Goal: Information Seeking & Learning: Learn about a topic

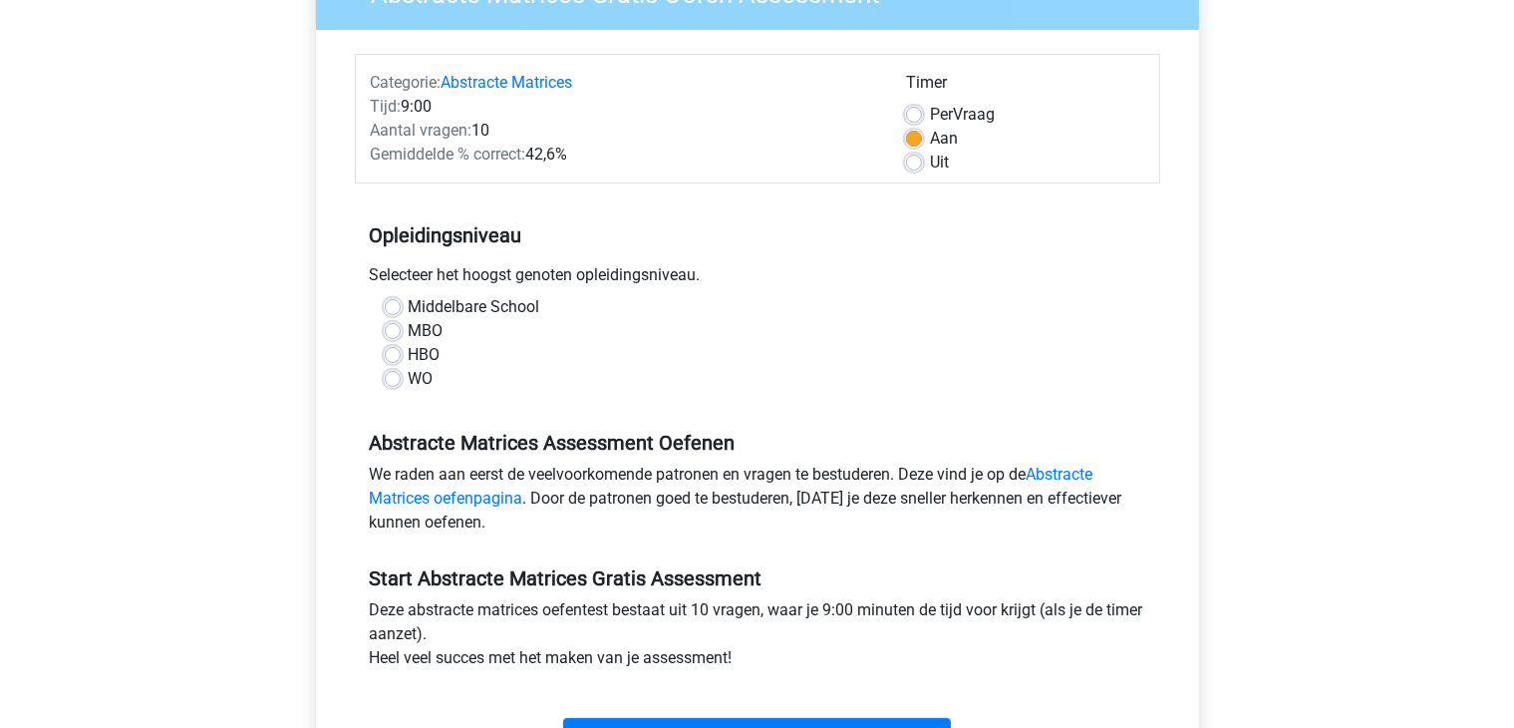
scroll to position [235, 0]
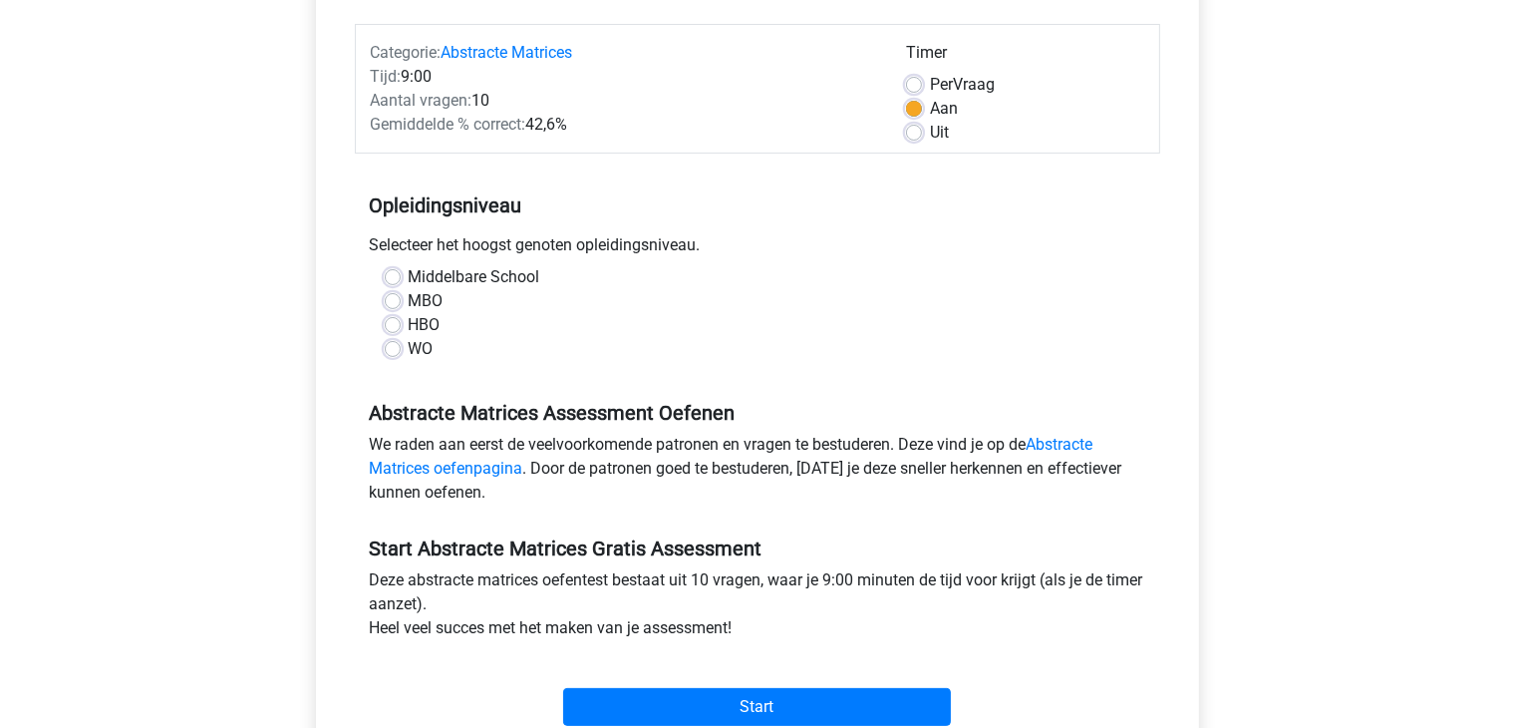
click at [409, 344] on label "WO" at bounding box center [421, 349] width 25 height 24
click at [395, 344] on input "WO" at bounding box center [393, 347] width 16 height 20
radio input "true"
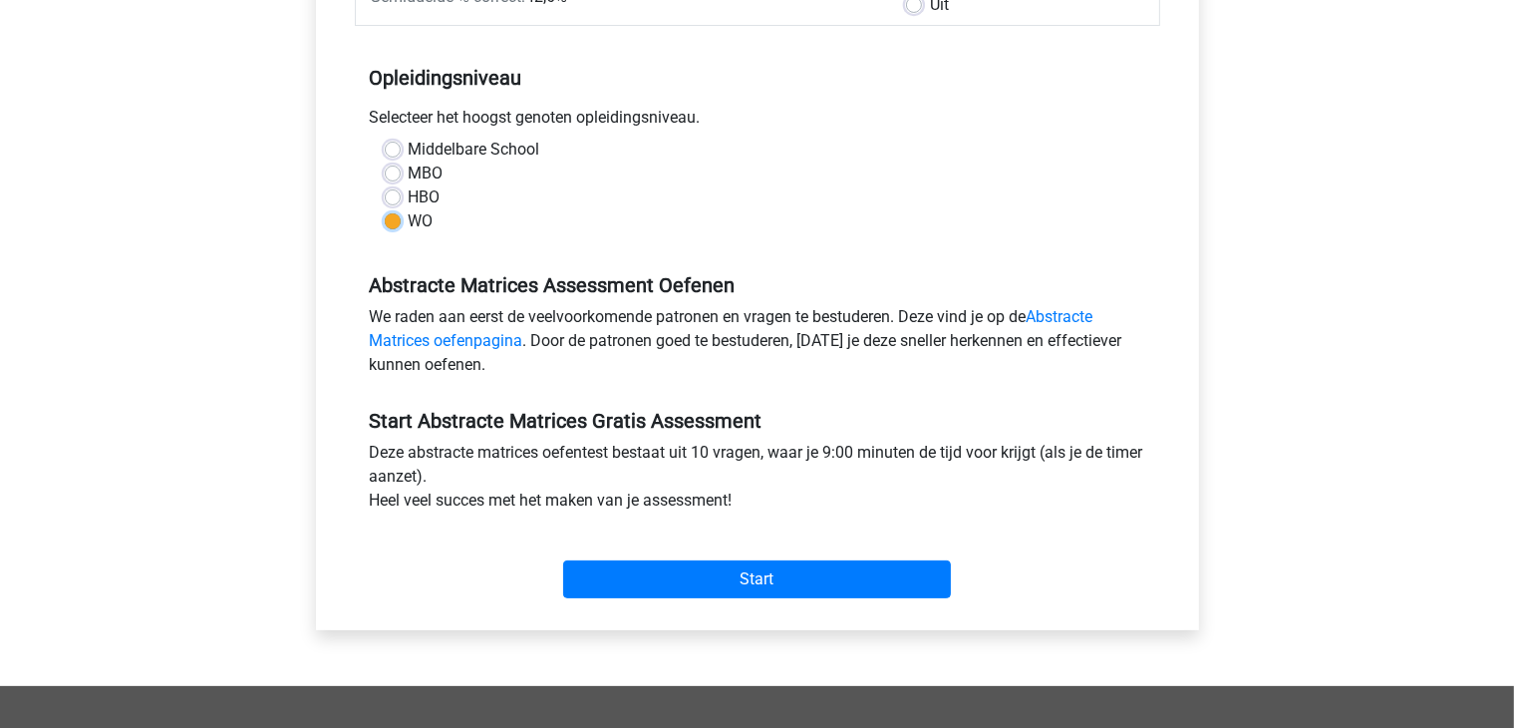
scroll to position [466, 0]
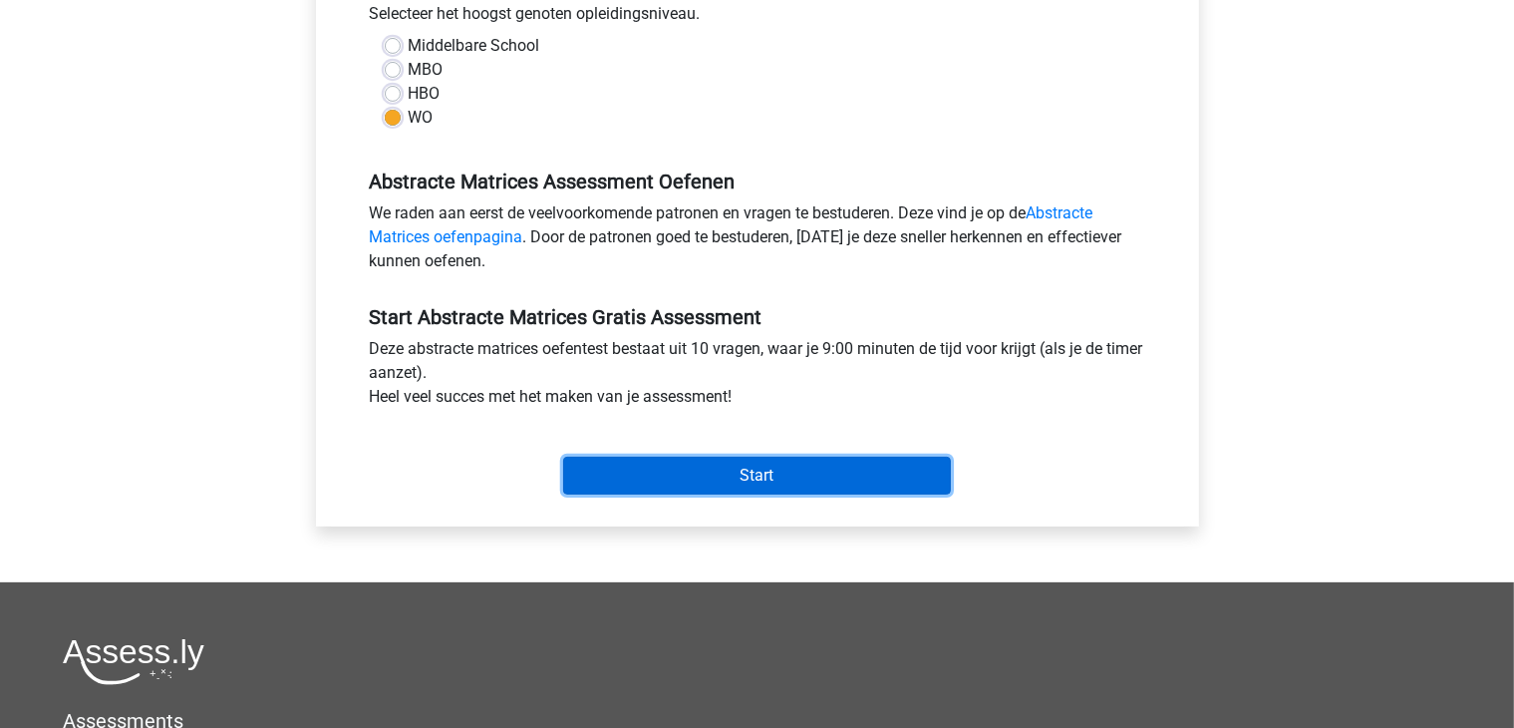
click at [778, 476] on input "Start" at bounding box center [757, 476] width 388 height 38
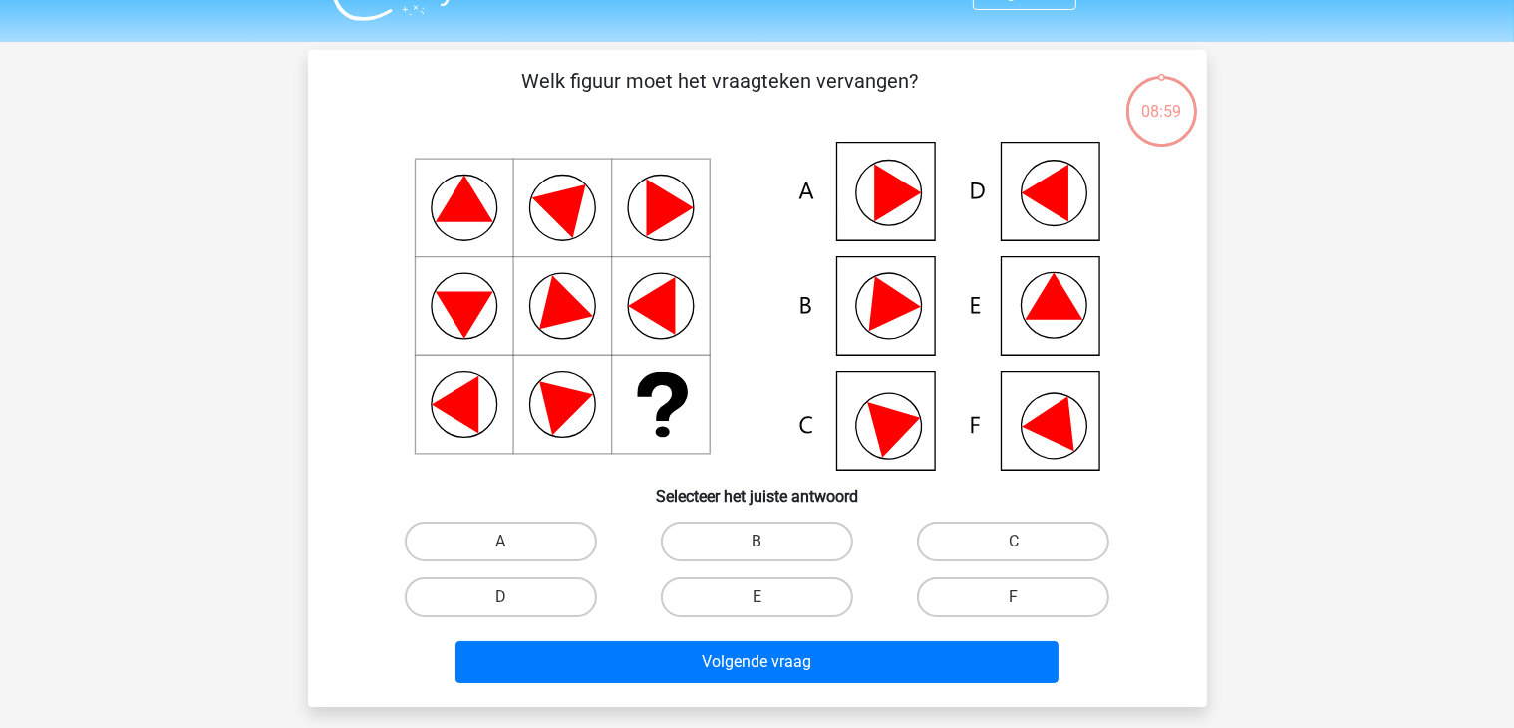
scroll to position [44, 0]
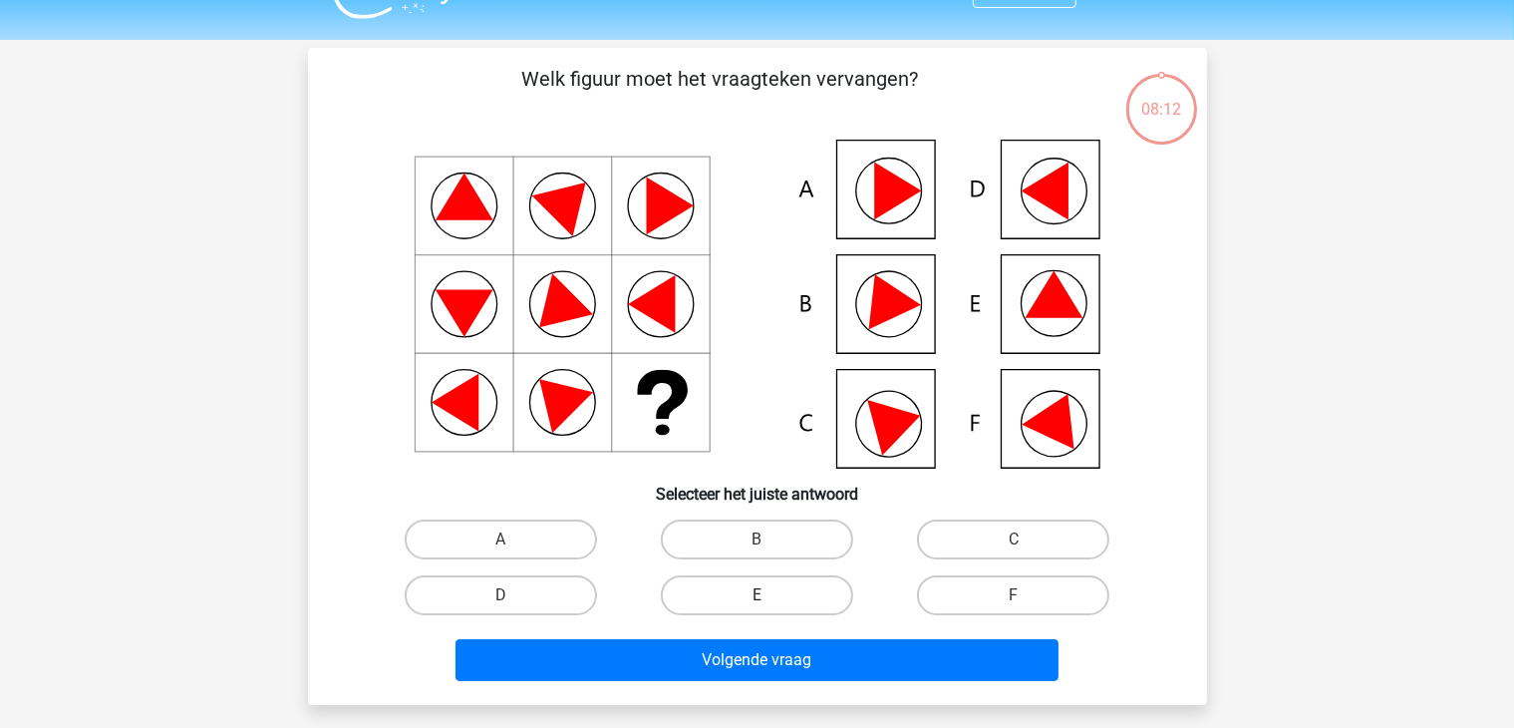
click at [732, 598] on label "E" at bounding box center [757, 595] width 192 height 40
click at [757, 598] on input "E" at bounding box center [763, 601] width 13 height 13
radio input "true"
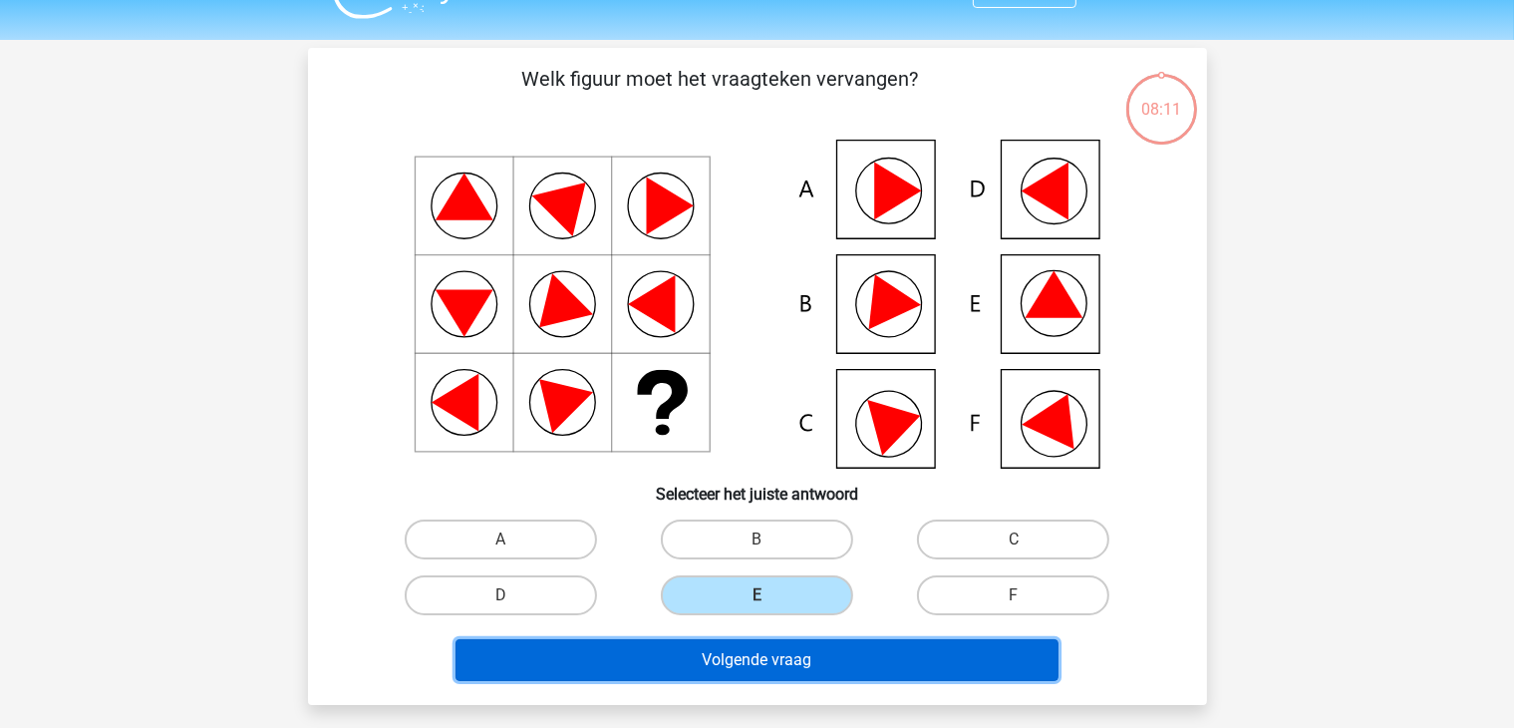
click at [690, 665] on button "Volgende vraag" at bounding box center [757, 660] width 603 height 42
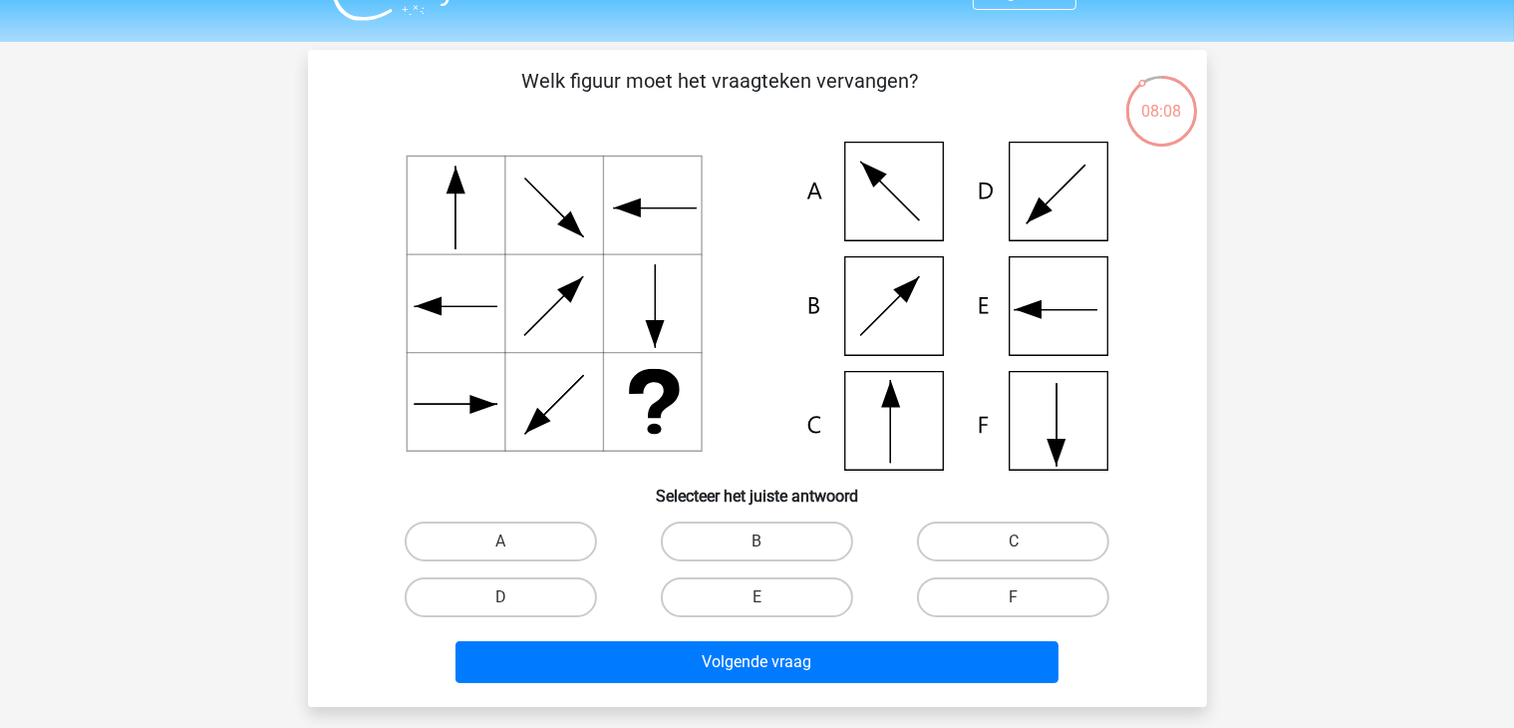
scroll to position [38, 0]
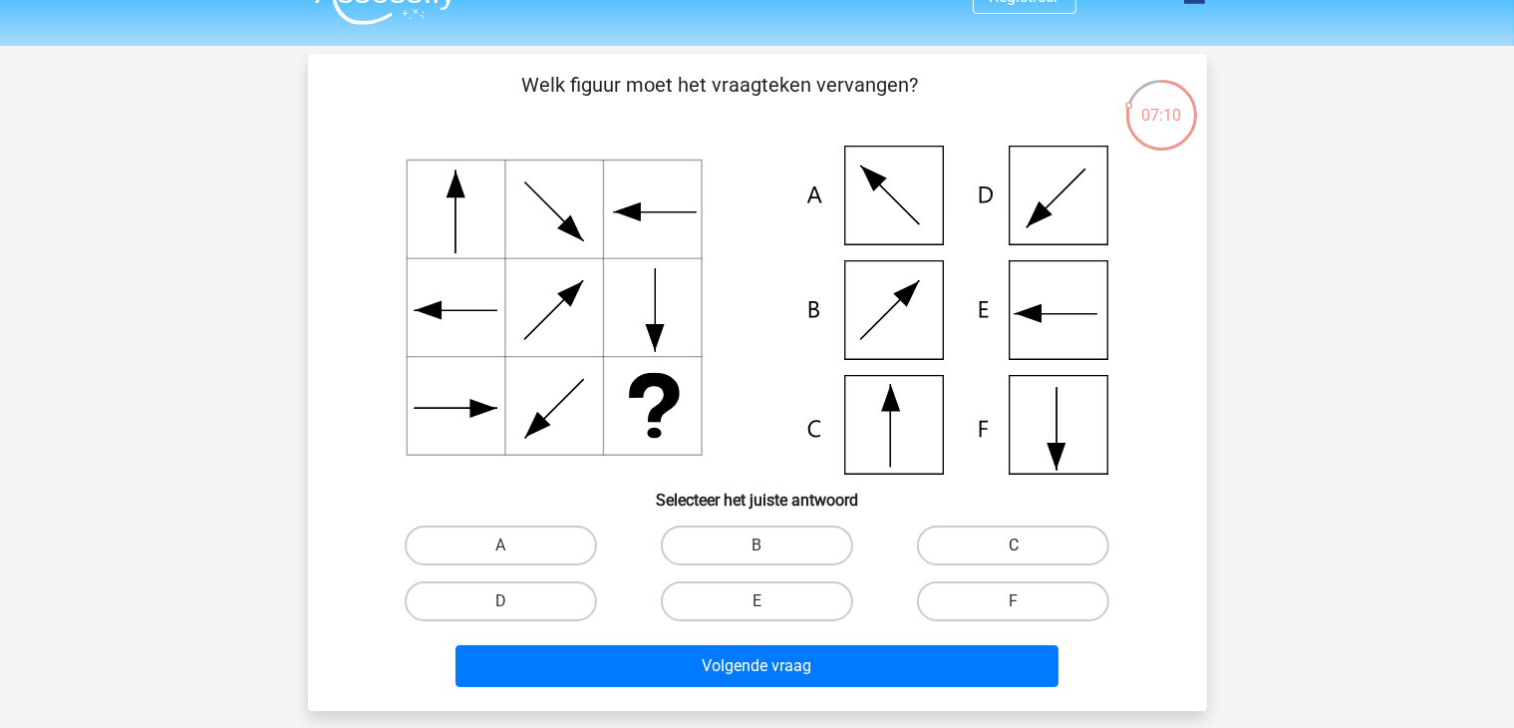
click at [1037, 551] on label "C" at bounding box center [1013, 545] width 192 height 40
click at [1027, 551] on input "C" at bounding box center [1020, 551] width 13 height 13
radio input "true"
click at [1036, 546] on label "C" at bounding box center [1013, 545] width 192 height 40
click at [1027, 546] on input "C" at bounding box center [1020, 551] width 13 height 13
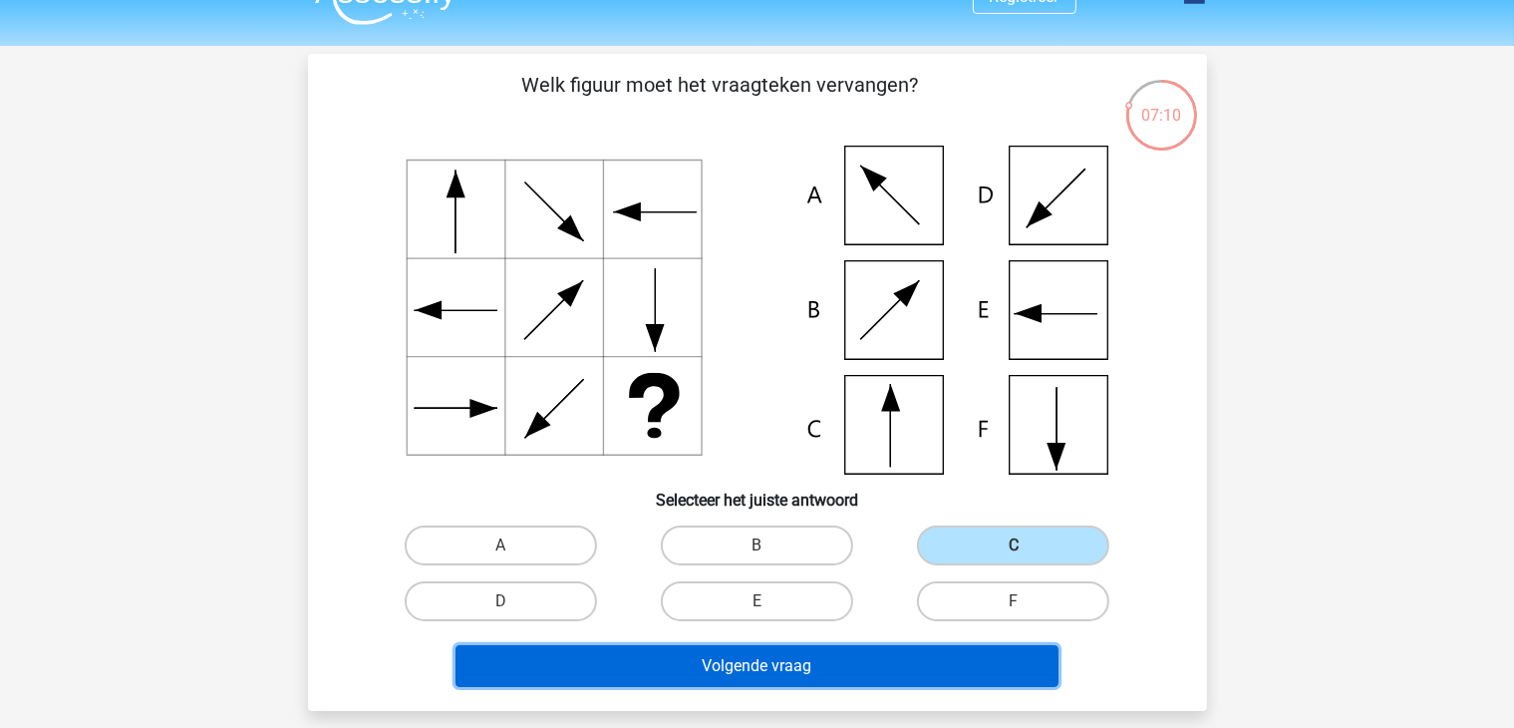
click at [792, 663] on button "Volgende vraag" at bounding box center [757, 666] width 603 height 42
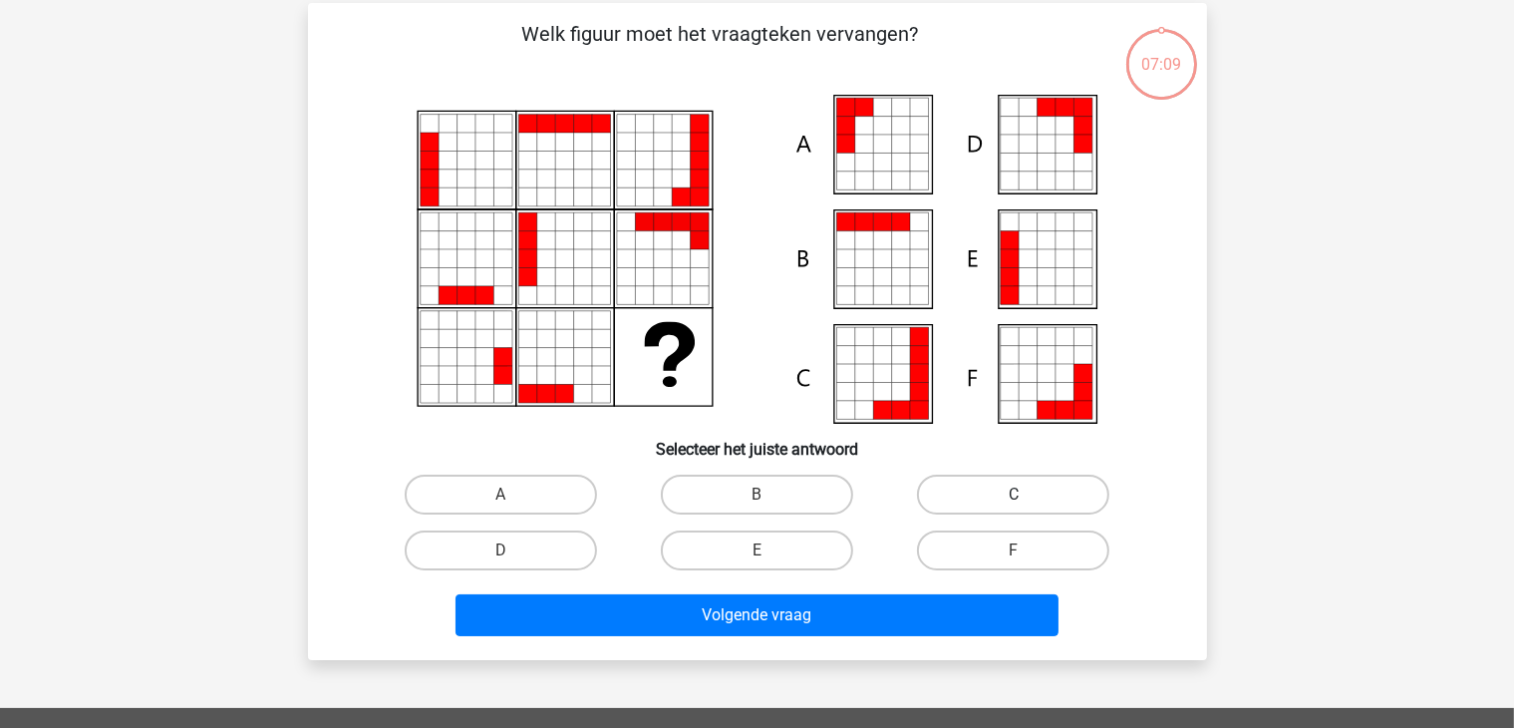
scroll to position [92, 0]
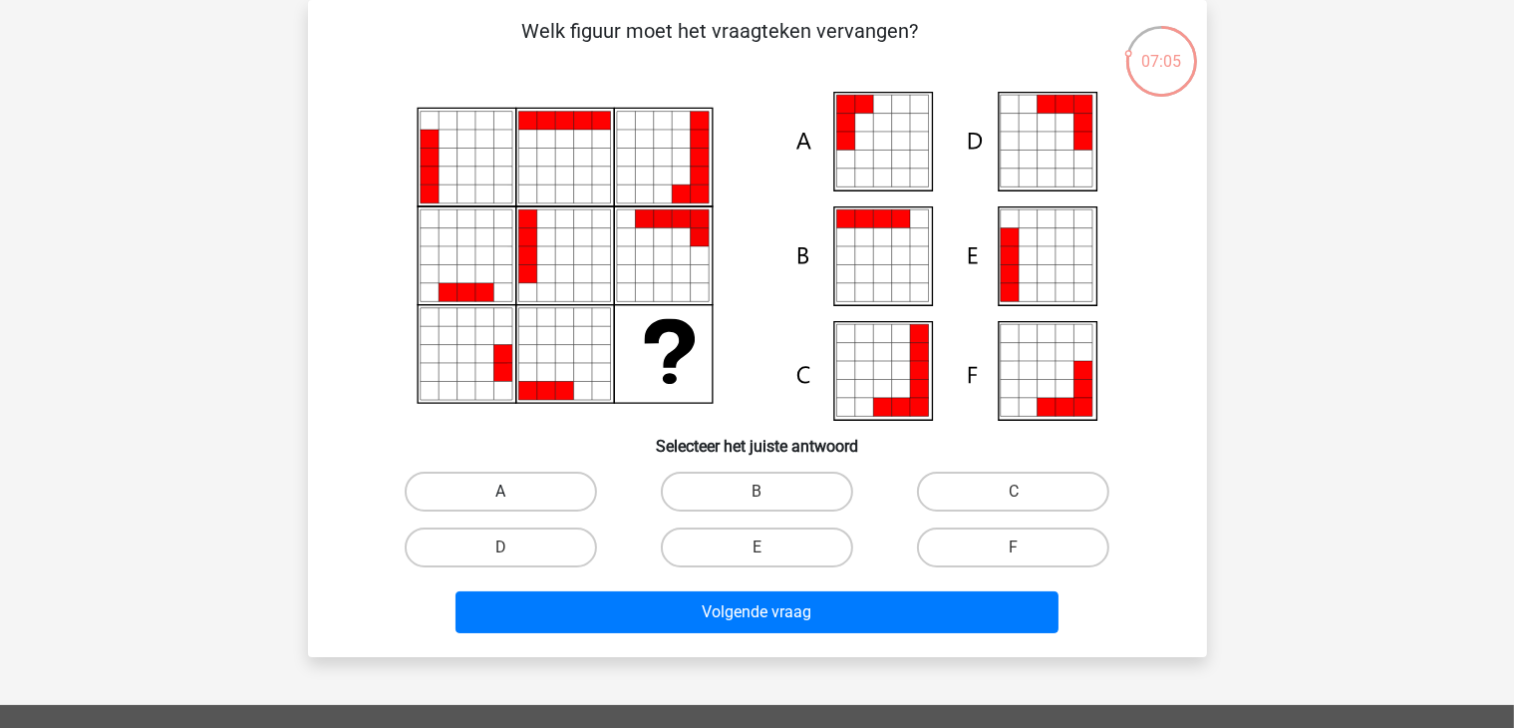
click at [506, 479] on label "A" at bounding box center [501, 491] width 192 height 40
click at [506, 491] on input "A" at bounding box center [506, 497] width 13 height 13
radio input "true"
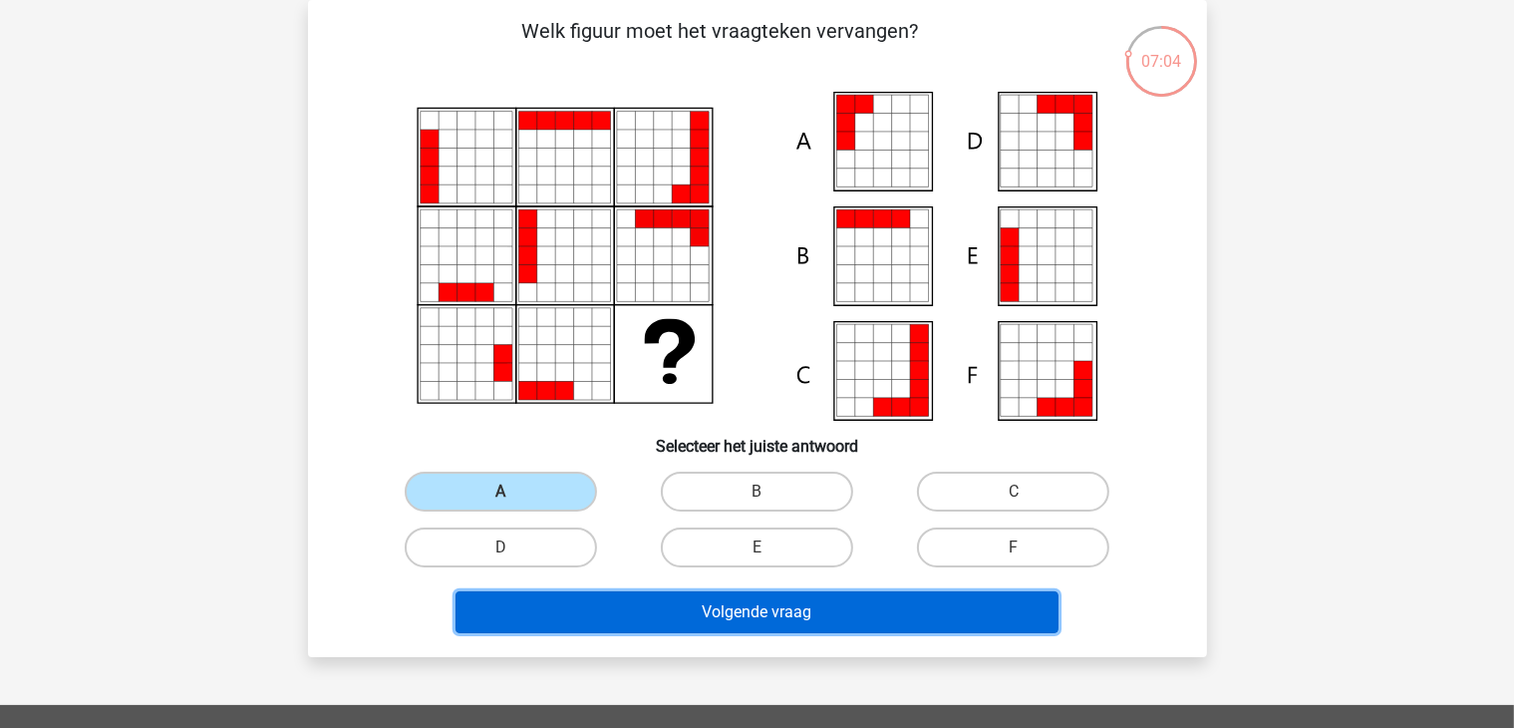
click at [730, 608] on button "Volgende vraag" at bounding box center [757, 612] width 603 height 42
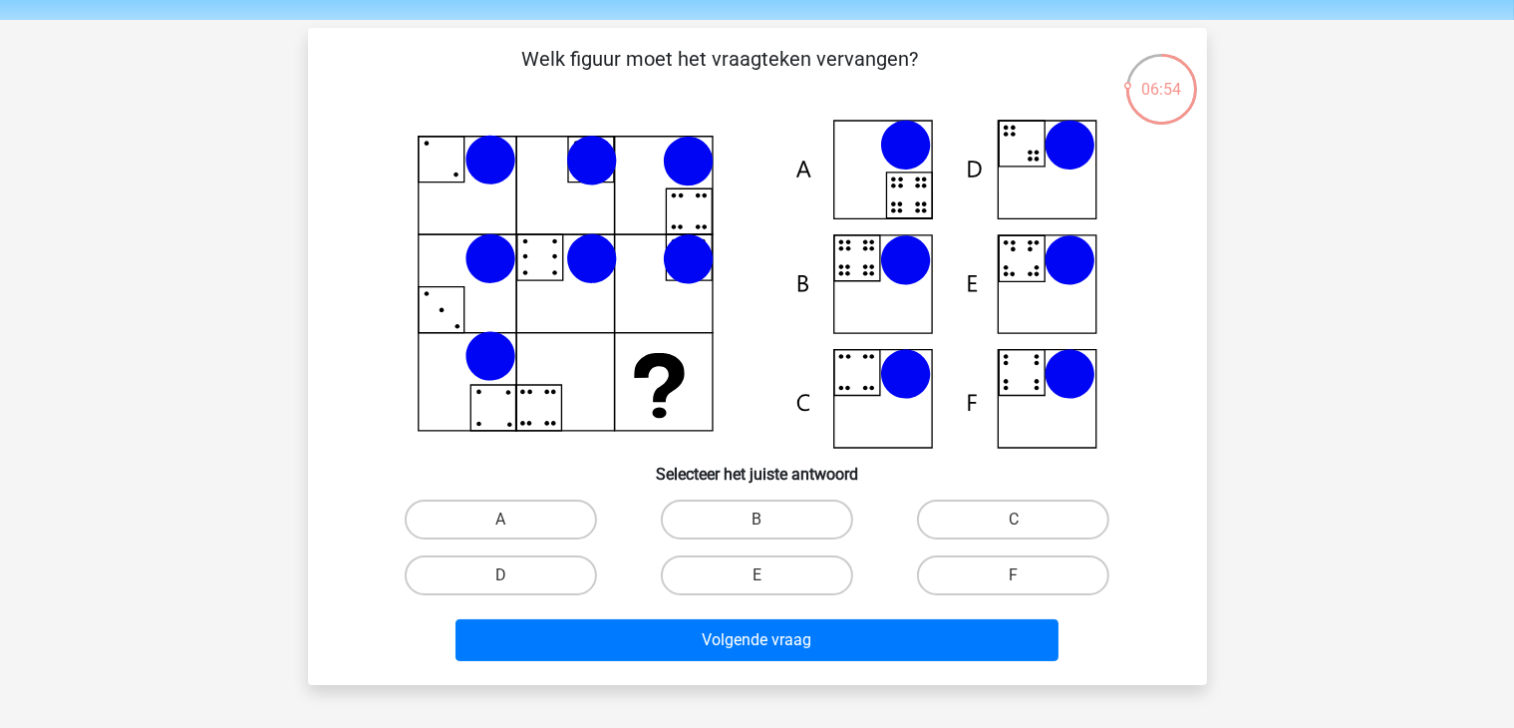
scroll to position [66, 0]
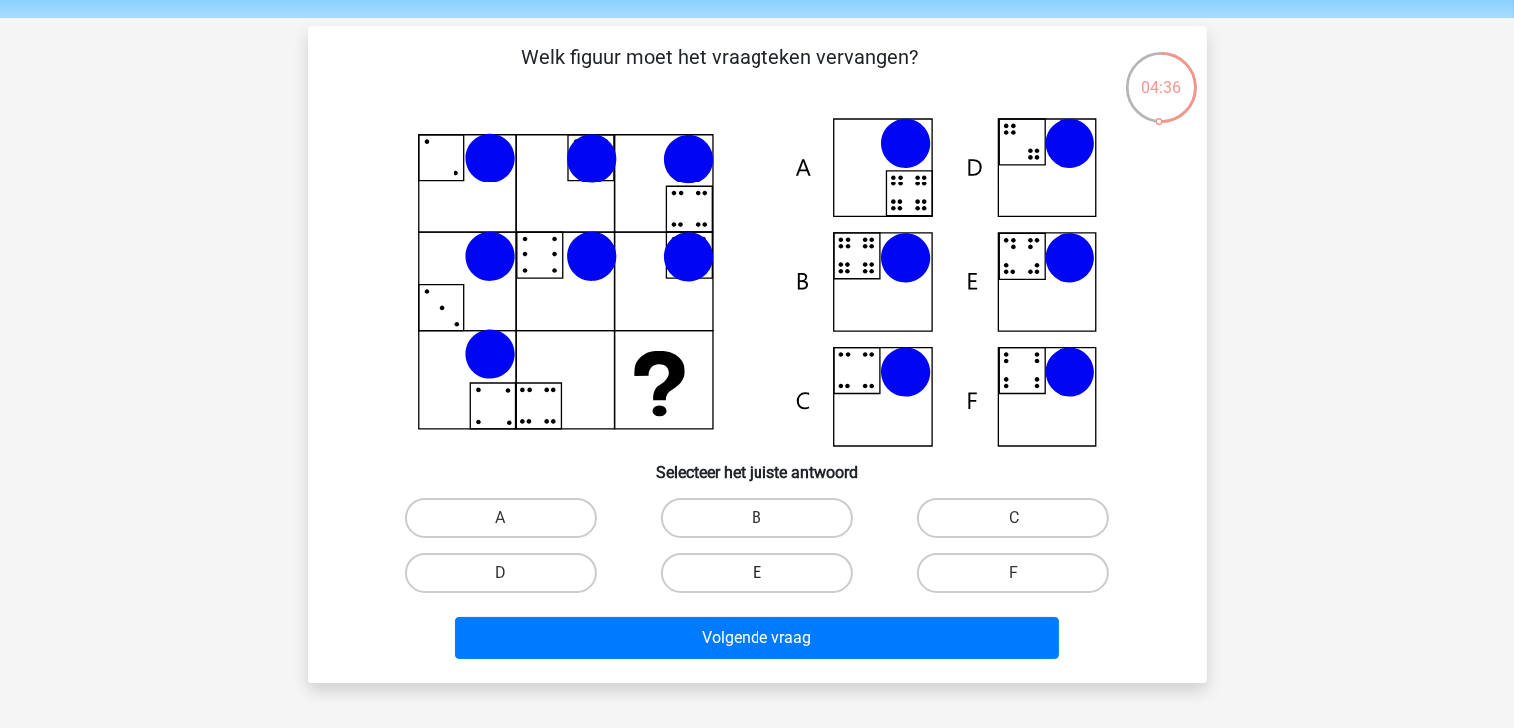
click at [760, 586] on label "E" at bounding box center [757, 573] width 192 height 40
click at [760, 586] on input "E" at bounding box center [763, 579] width 13 height 13
radio input "true"
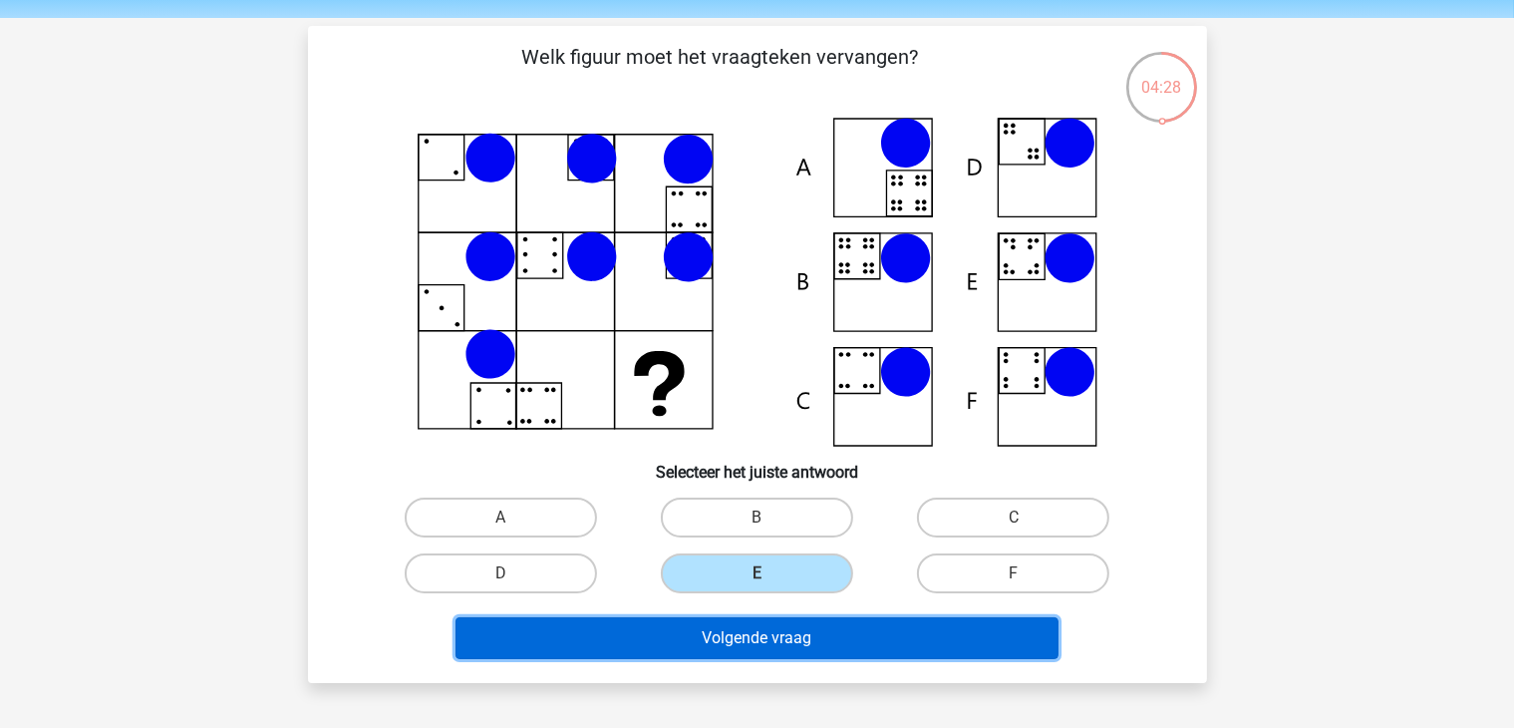
click at [788, 637] on button "Volgende vraag" at bounding box center [757, 638] width 603 height 42
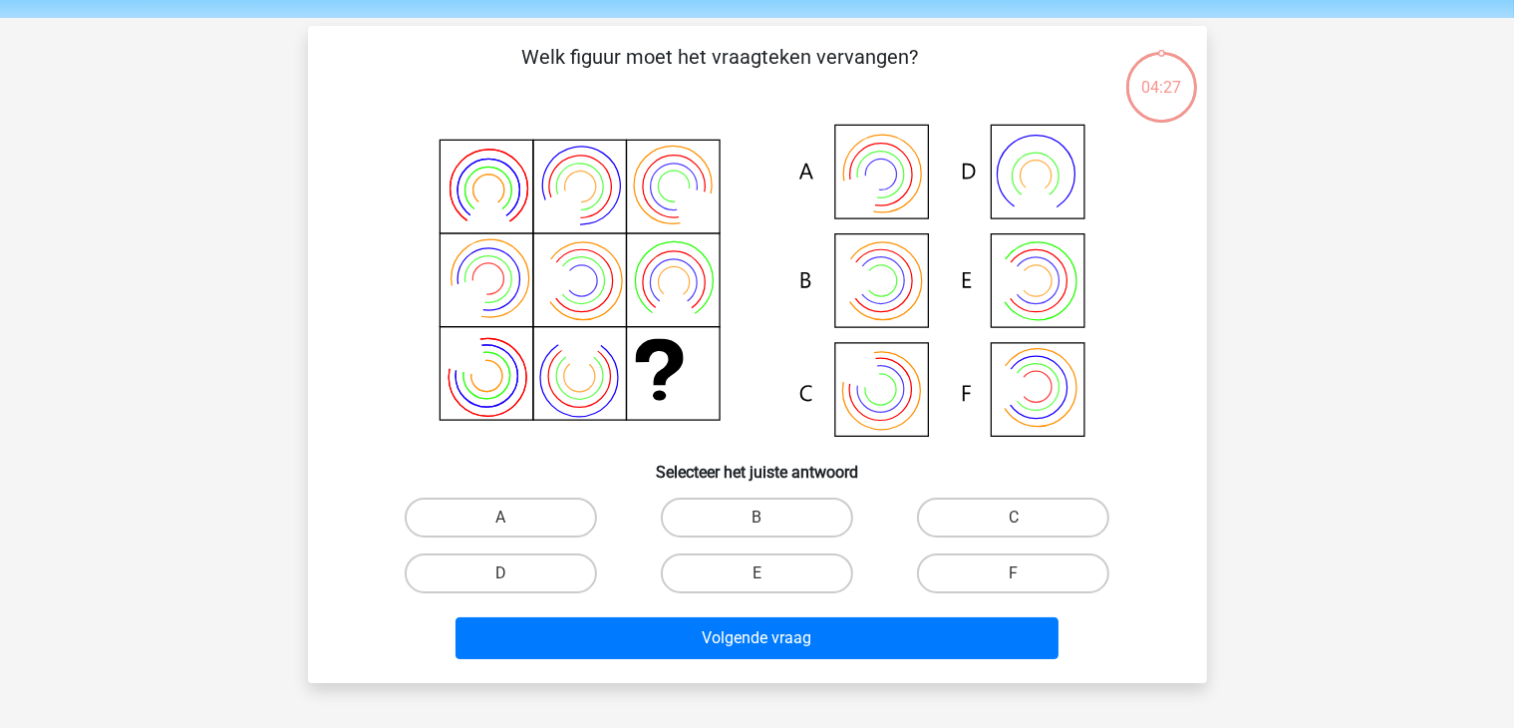
scroll to position [92, 0]
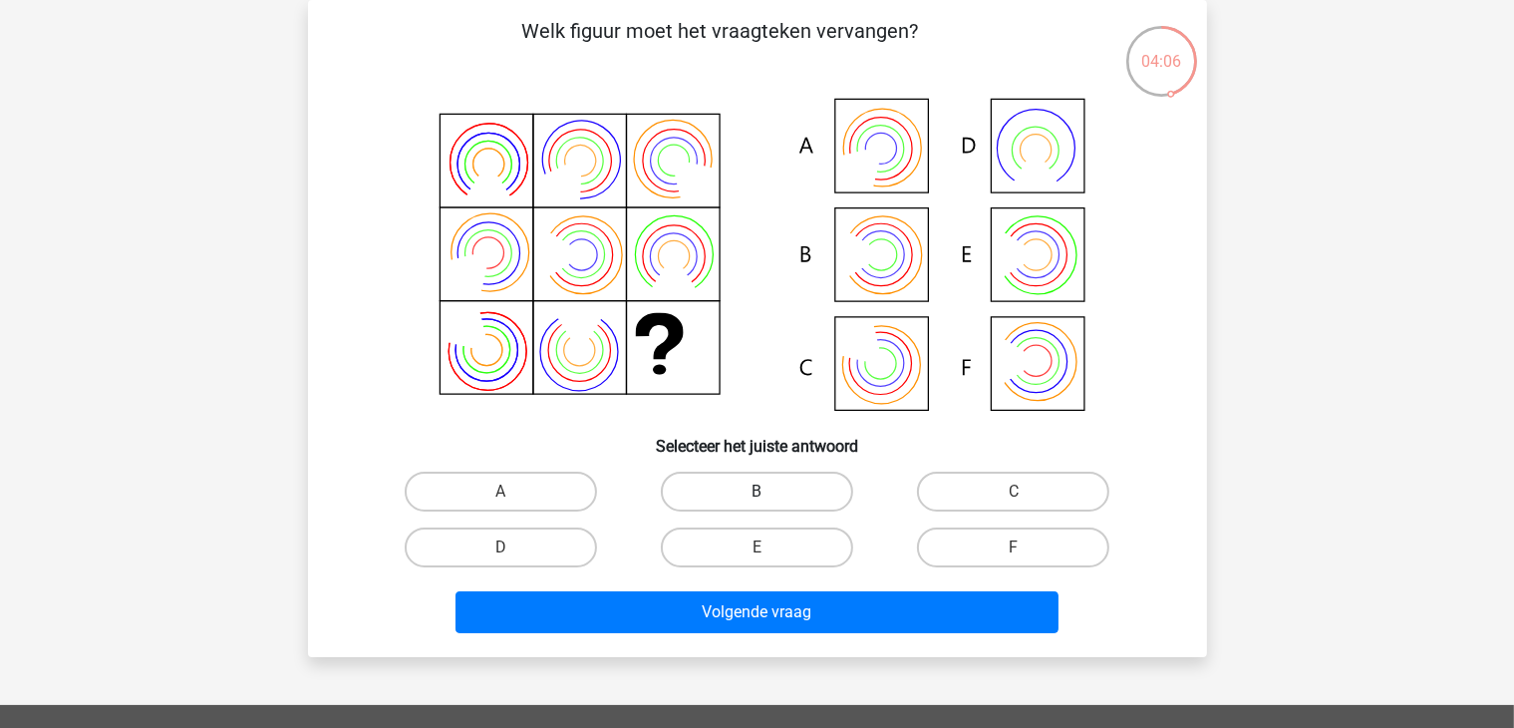
click at [762, 487] on label "B" at bounding box center [757, 491] width 192 height 40
click at [762, 491] on input "B" at bounding box center [763, 497] width 13 height 13
radio input "true"
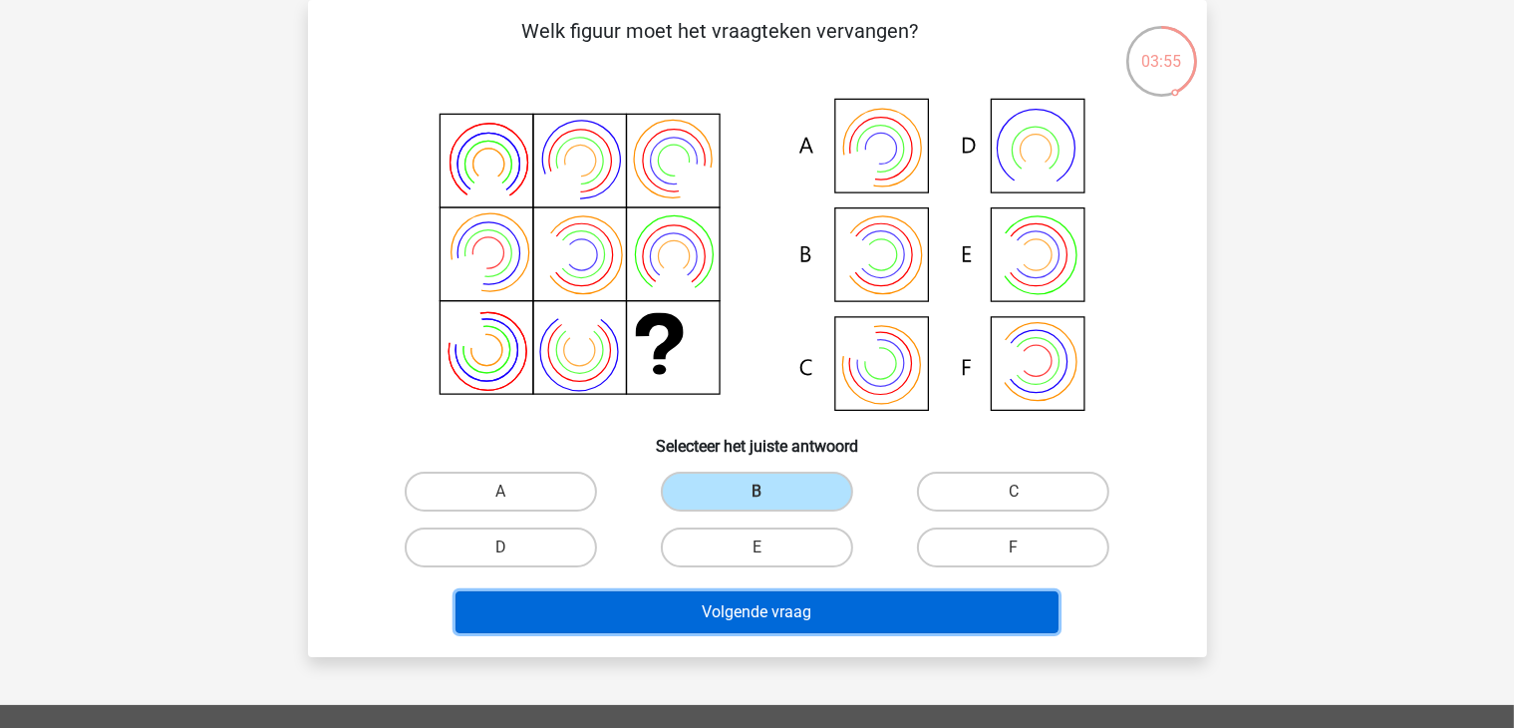
click at [750, 615] on button "Volgende vraag" at bounding box center [757, 612] width 603 height 42
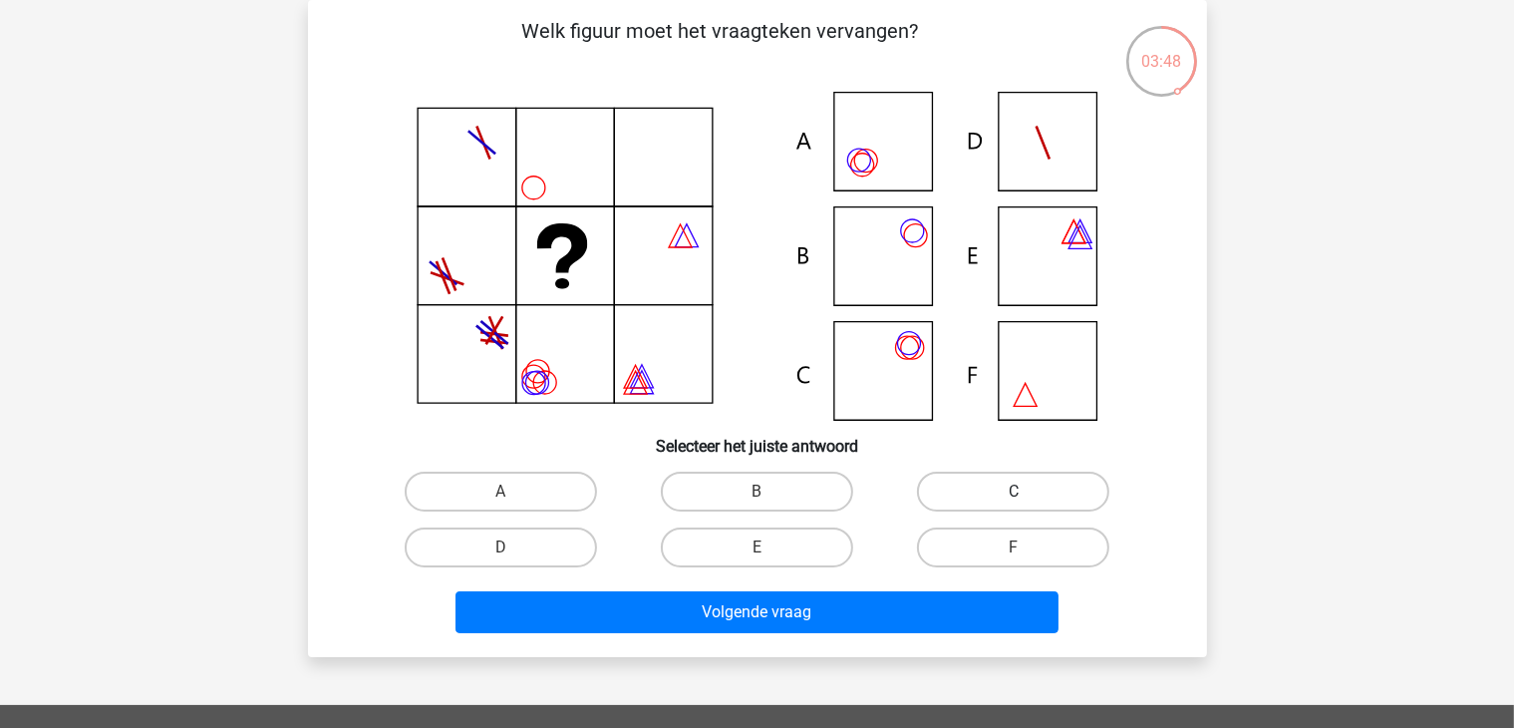
click at [973, 490] on label "C" at bounding box center [1013, 491] width 192 height 40
click at [1014, 491] on input "C" at bounding box center [1020, 497] width 13 height 13
radio input "true"
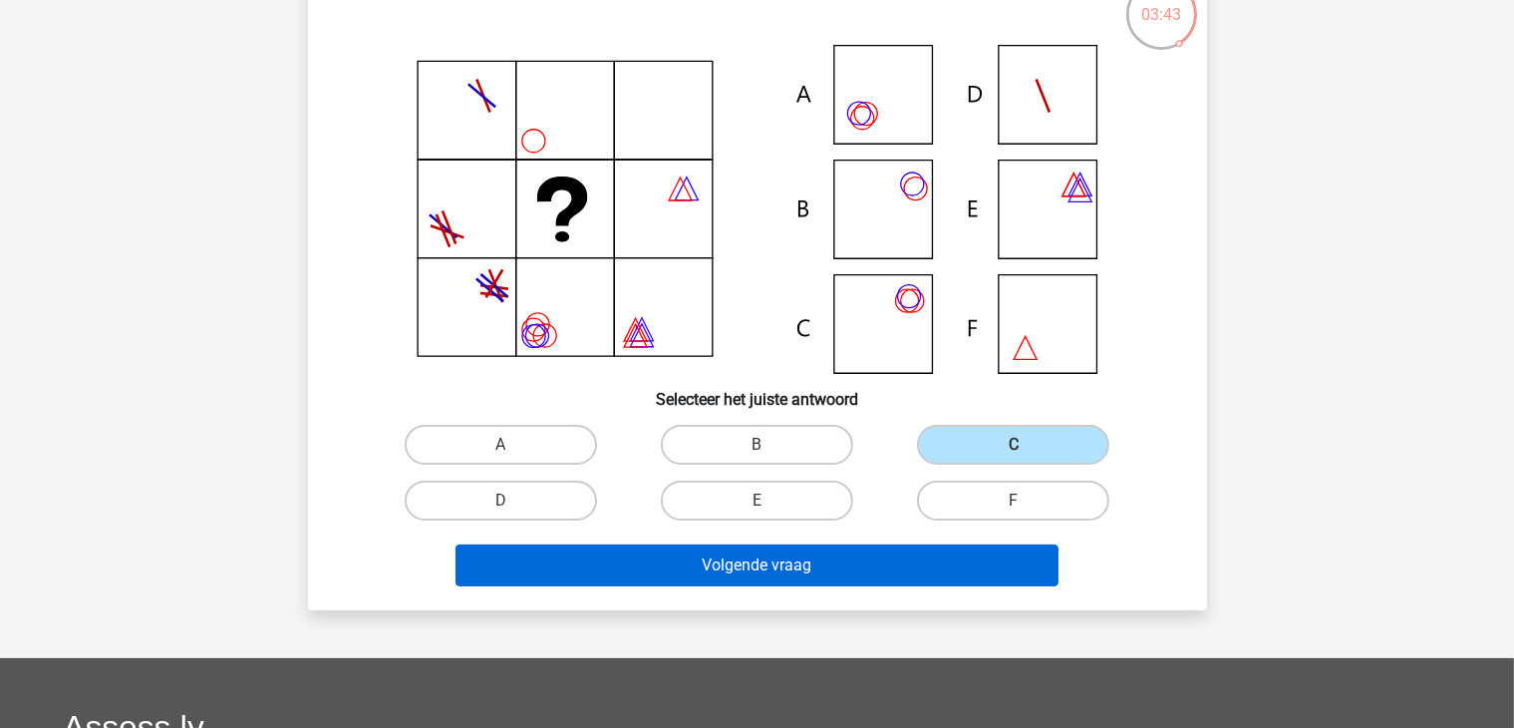
scroll to position [116, 0]
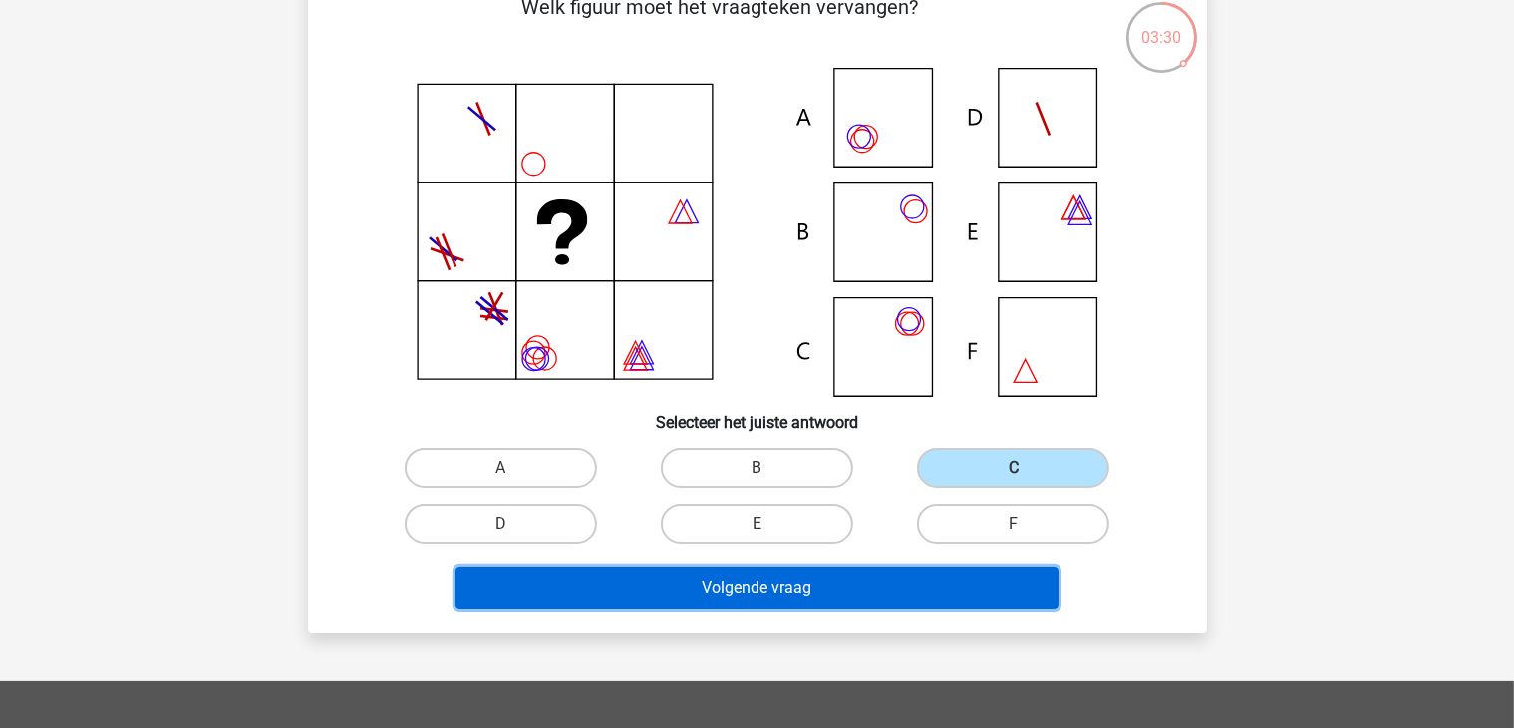
click at [726, 584] on button "Volgende vraag" at bounding box center [757, 588] width 603 height 42
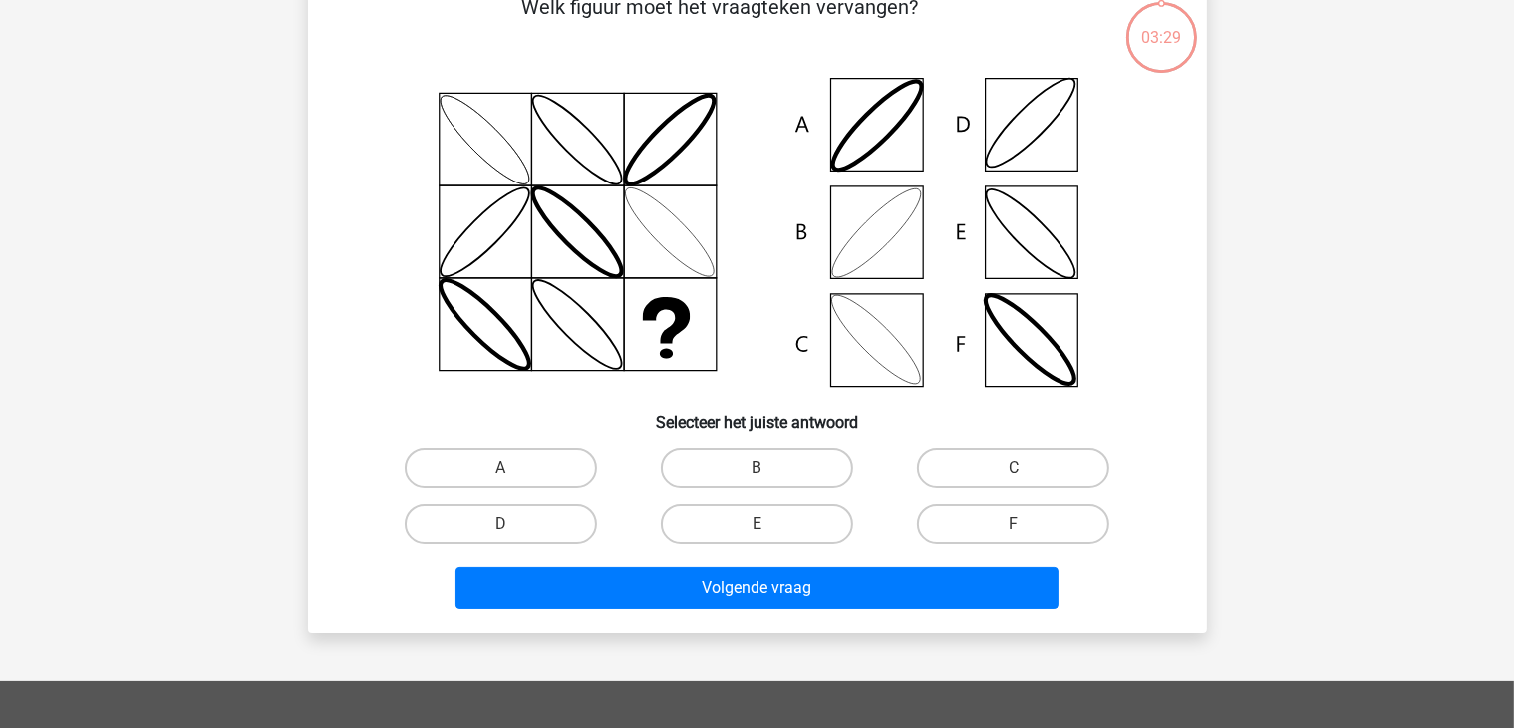
scroll to position [92, 0]
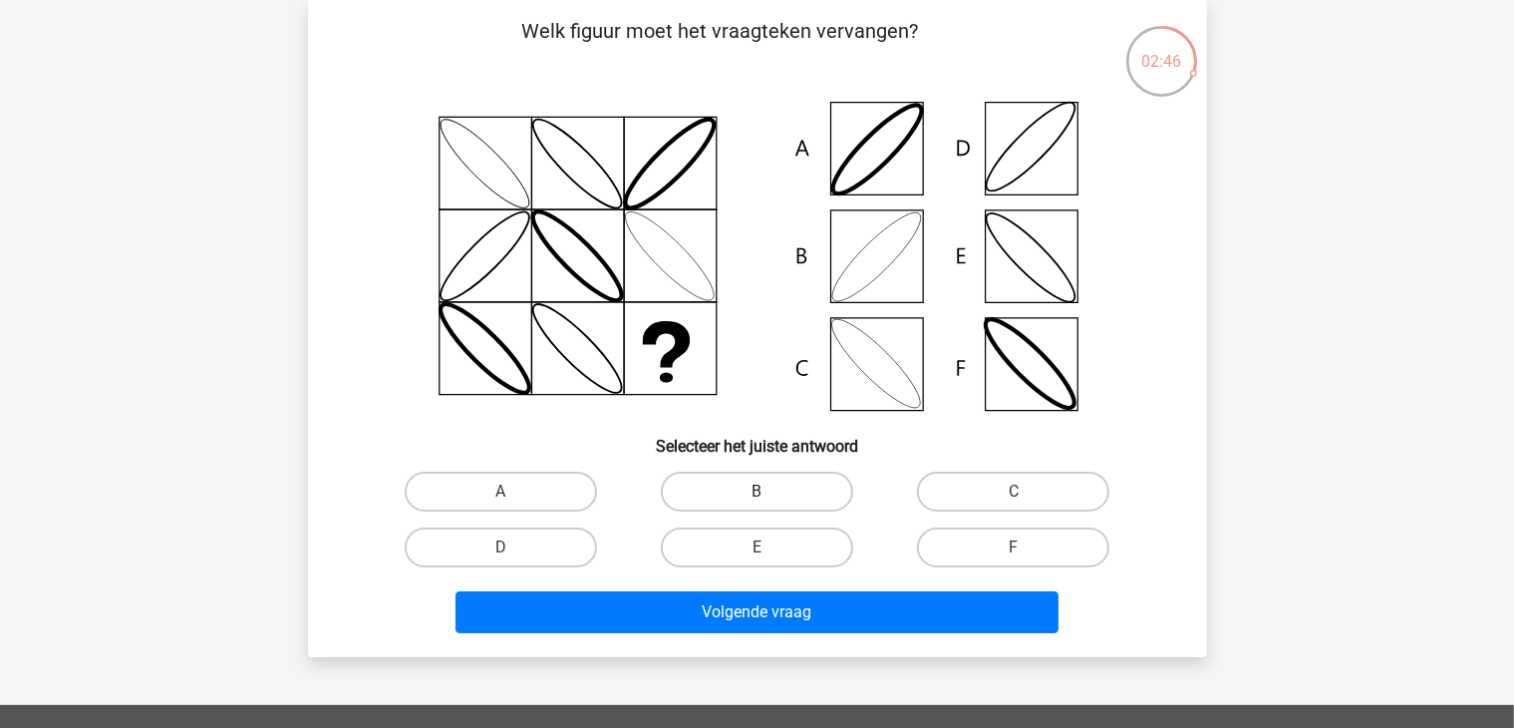
click at [733, 479] on label "B" at bounding box center [757, 491] width 192 height 40
click at [757, 491] on input "B" at bounding box center [763, 497] width 13 height 13
radio input "true"
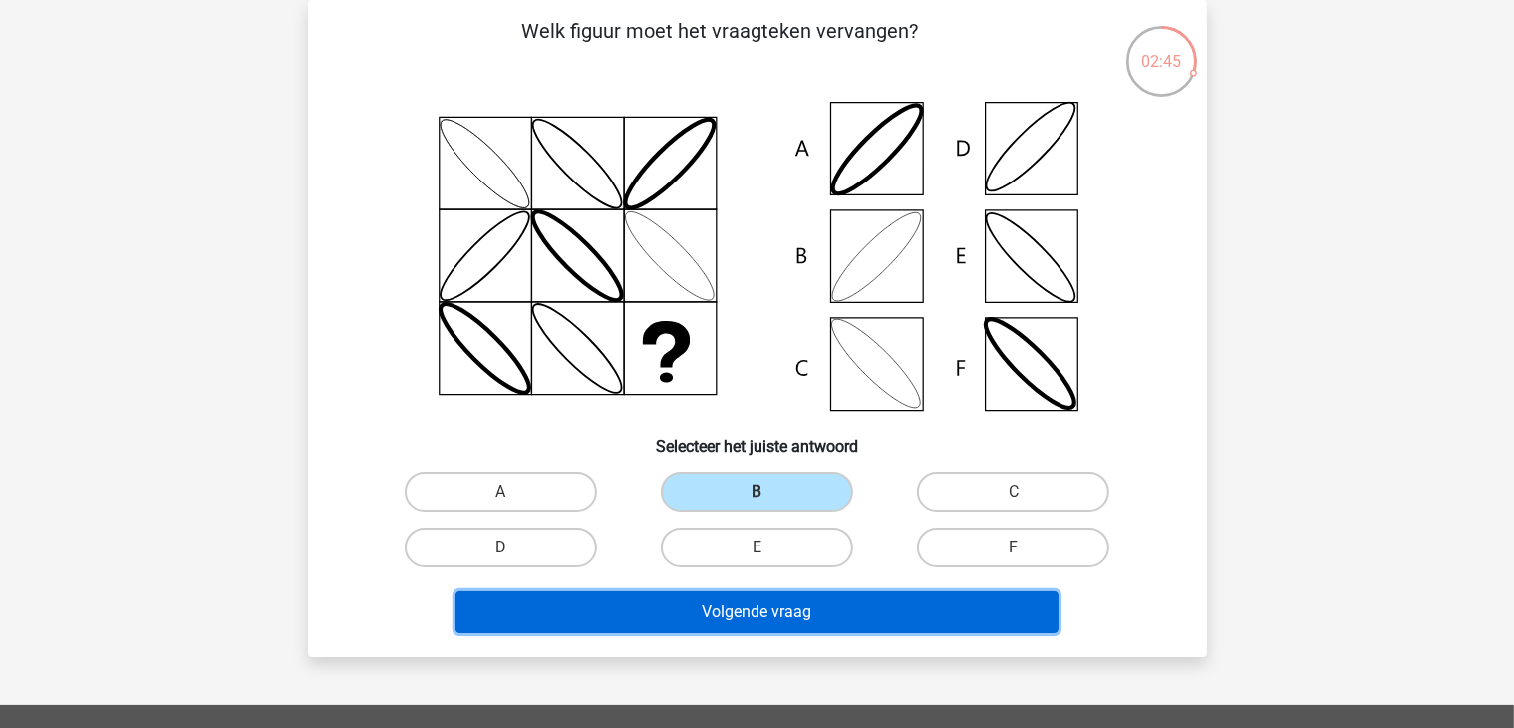
click at [695, 610] on button "Volgende vraag" at bounding box center [757, 612] width 603 height 42
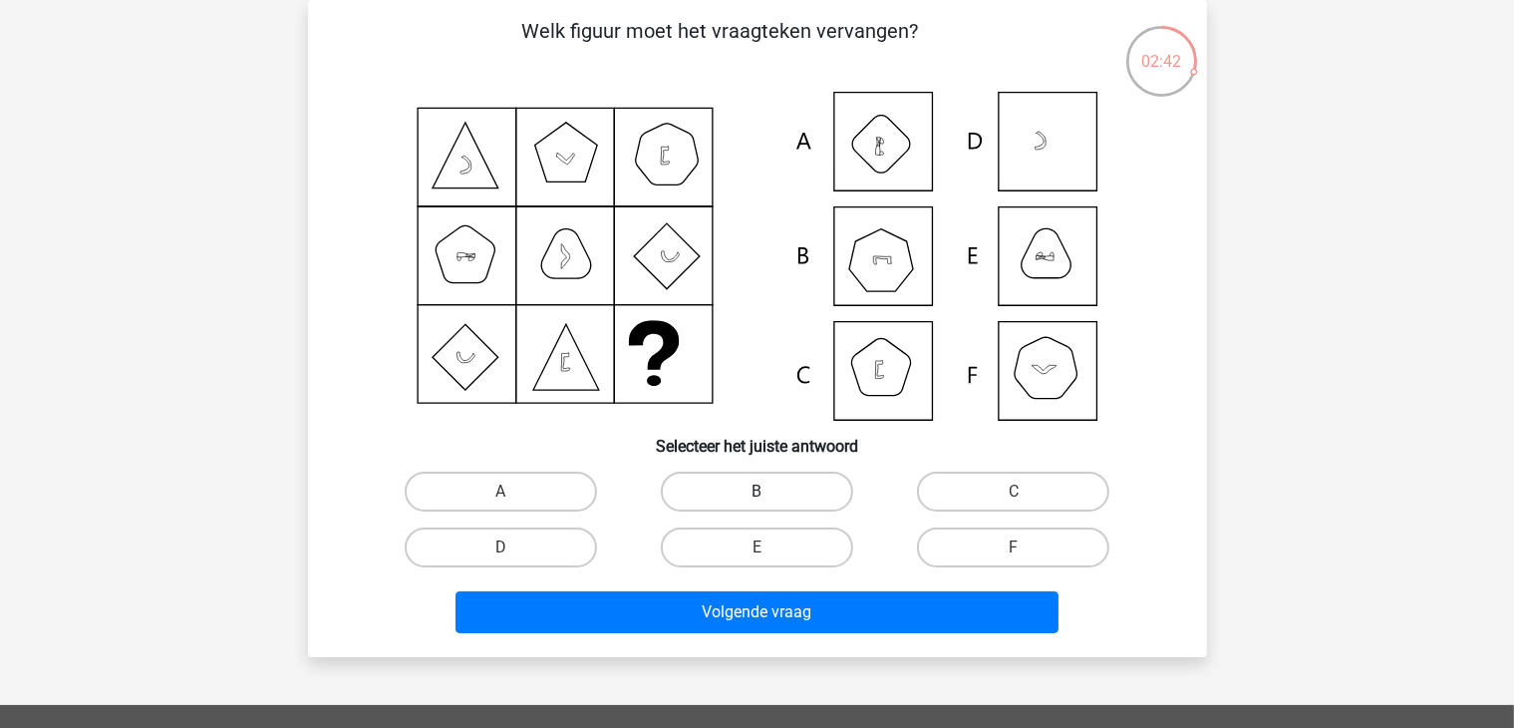
click at [786, 497] on label "B" at bounding box center [757, 491] width 192 height 40
click at [769, 497] on input "B" at bounding box center [763, 497] width 13 height 13
radio input "true"
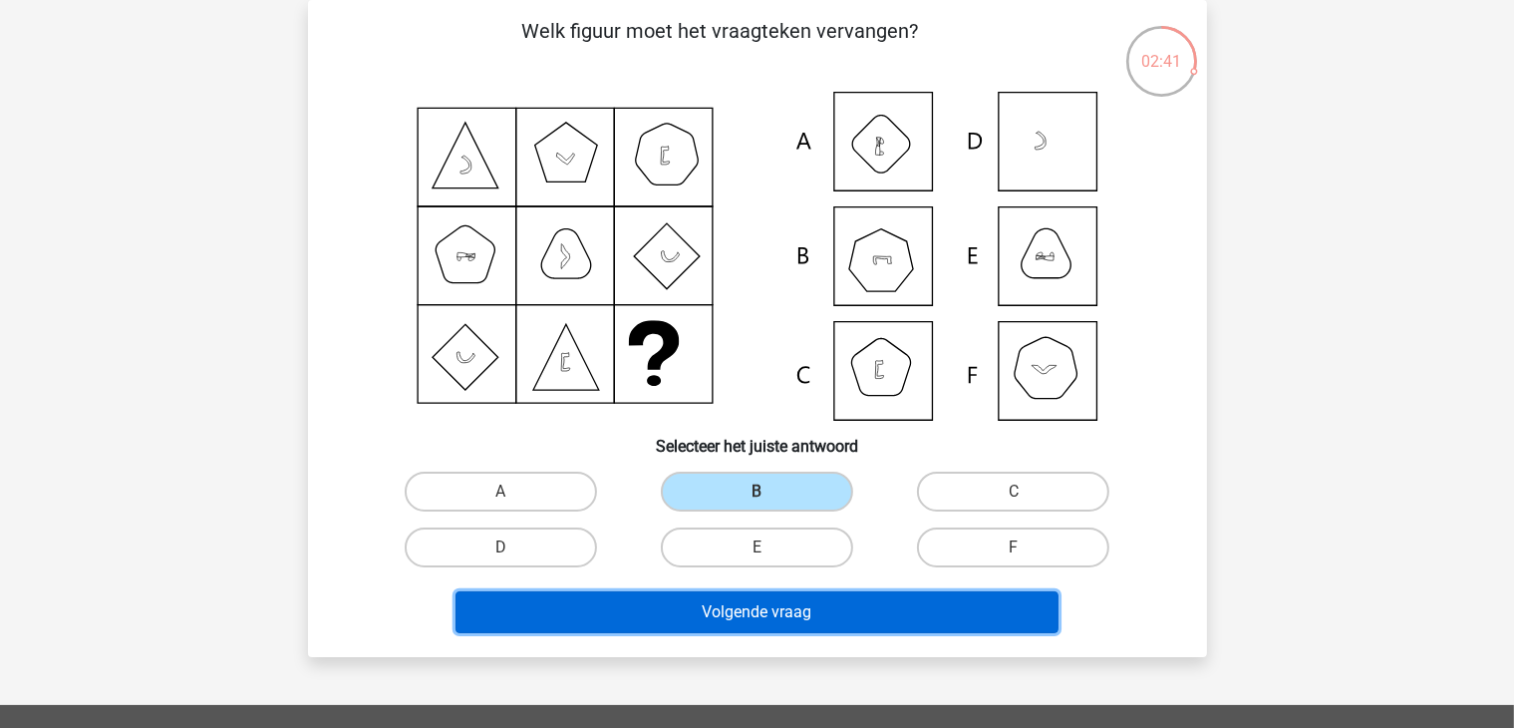
click at [708, 609] on button "Volgende vraag" at bounding box center [757, 612] width 603 height 42
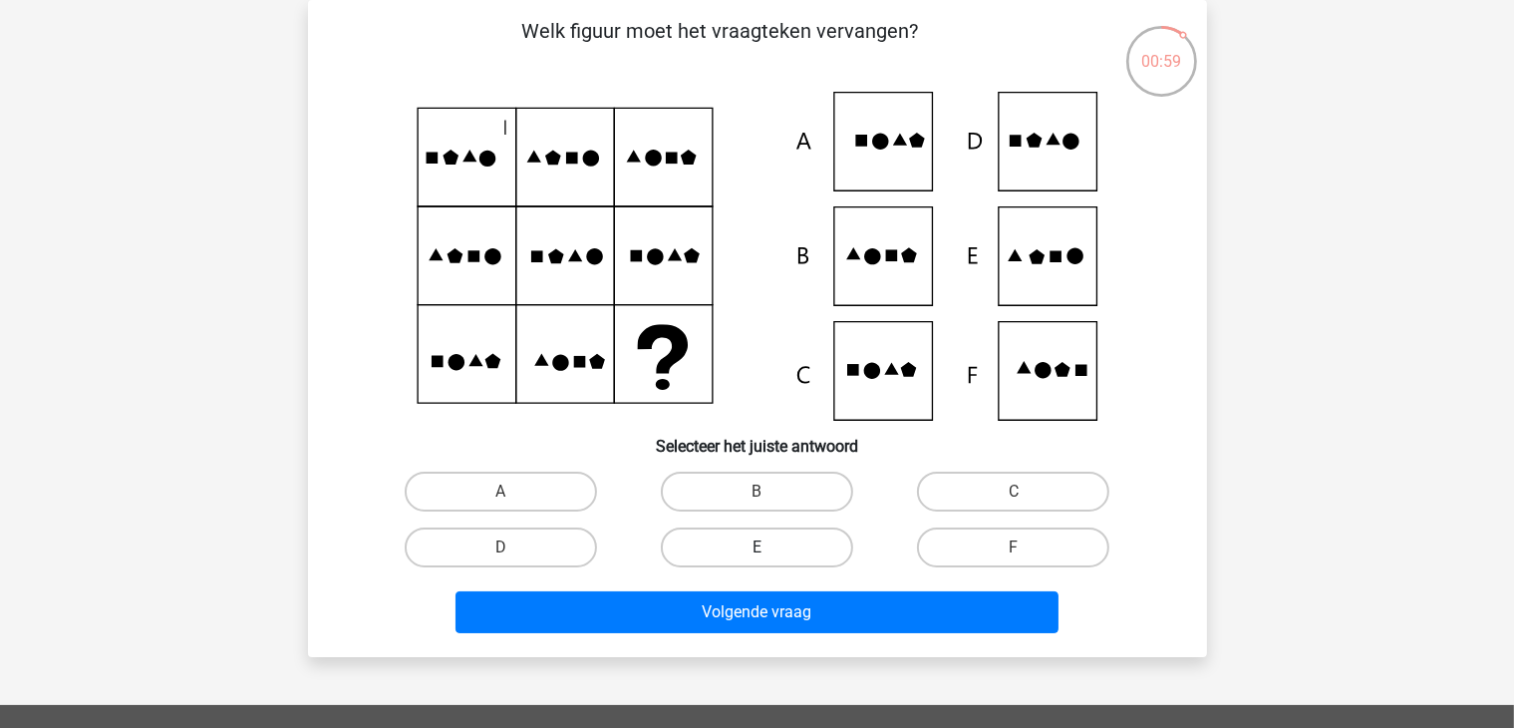
click at [746, 550] on label "E" at bounding box center [757, 547] width 192 height 40
click at [757, 550] on input "E" at bounding box center [763, 553] width 13 height 13
radio input "true"
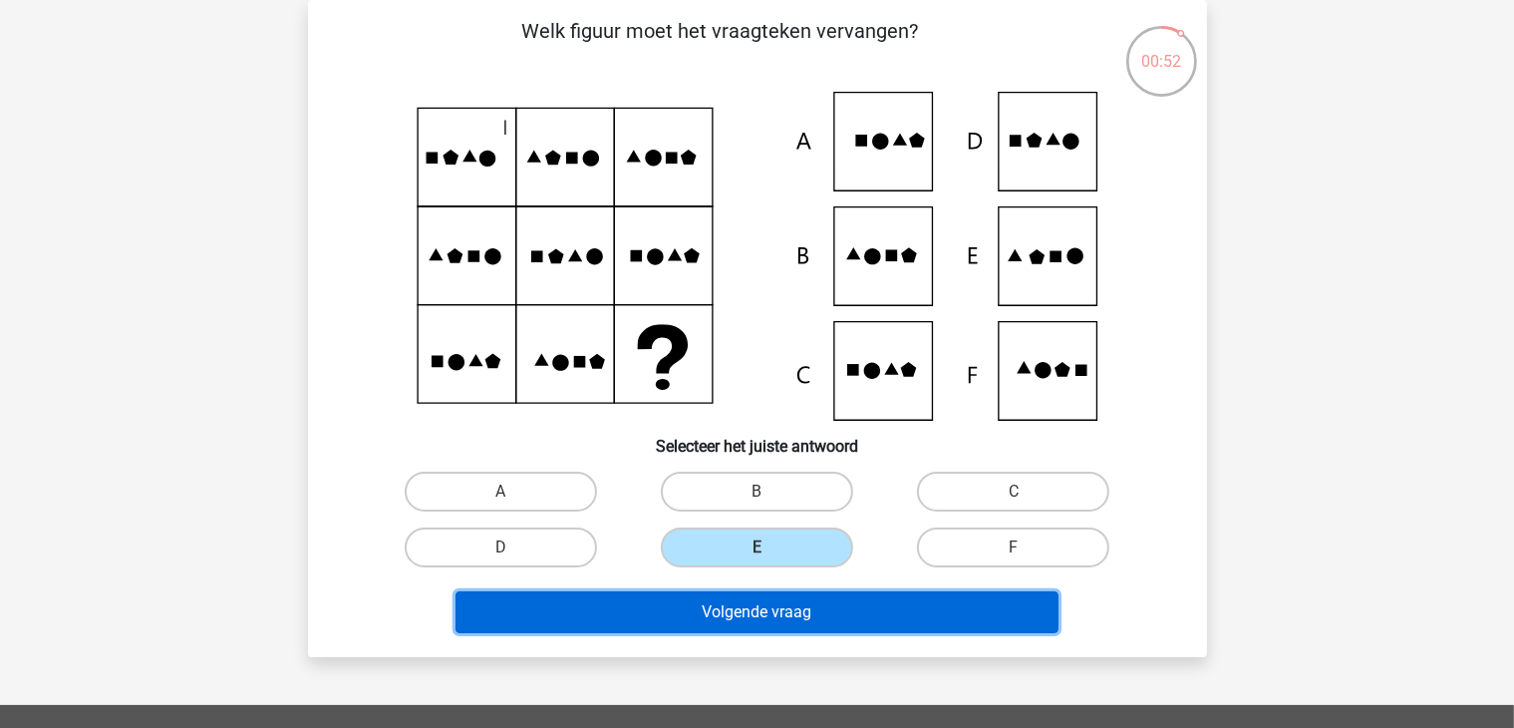
click at [855, 603] on button "Volgende vraag" at bounding box center [757, 612] width 603 height 42
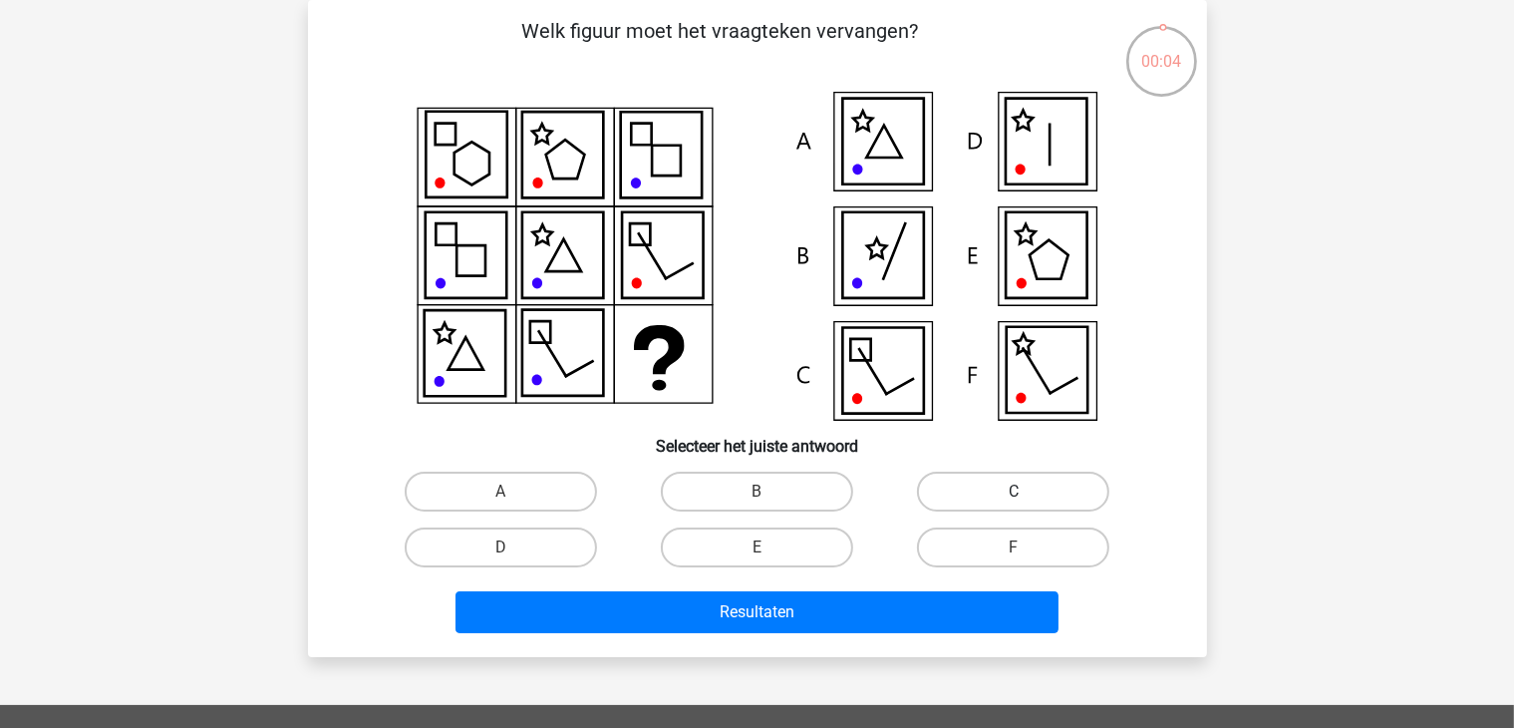
click at [968, 490] on label "C" at bounding box center [1013, 491] width 192 height 40
click at [1014, 491] on input "C" at bounding box center [1020, 497] width 13 height 13
radio input "true"
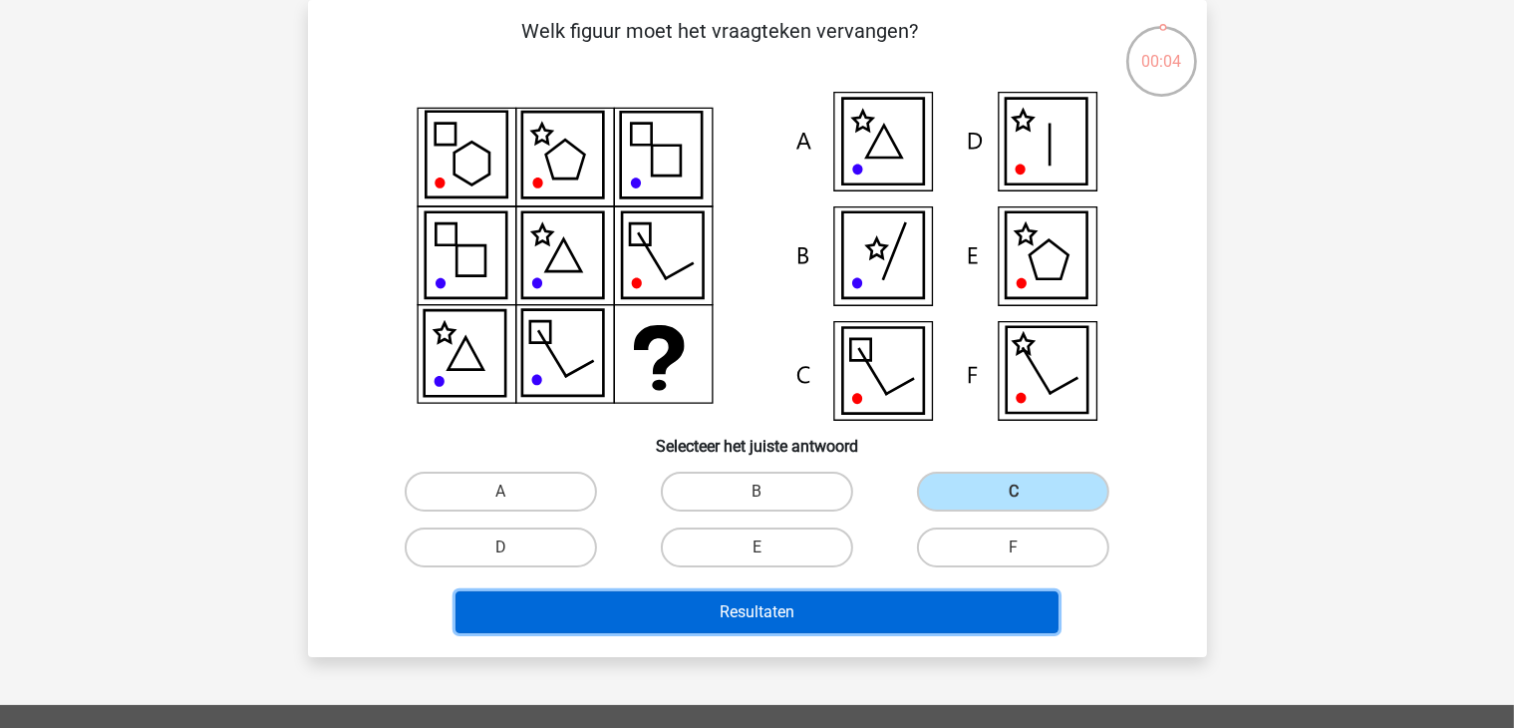
click at [810, 599] on button "Resultaten" at bounding box center [757, 612] width 603 height 42
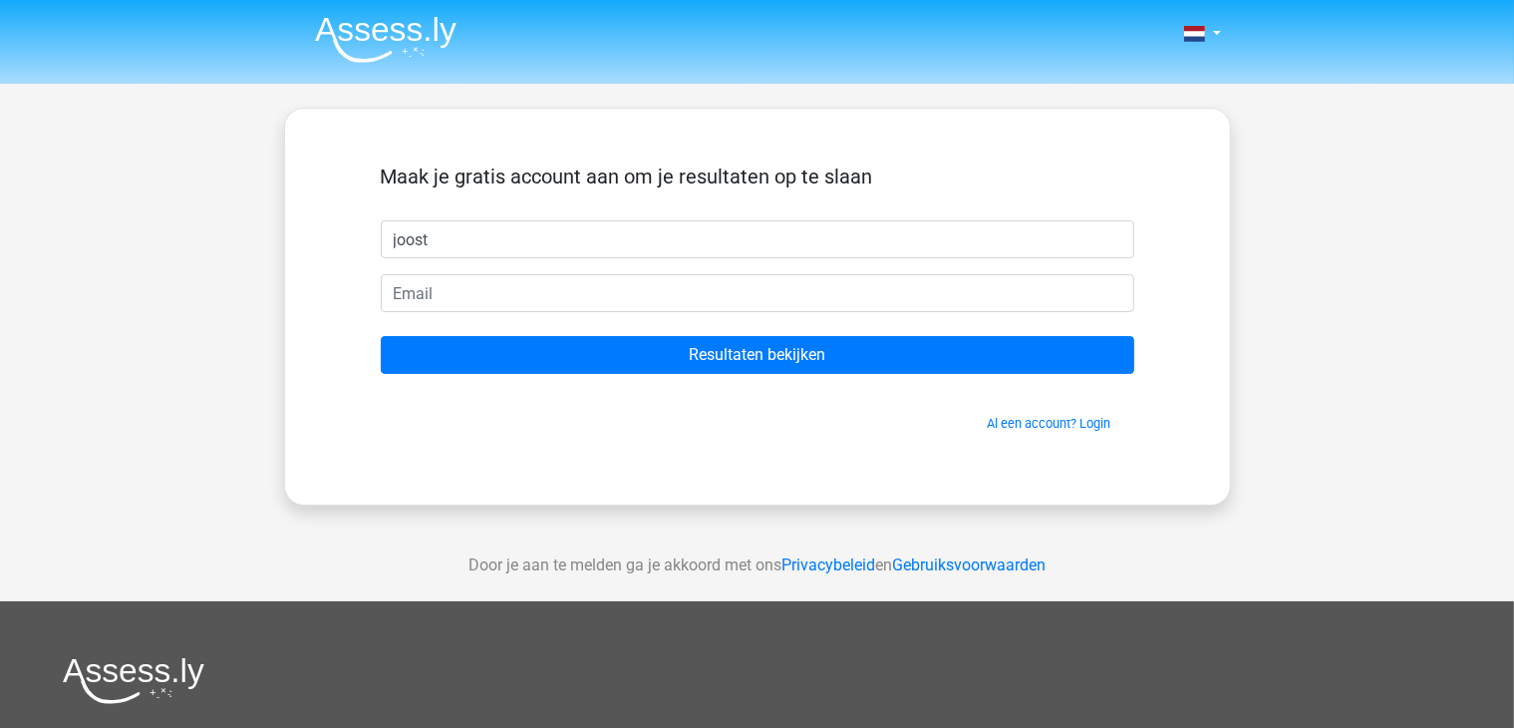
type input "joost"
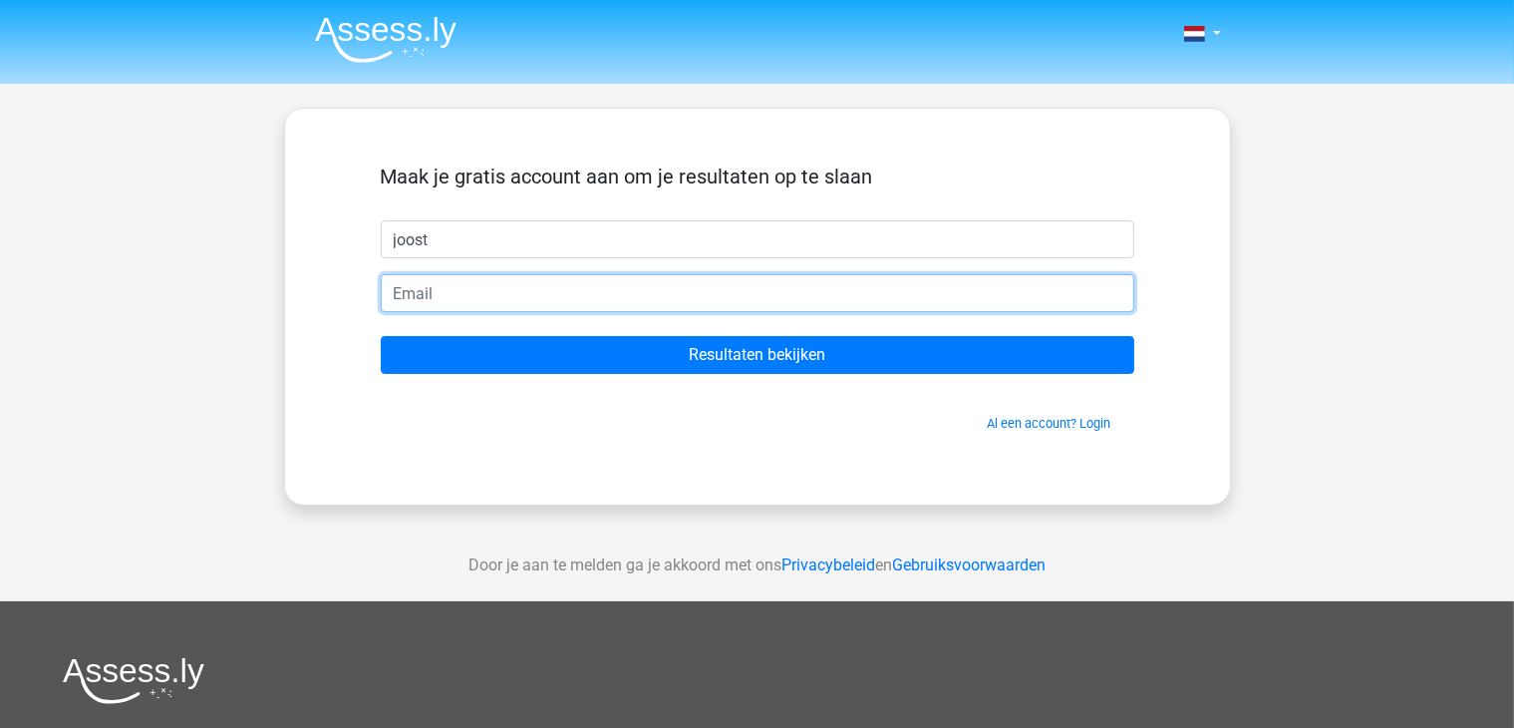
click at [805, 283] on input "email" at bounding box center [758, 293] width 754 height 38
type input "dantedejong@hotmail.com"
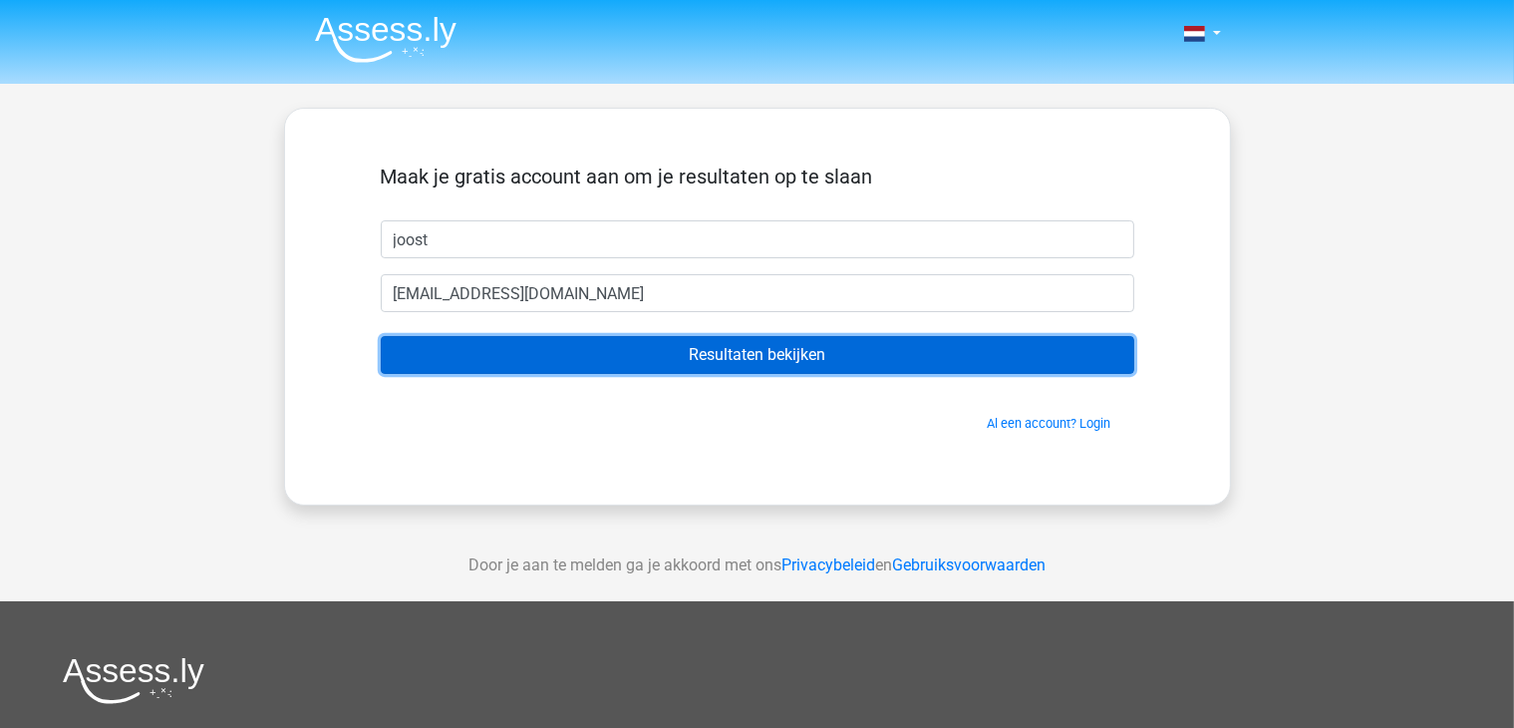
click at [751, 364] on input "Resultaten bekijken" at bounding box center [758, 355] width 754 height 38
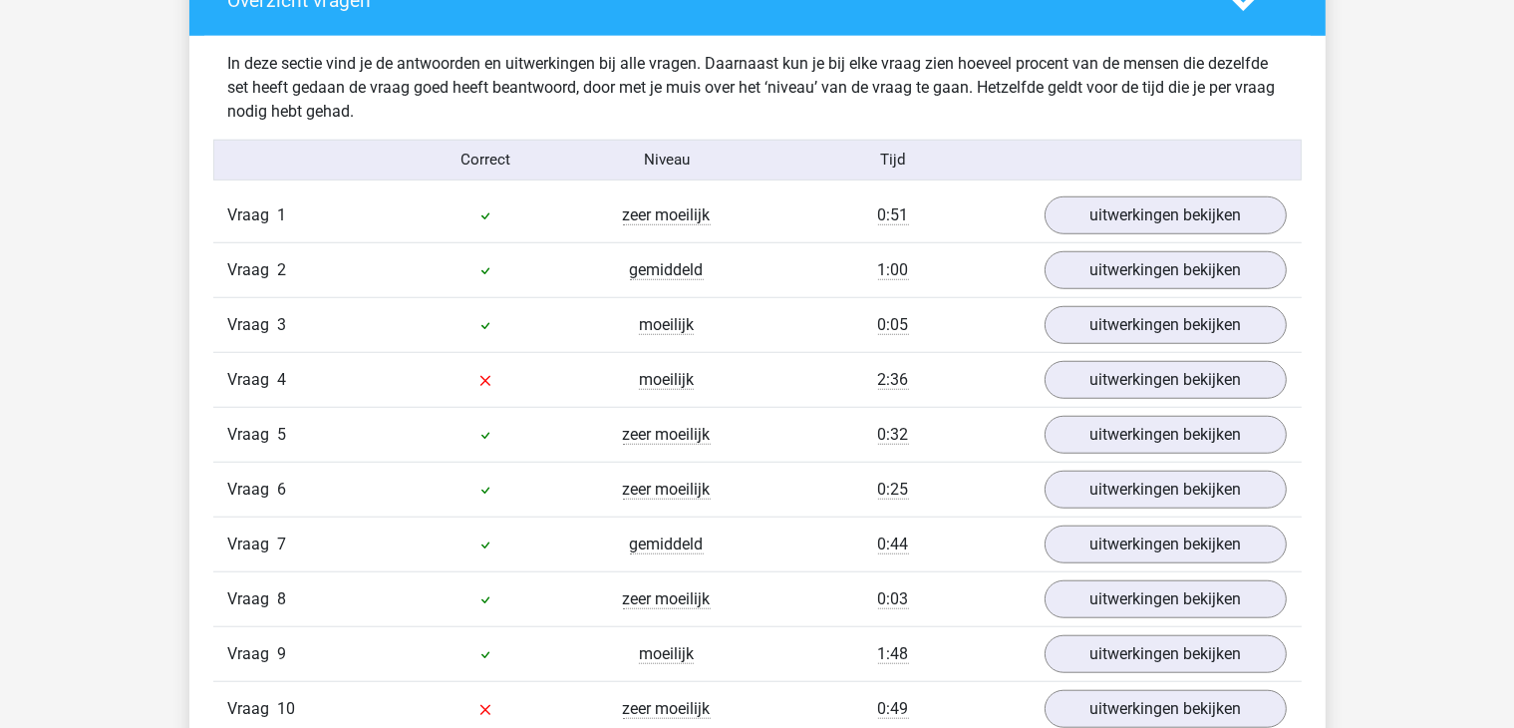
scroll to position [1543, 0]
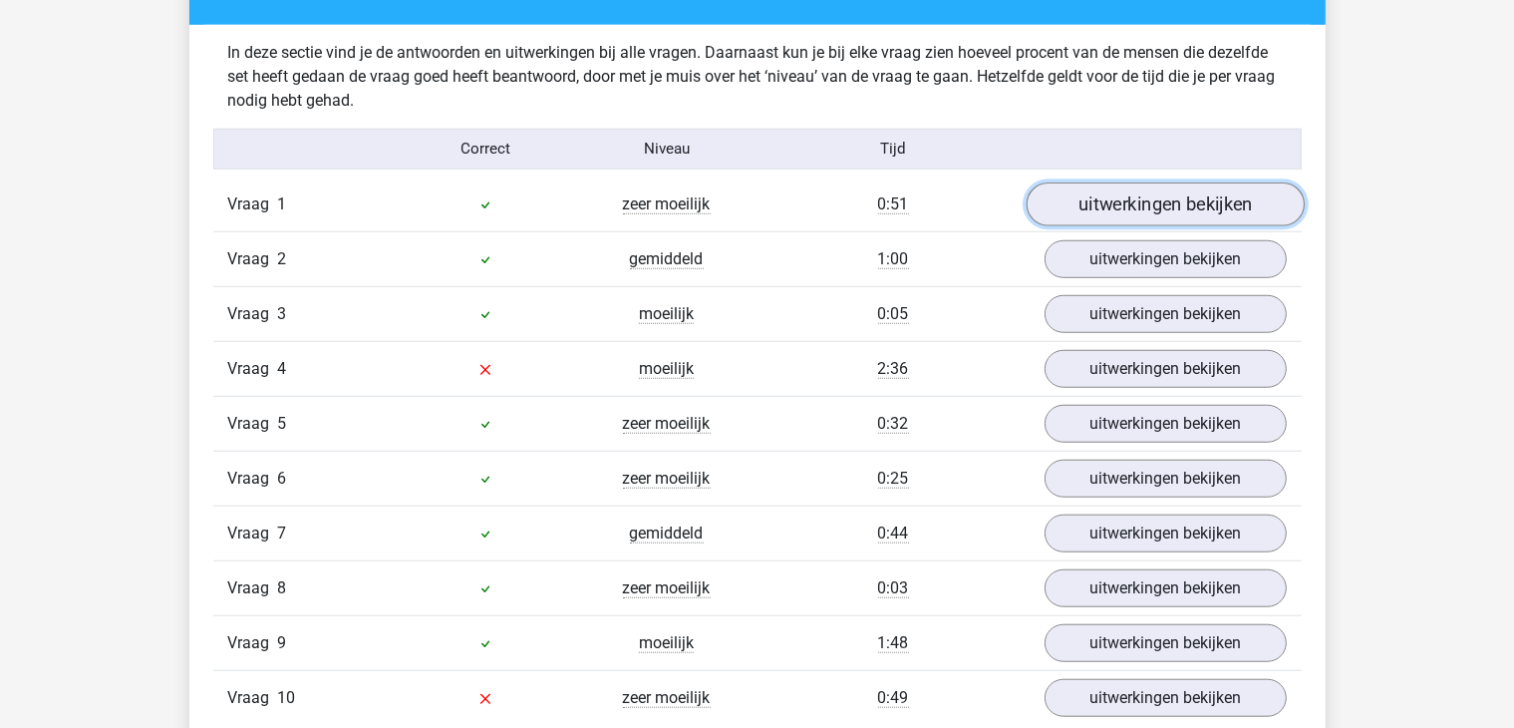
click at [1102, 204] on link "uitwerkingen bekijken" at bounding box center [1165, 204] width 278 height 44
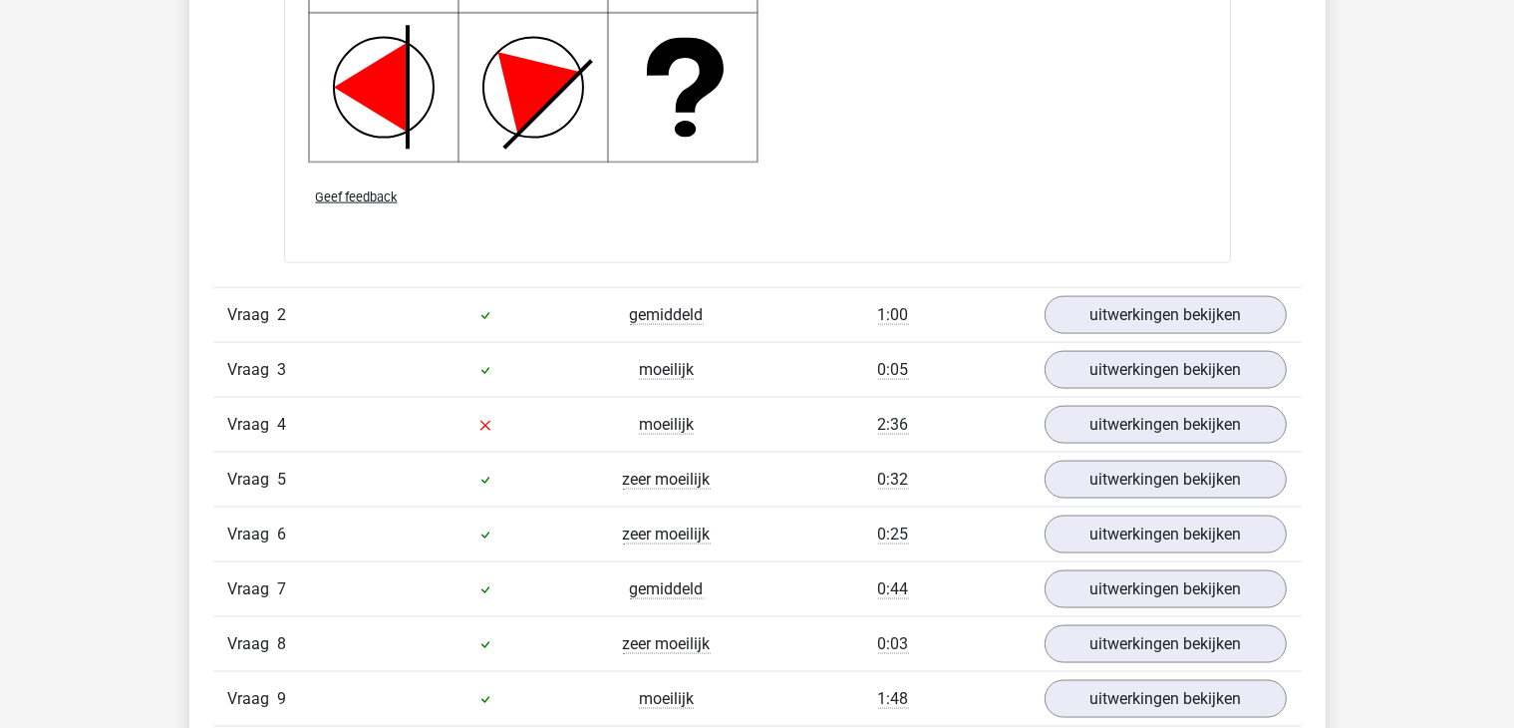
scroll to position [2811, 0]
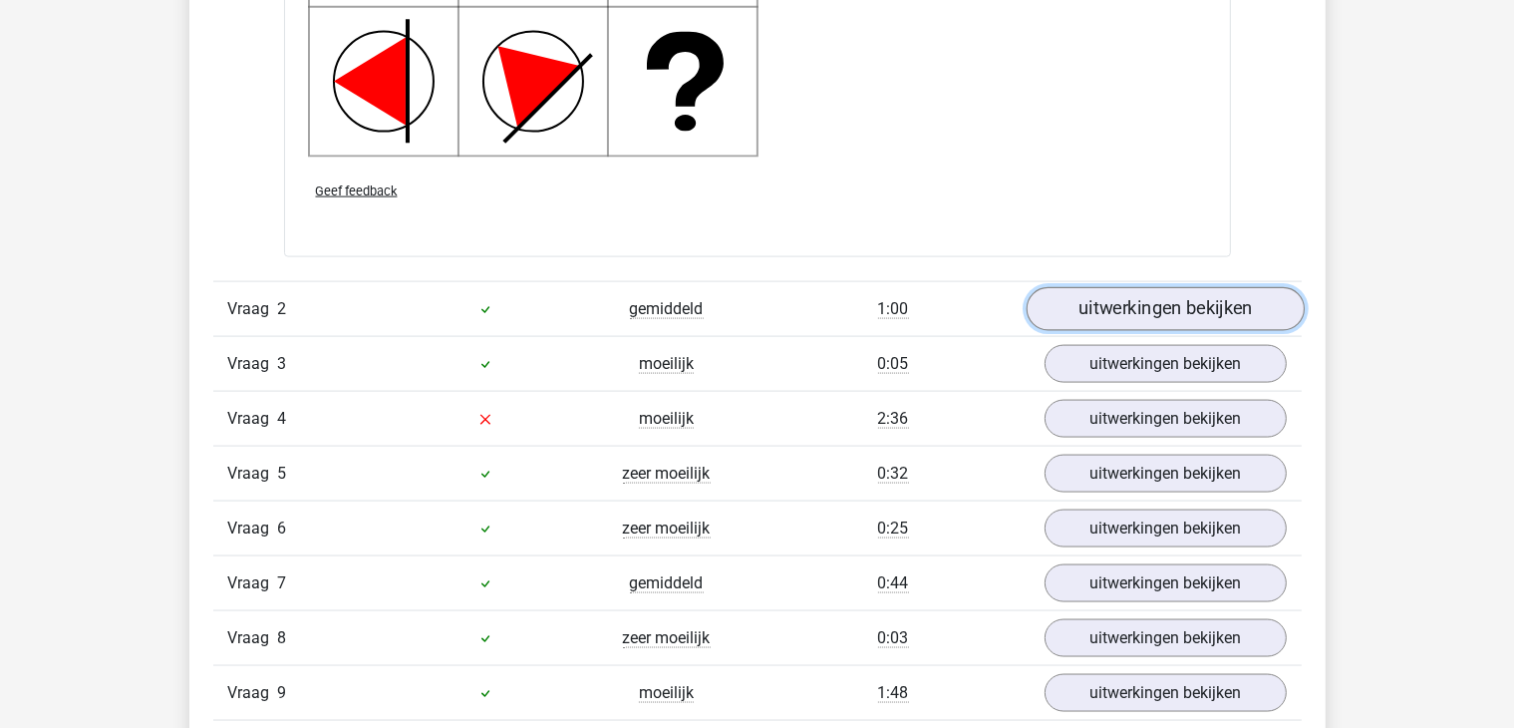
click at [1075, 316] on link "uitwerkingen bekijken" at bounding box center [1165, 309] width 278 height 44
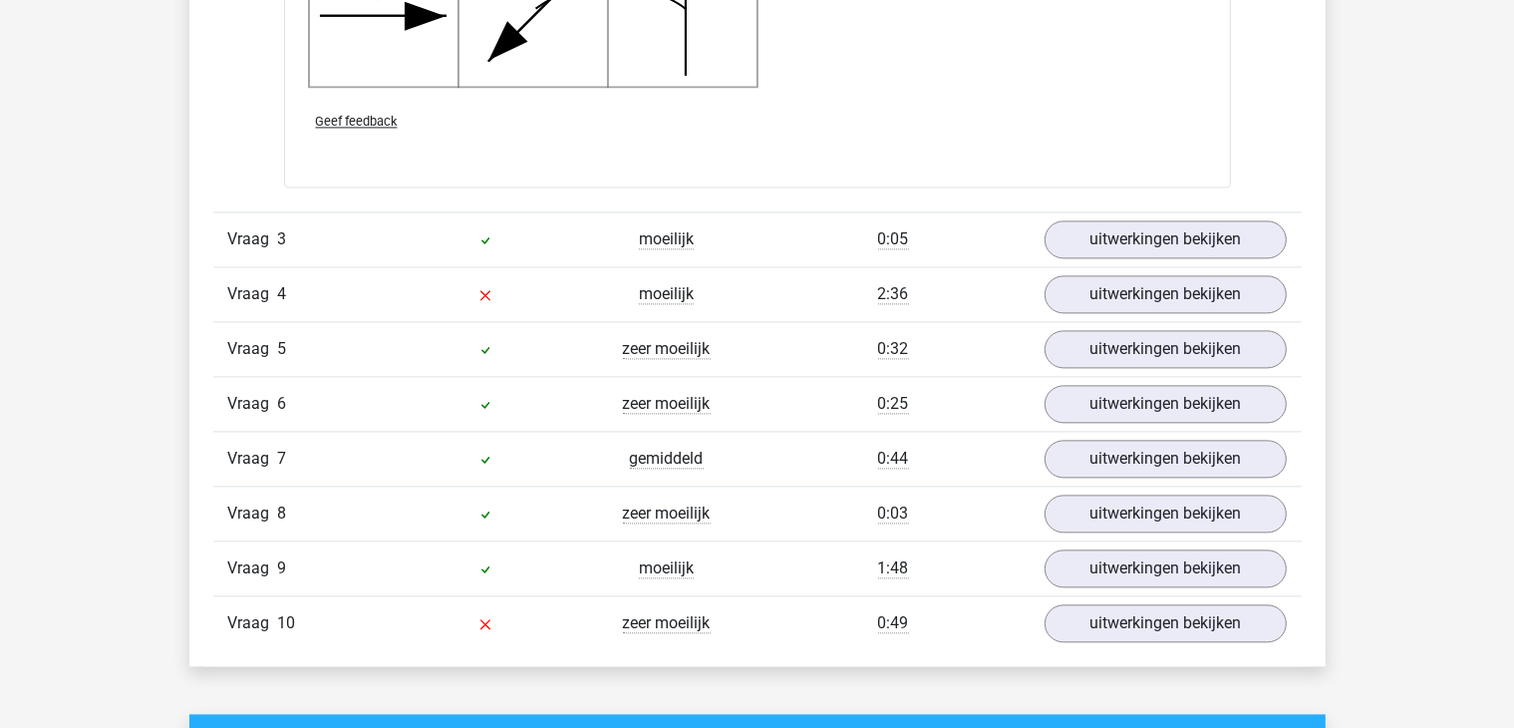
scroll to position [4241, 0]
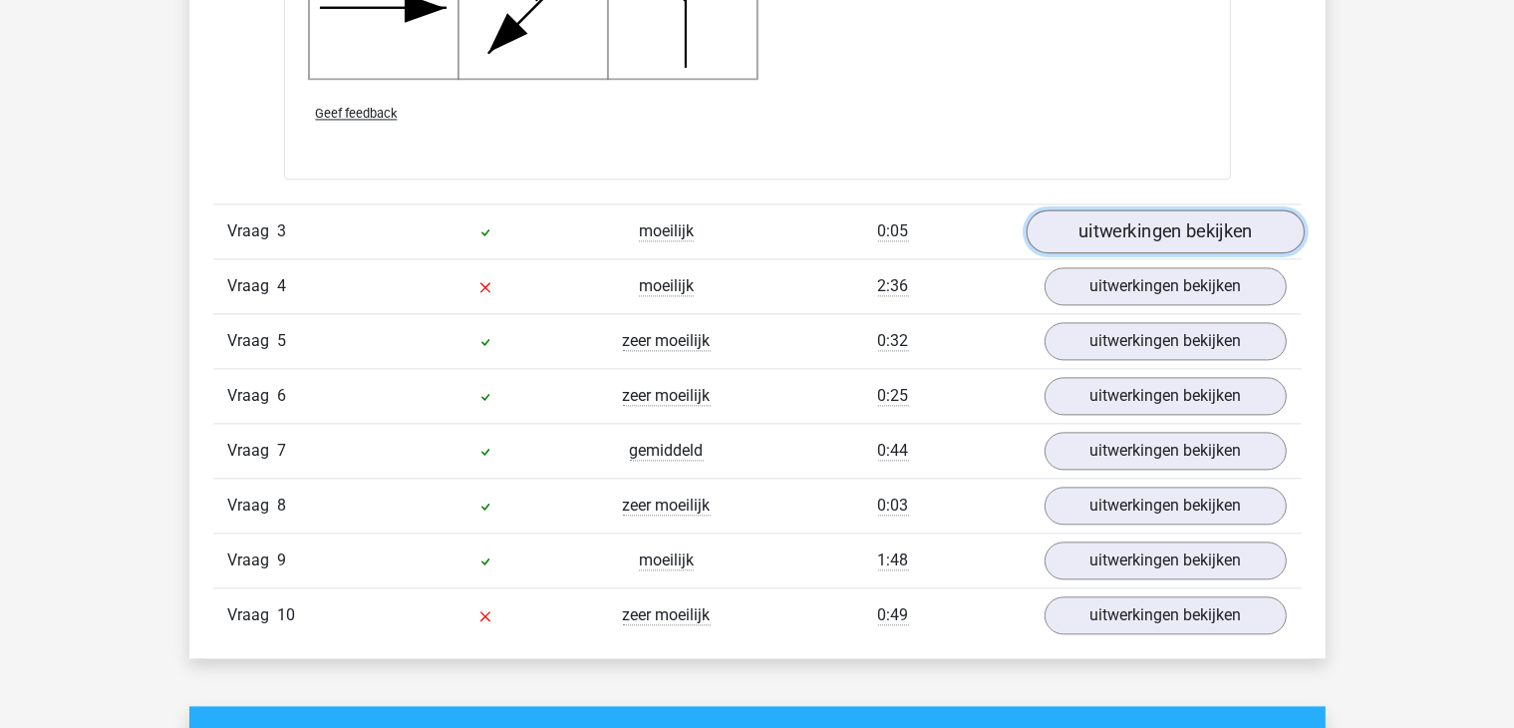
click at [1098, 229] on link "uitwerkingen bekijken" at bounding box center [1165, 232] width 278 height 44
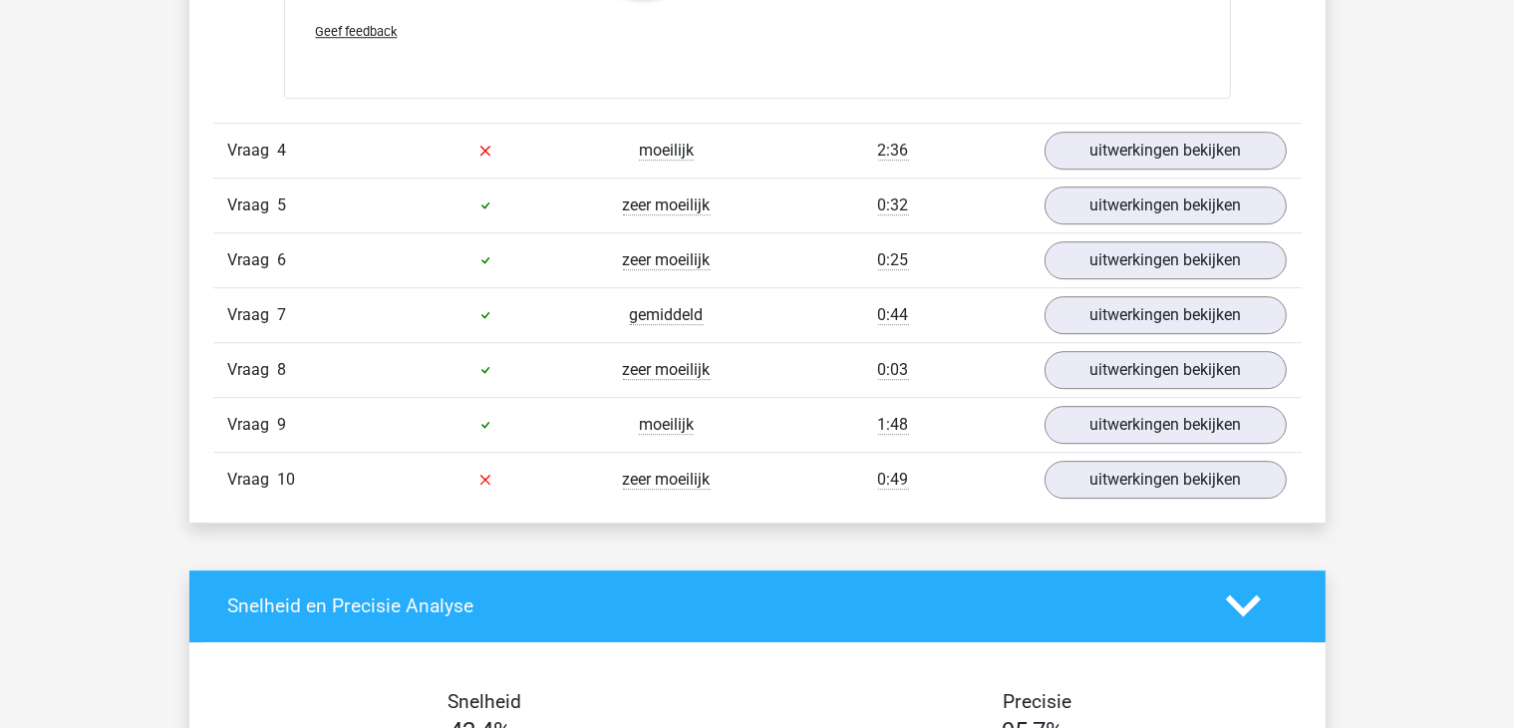
scroll to position [5809, 0]
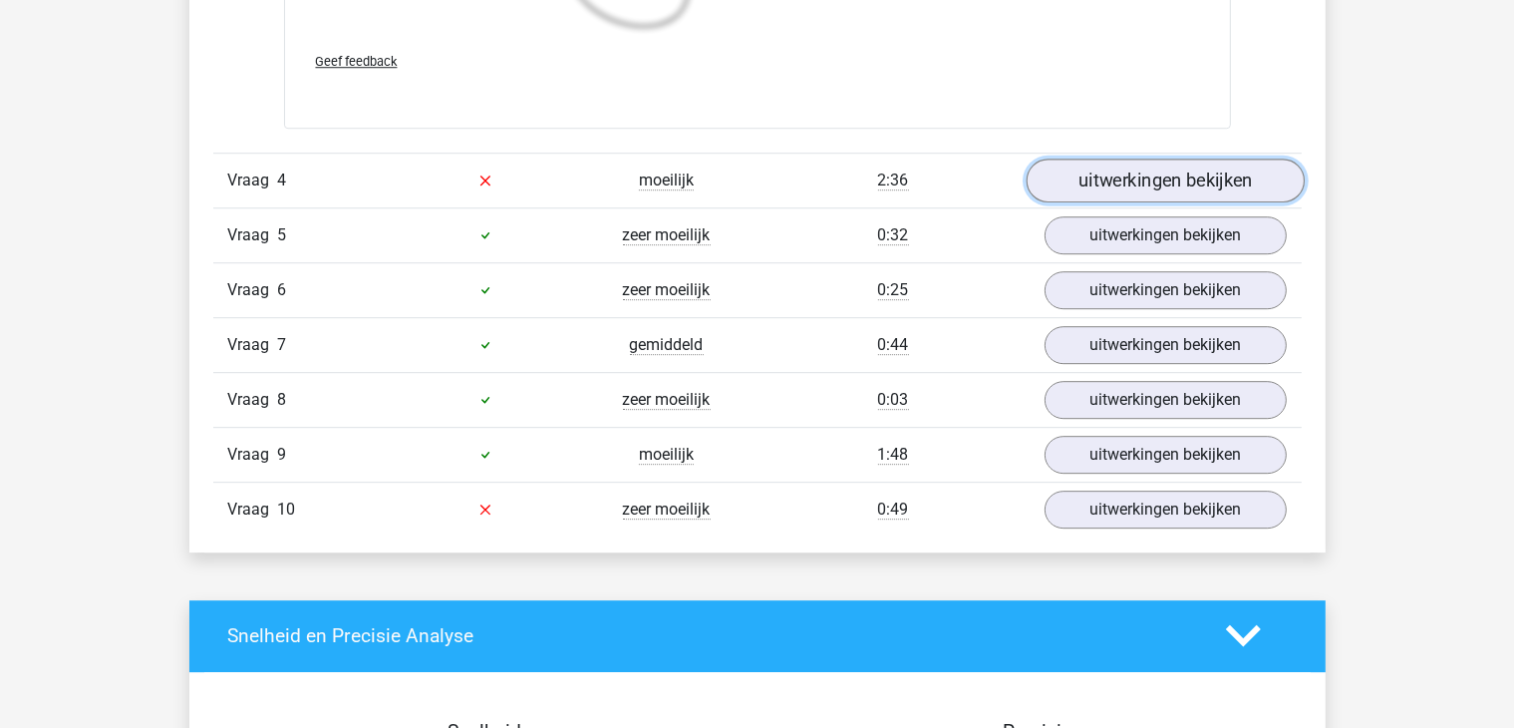
click at [1099, 168] on link "uitwerkingen bekijken" at bounding box center [1165, 180] width 278 height 44
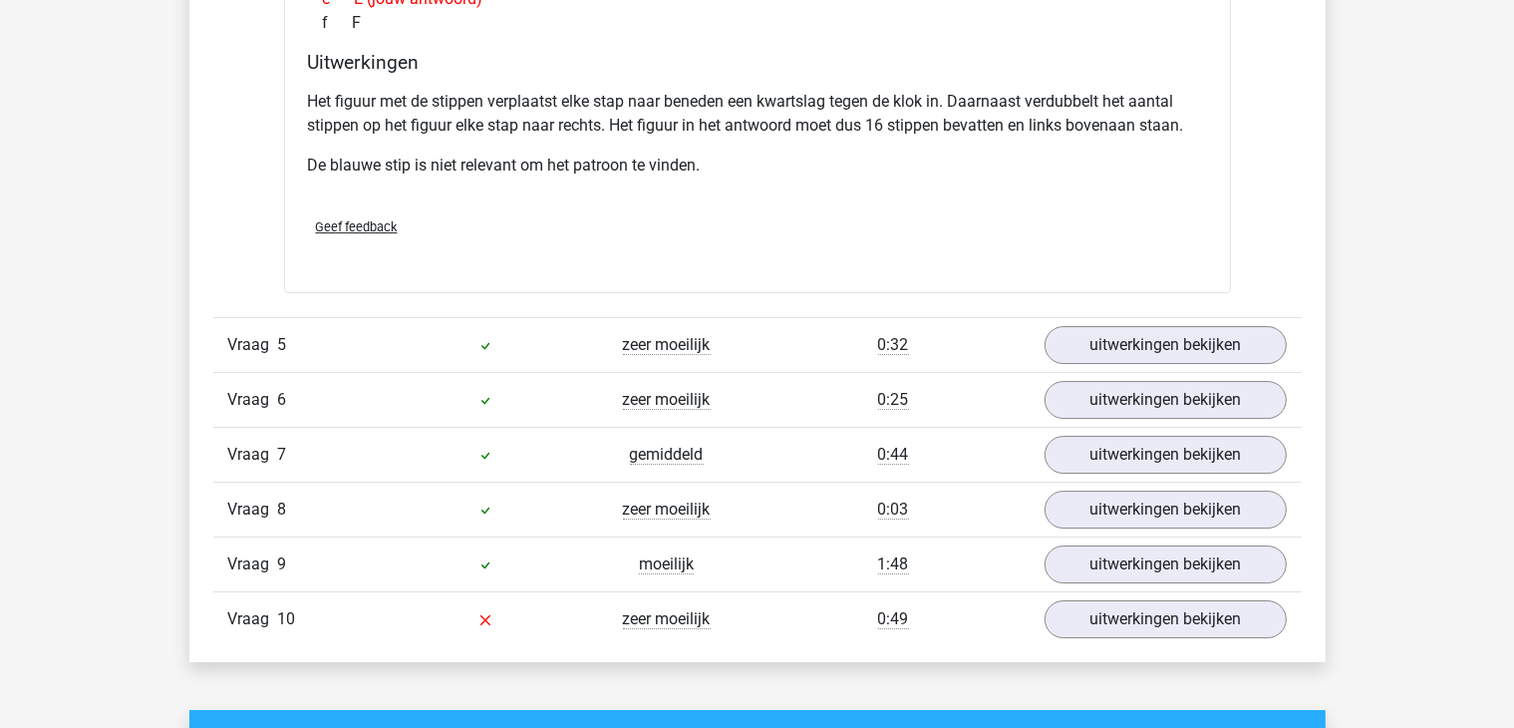
scroll to position [6547, 0]
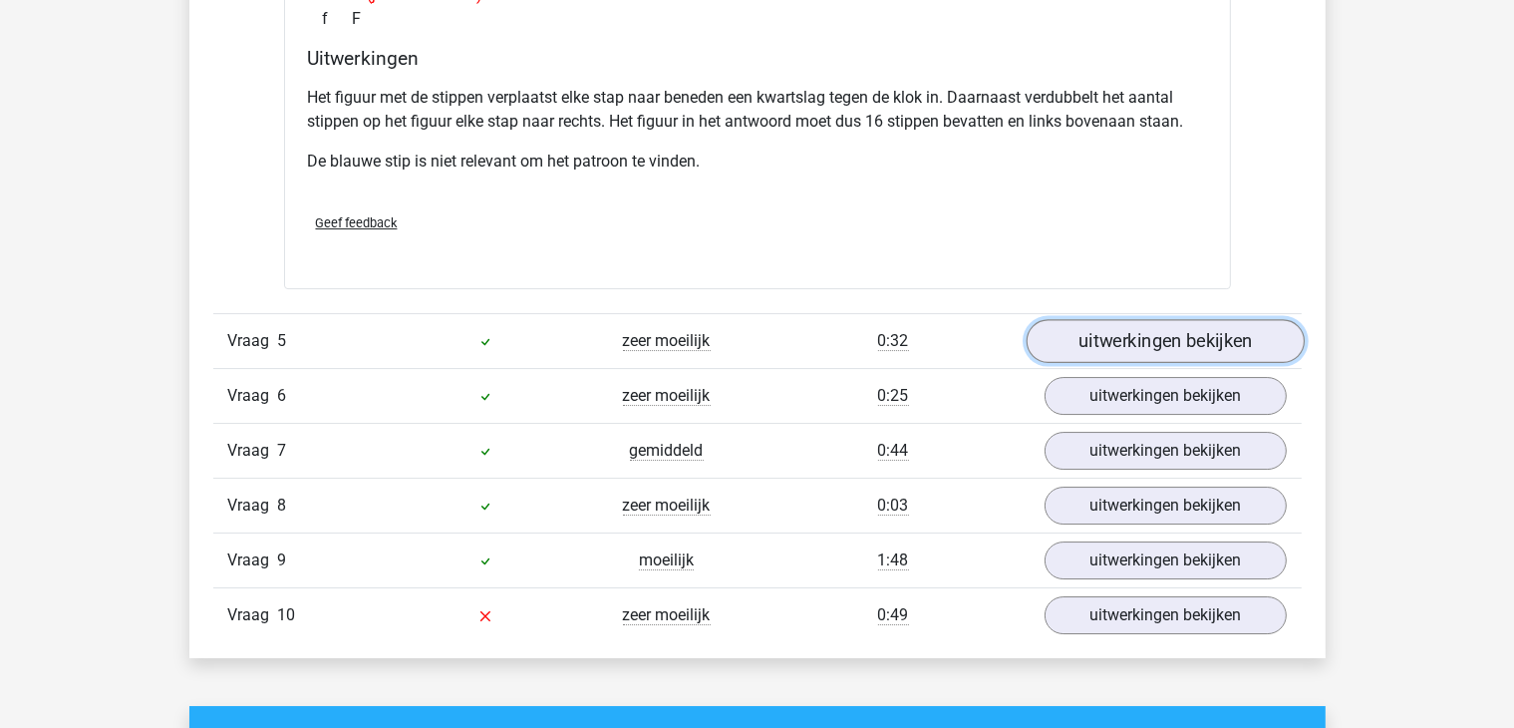
click at [1175, 328] on link "uitwerkingen bekijken" at bounding box center [1165, 341] width 278 height 44
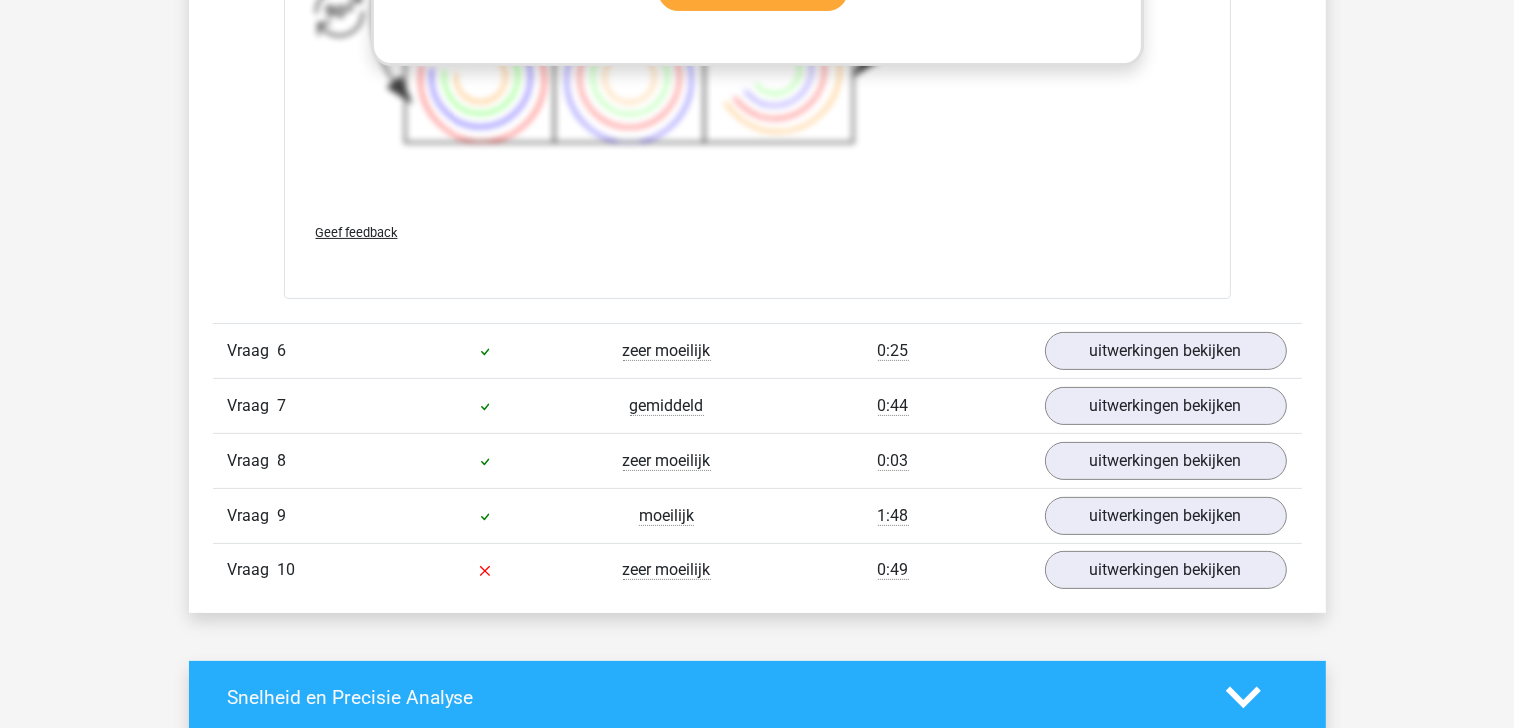
scroll to position [7932, 0]
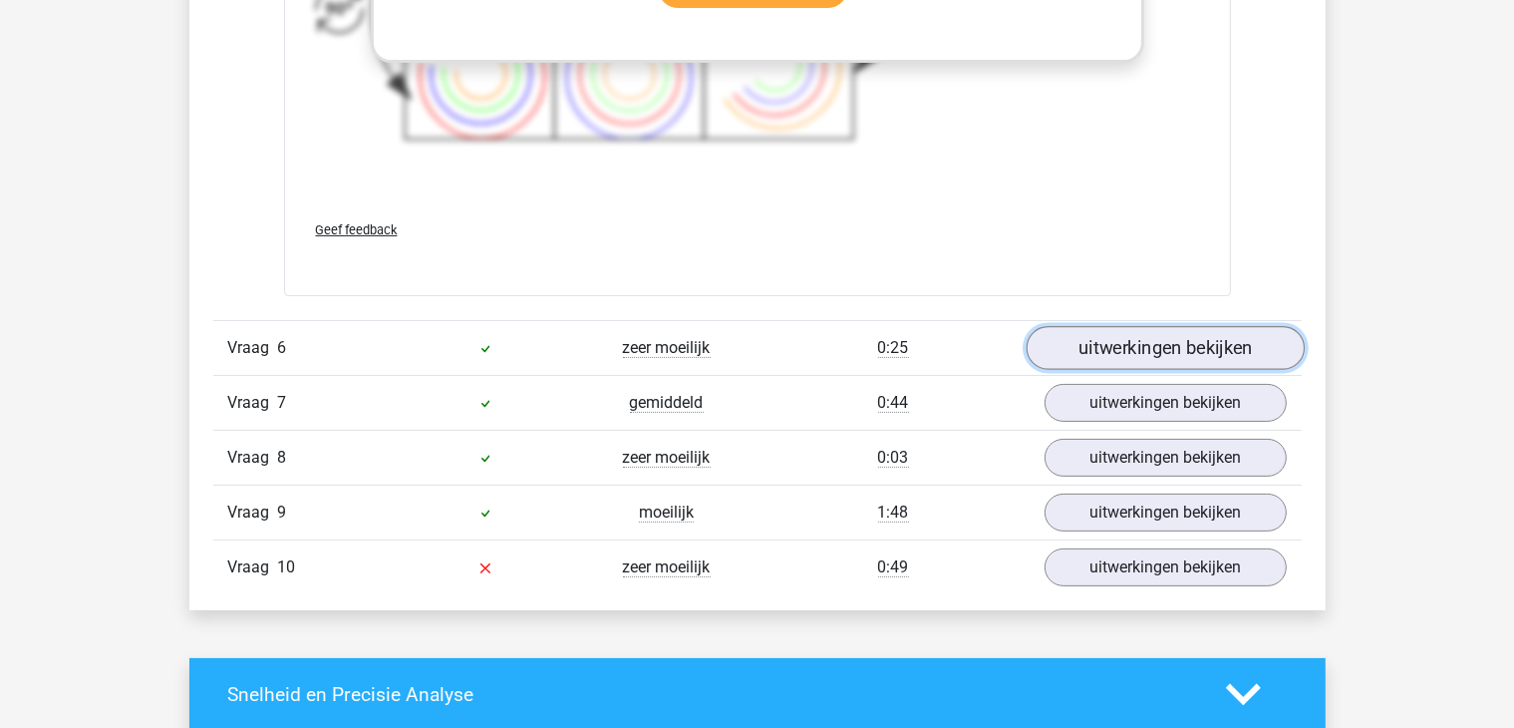
click at [1108, 335] on link "uitwerkingen bekijken" at bounding box center [1165, 348] width 278 height 44
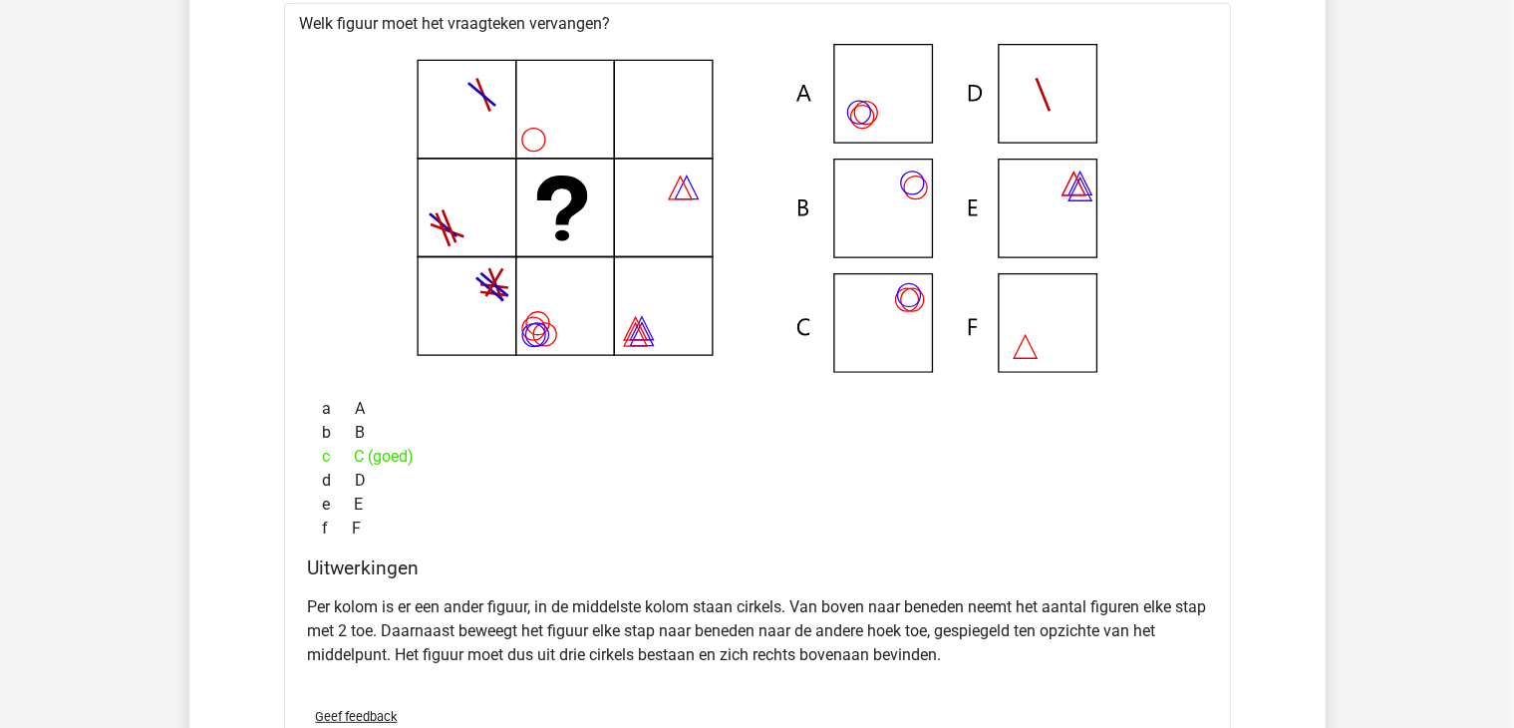
scroll to position [8327, 0]
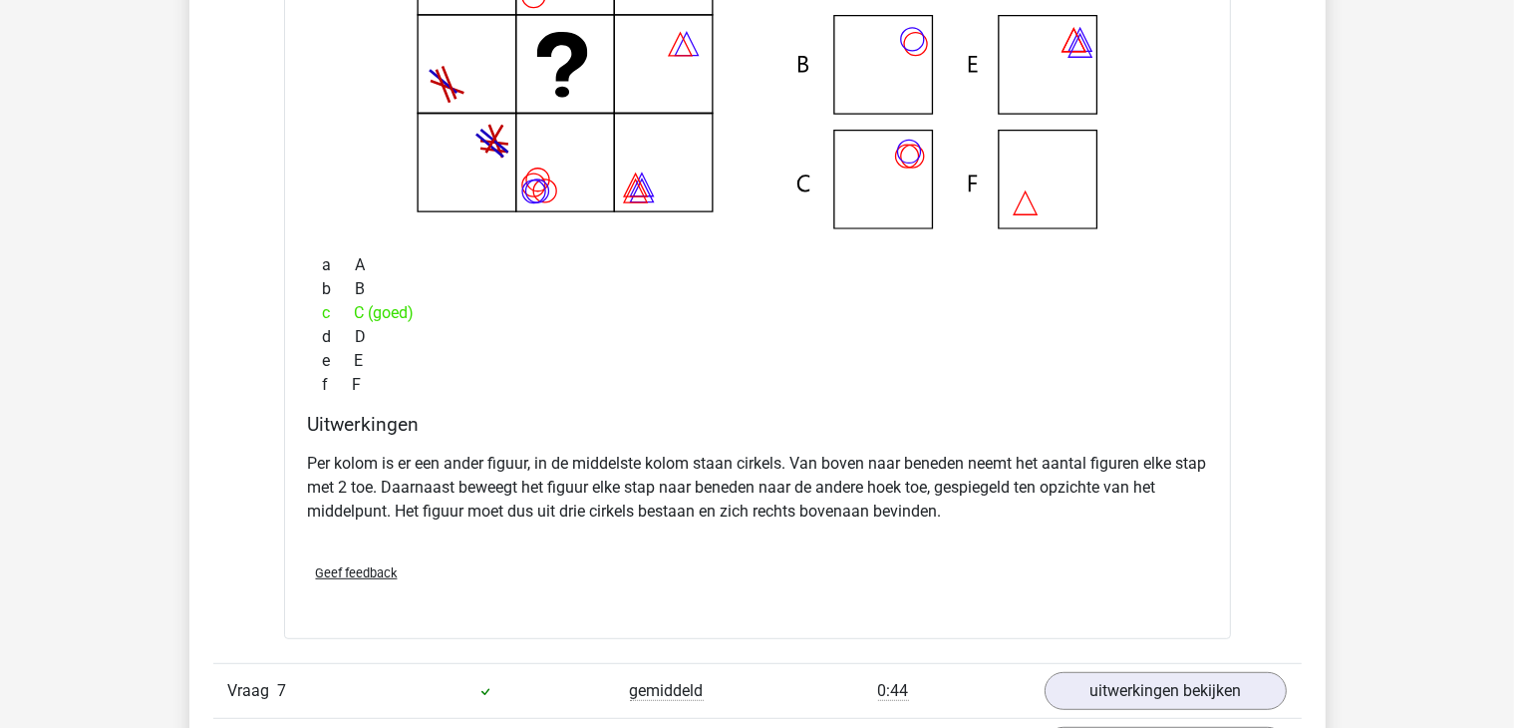
click at [710, 489] on div "Welk figuur moet het vraagteken vervangen? a A b c" at bounding box center [757, 248] width 947 height 779
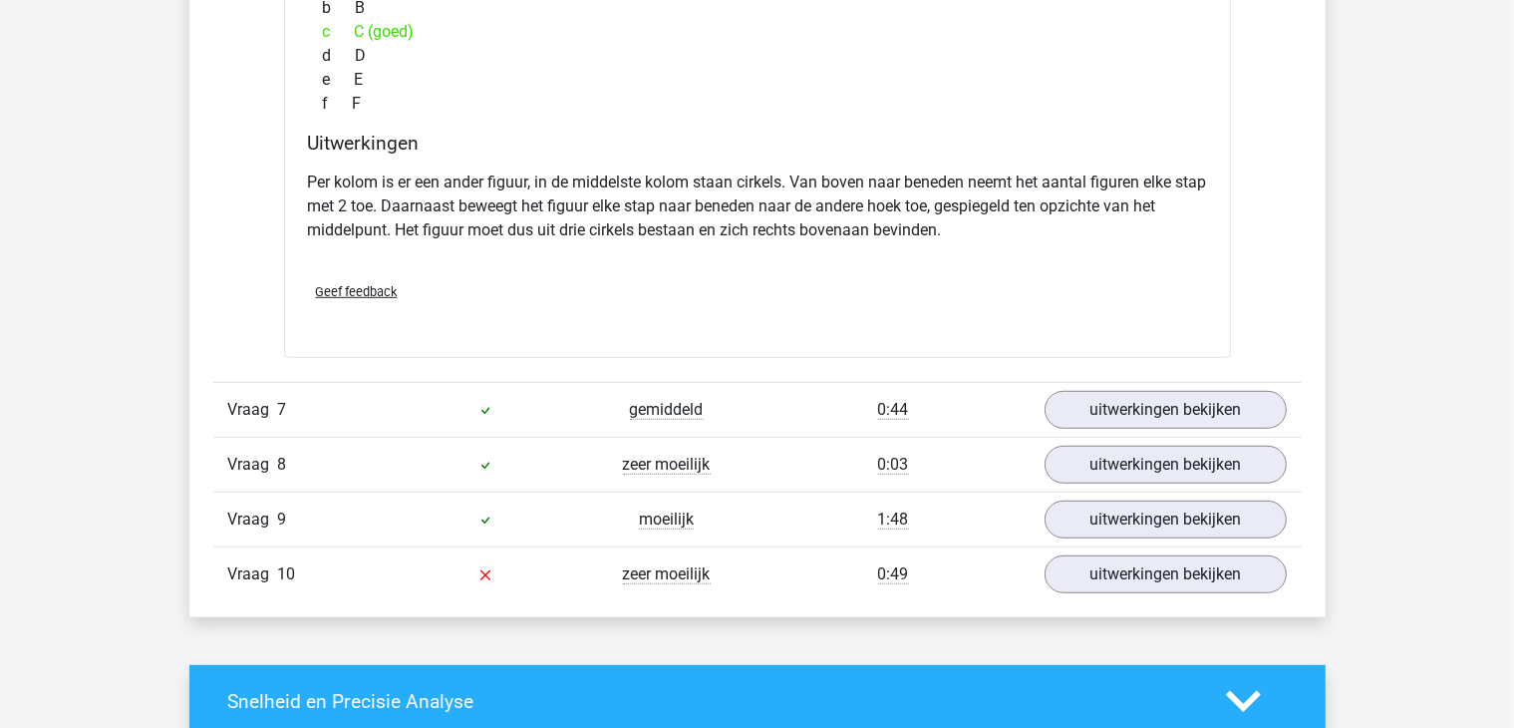
scroll to position [8791, 0]
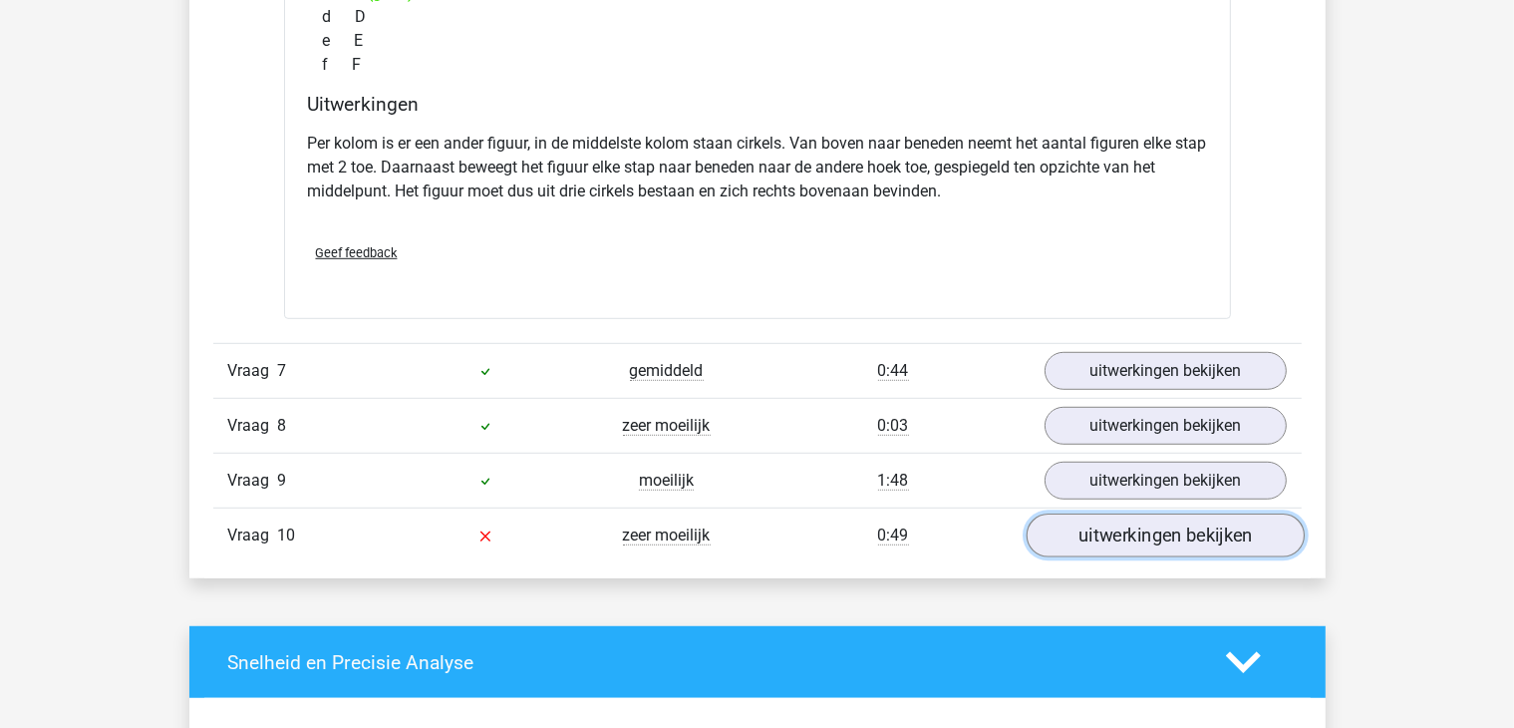
click at [1076, 534] on link "uitwerkingen bekijken" at bounding box center [1165, 535] width 278 height 44
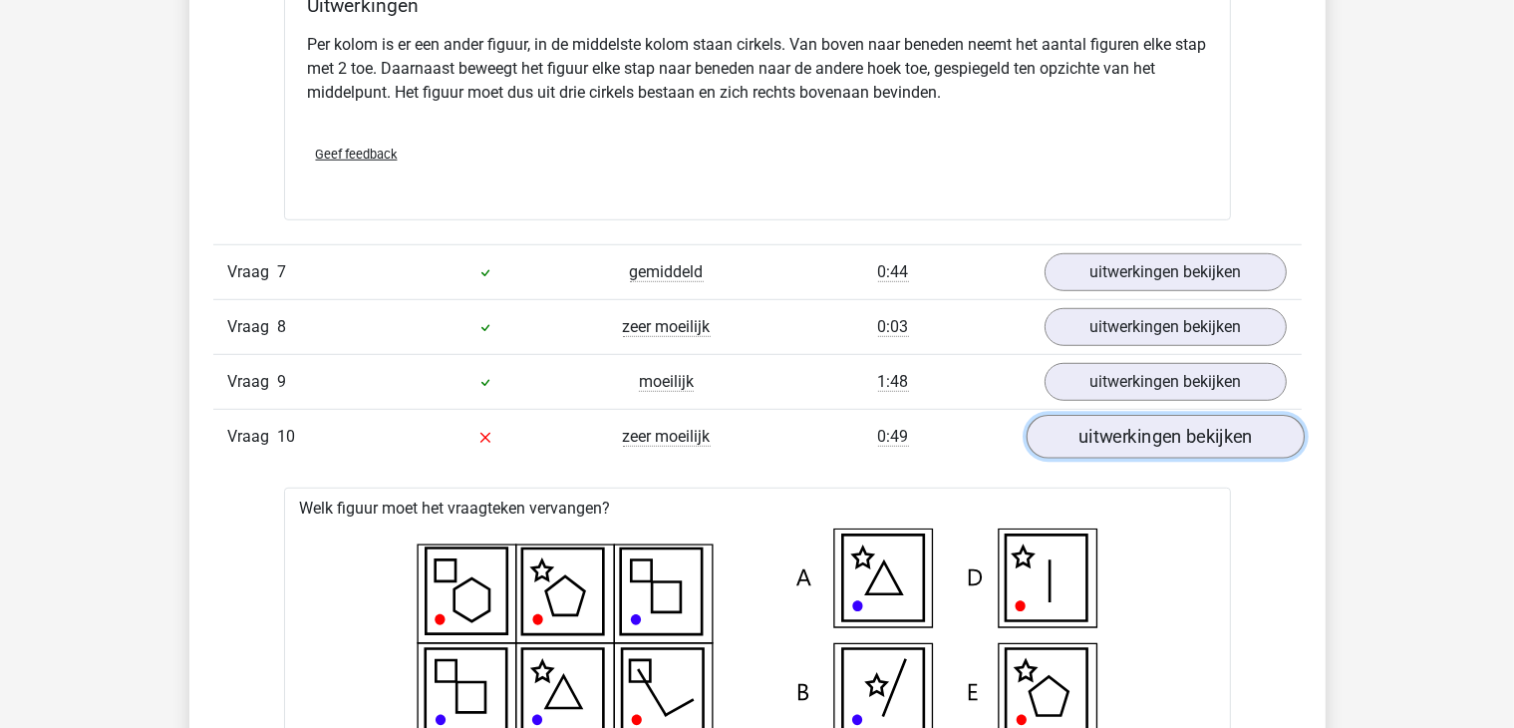
scroll to position [8889, 0]
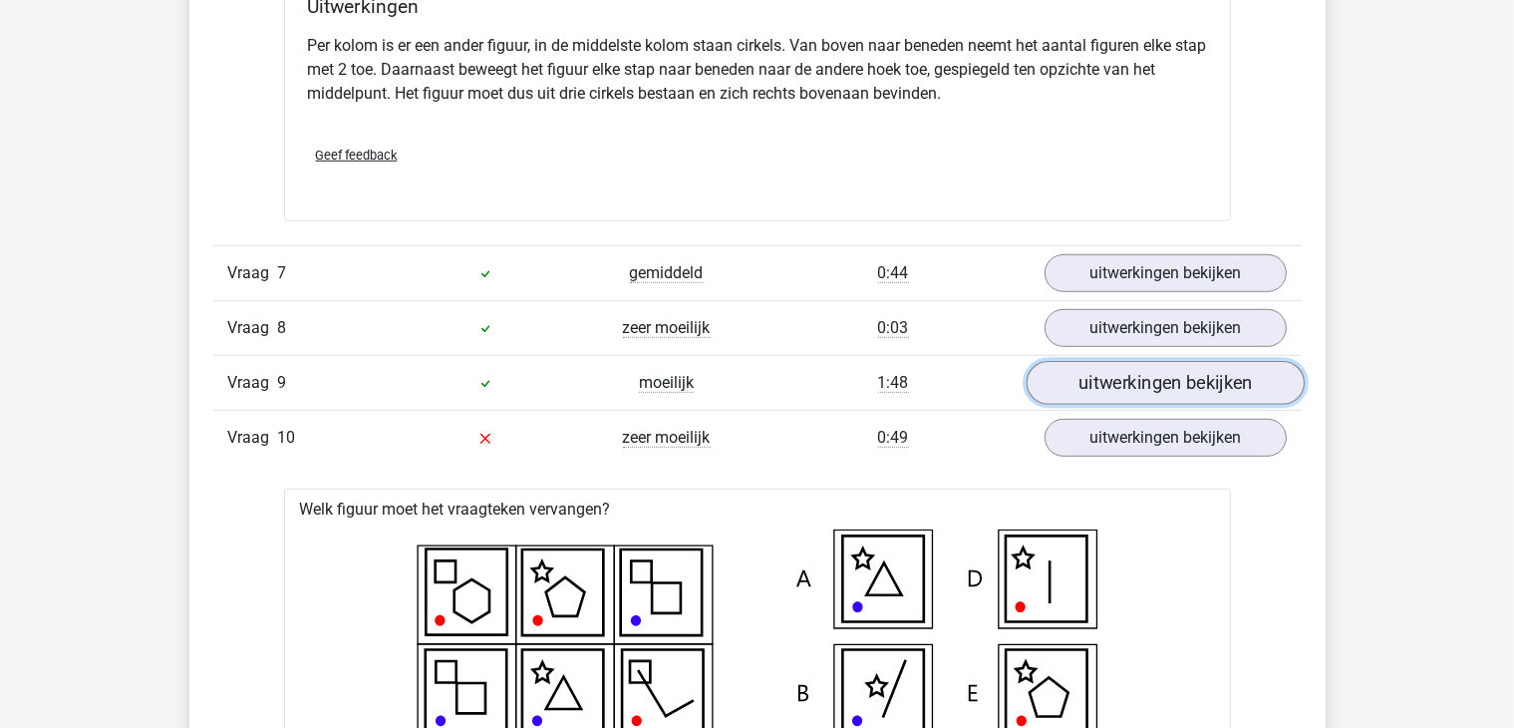
click at [1112, 390] on link "uitwerkingen bekijken" at bounding box center [1165, 383] width 278 height 44
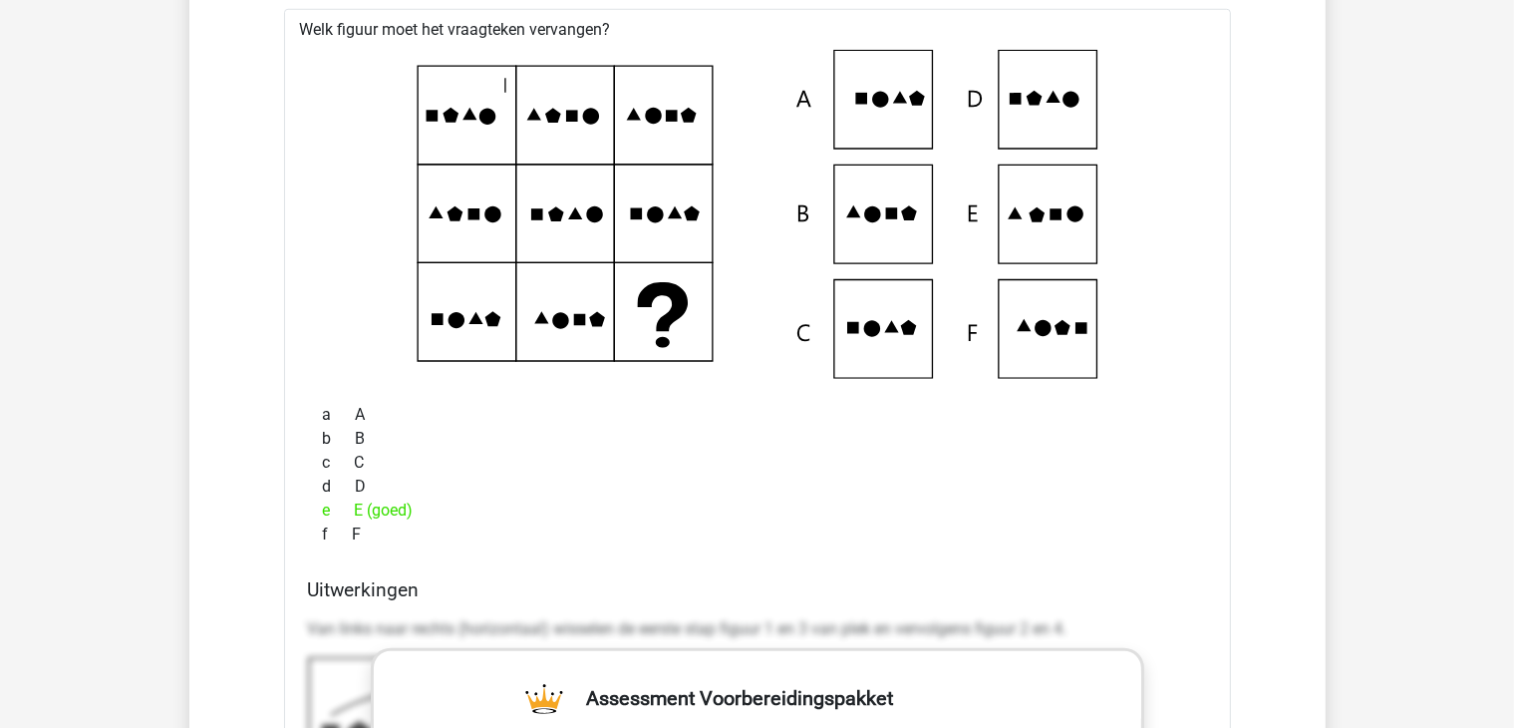
scroll to position [8917, 0]
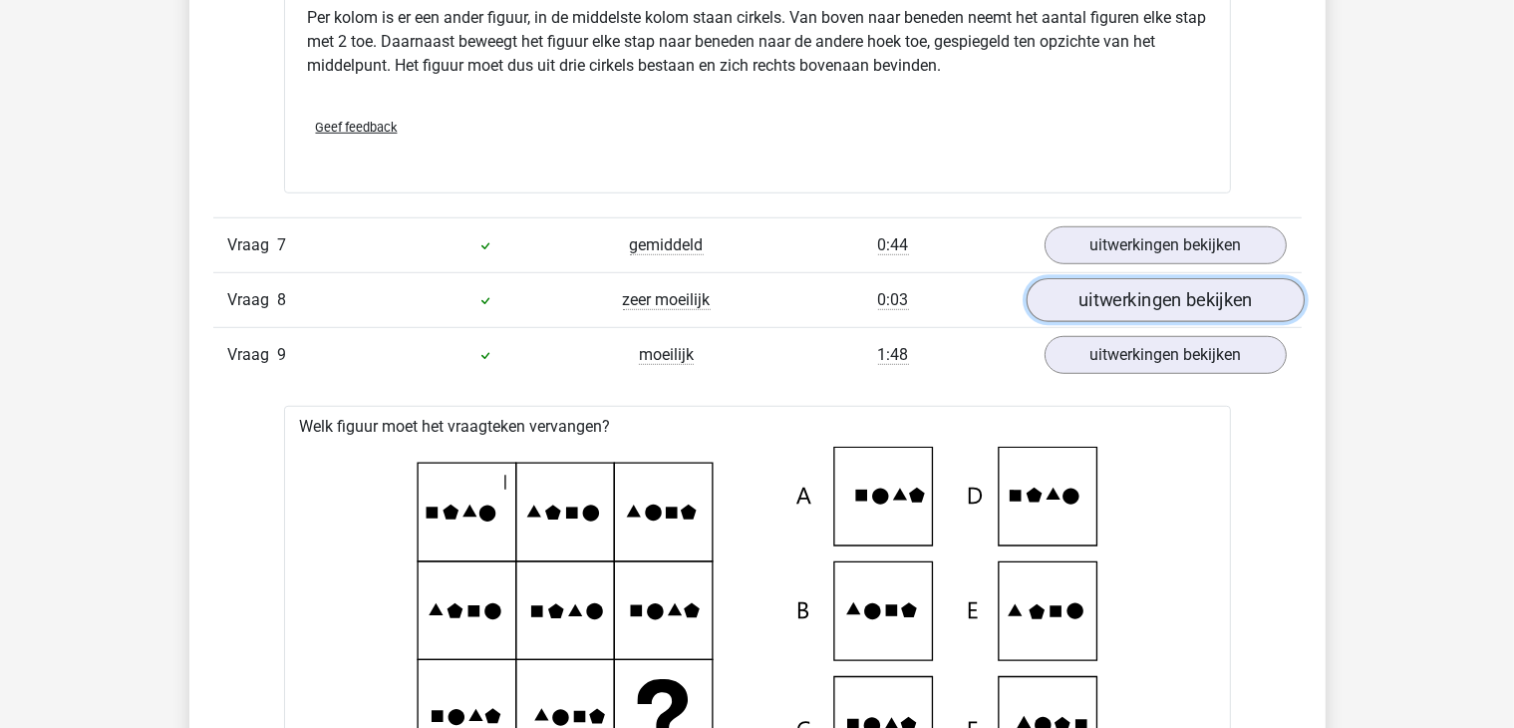
click at [1146, 308] on link "uitwerkingen bekijken" at bounding box center [1165, 300] width 278 height 44
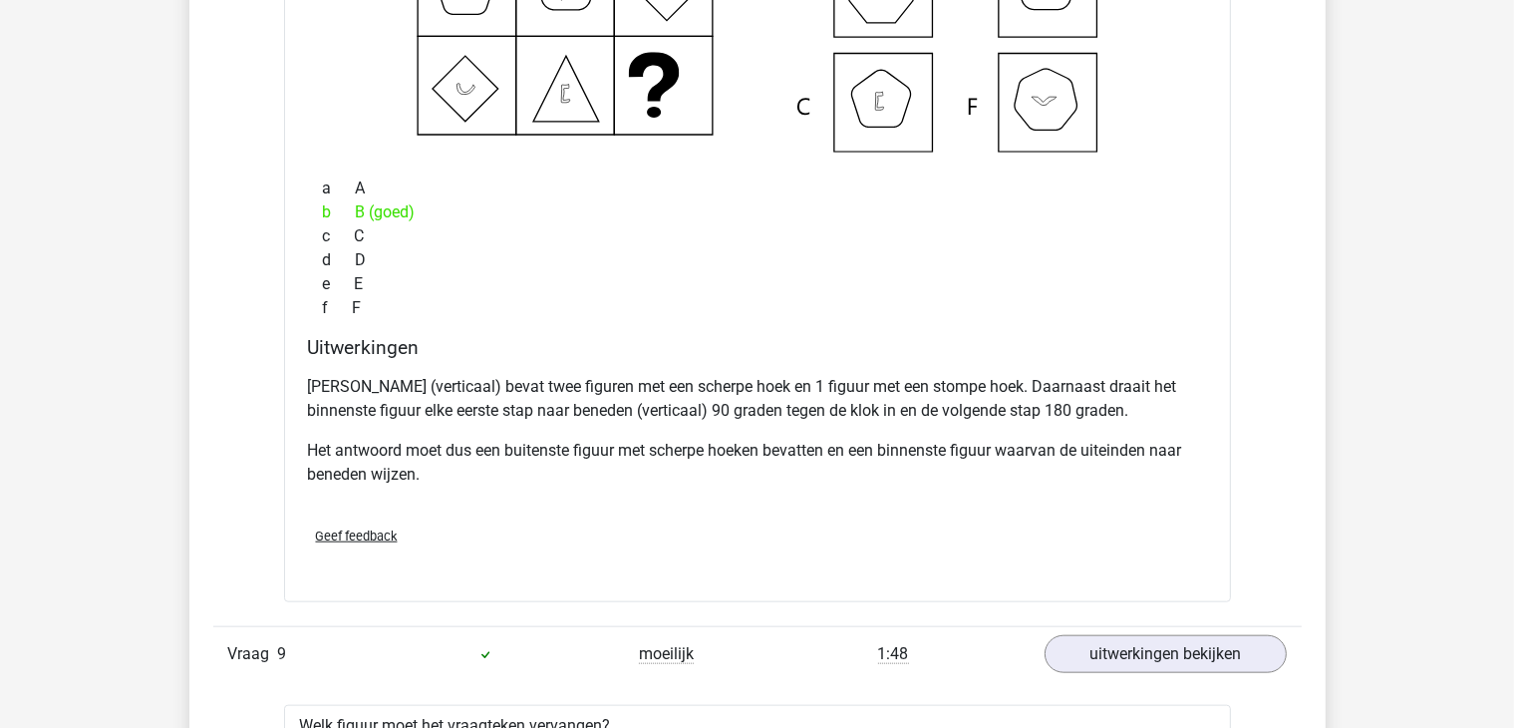
scroll to position [9560, 0]
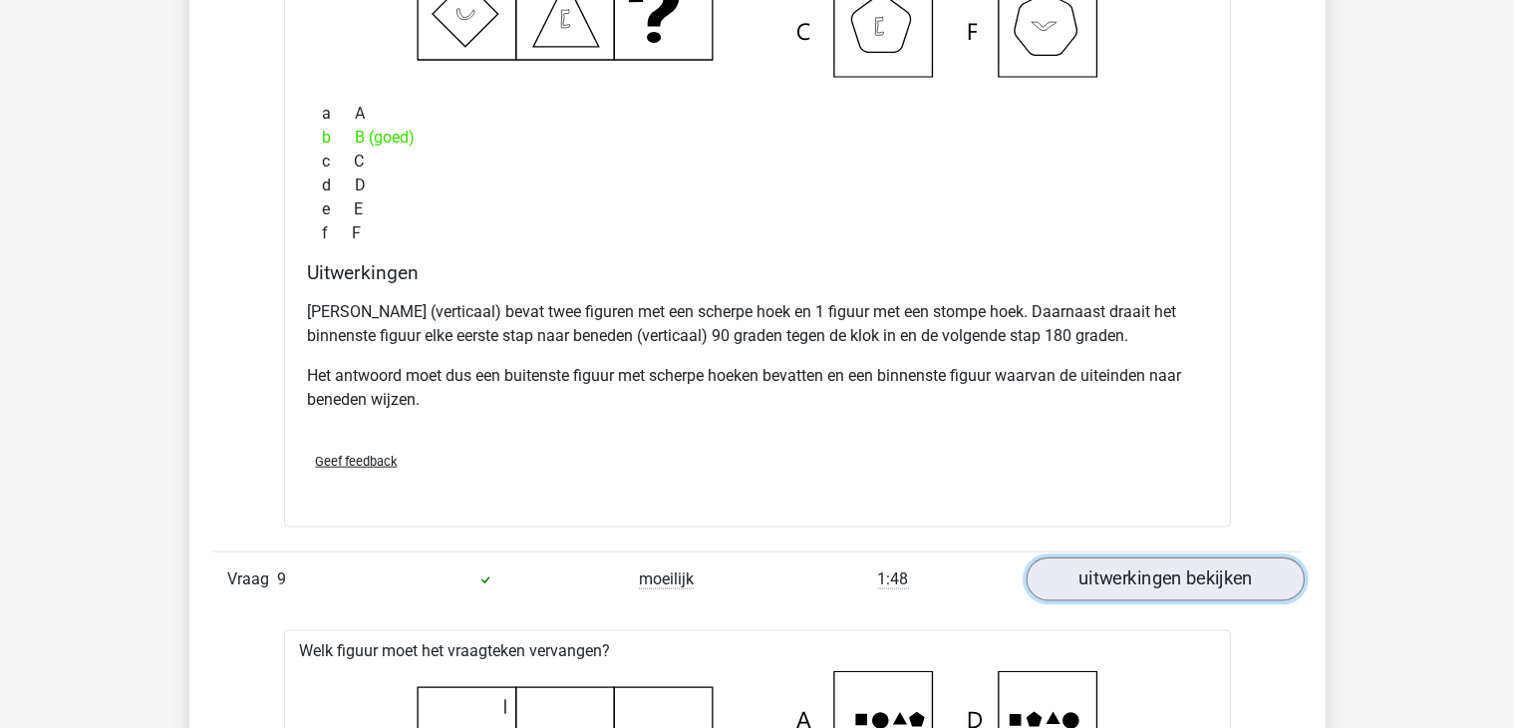
click at [1125, 570] on link "uitwerkingen bekijken" at bounding box center [1165, 580] width 278 height 44
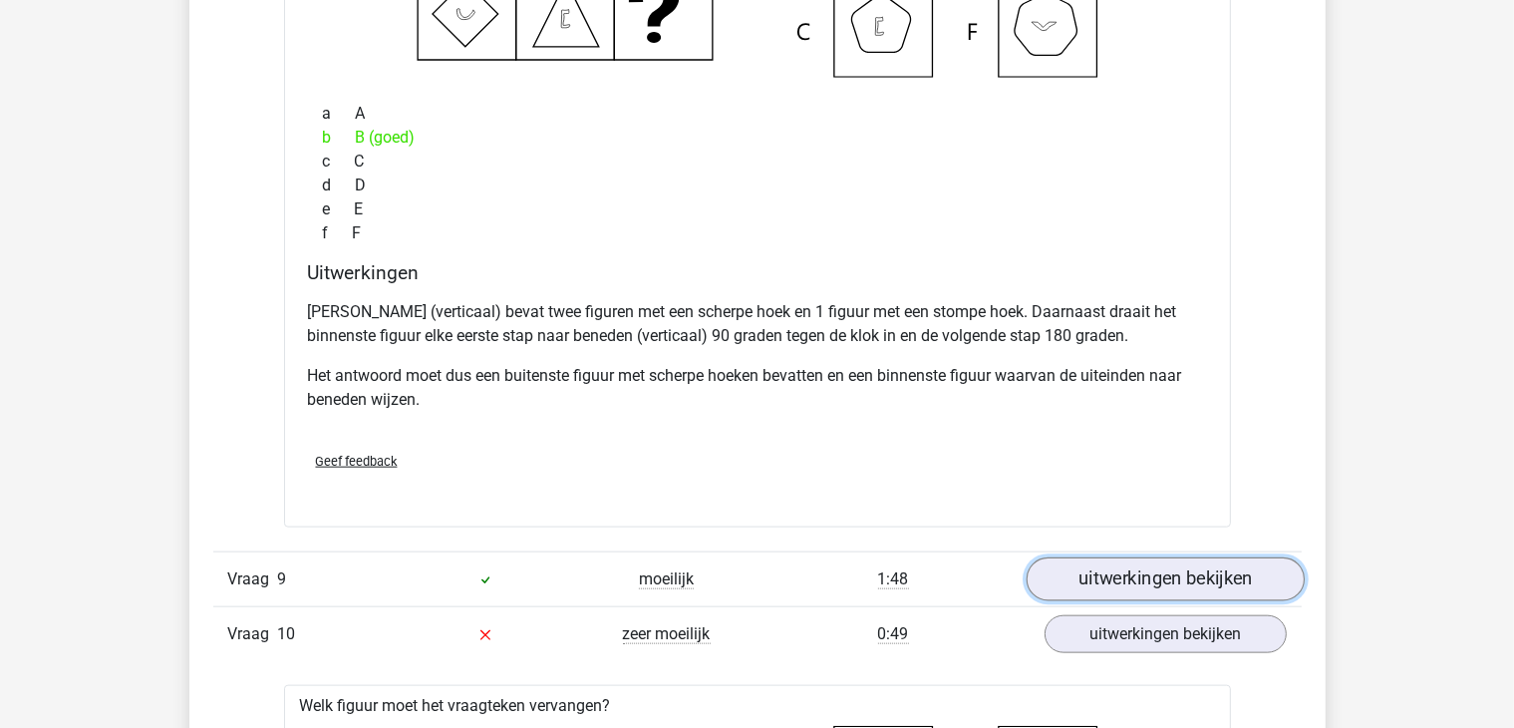
click at [1124, 570] on link "uitwerkingen bekijken" at bounding box center [1165, 580] width 278 height 44
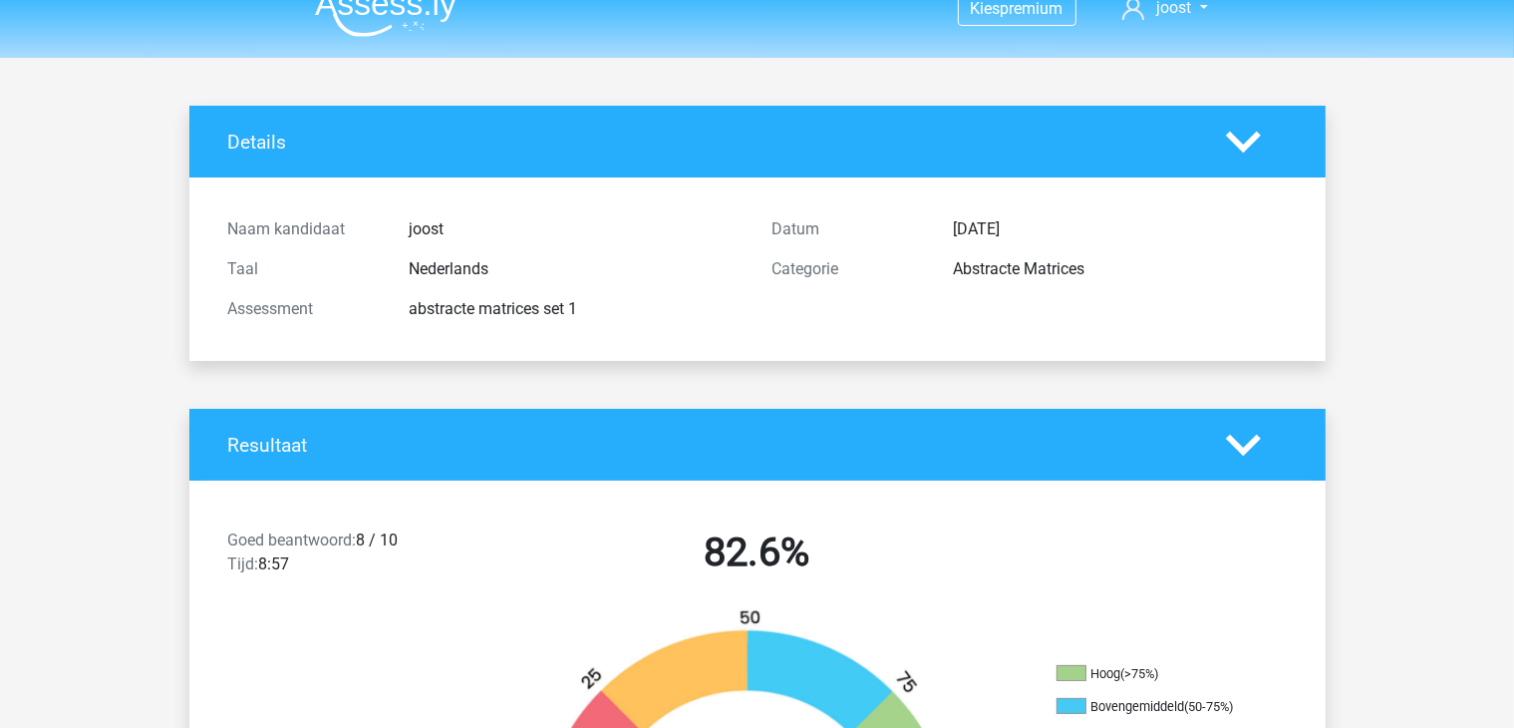
scroll to position [0, 0]
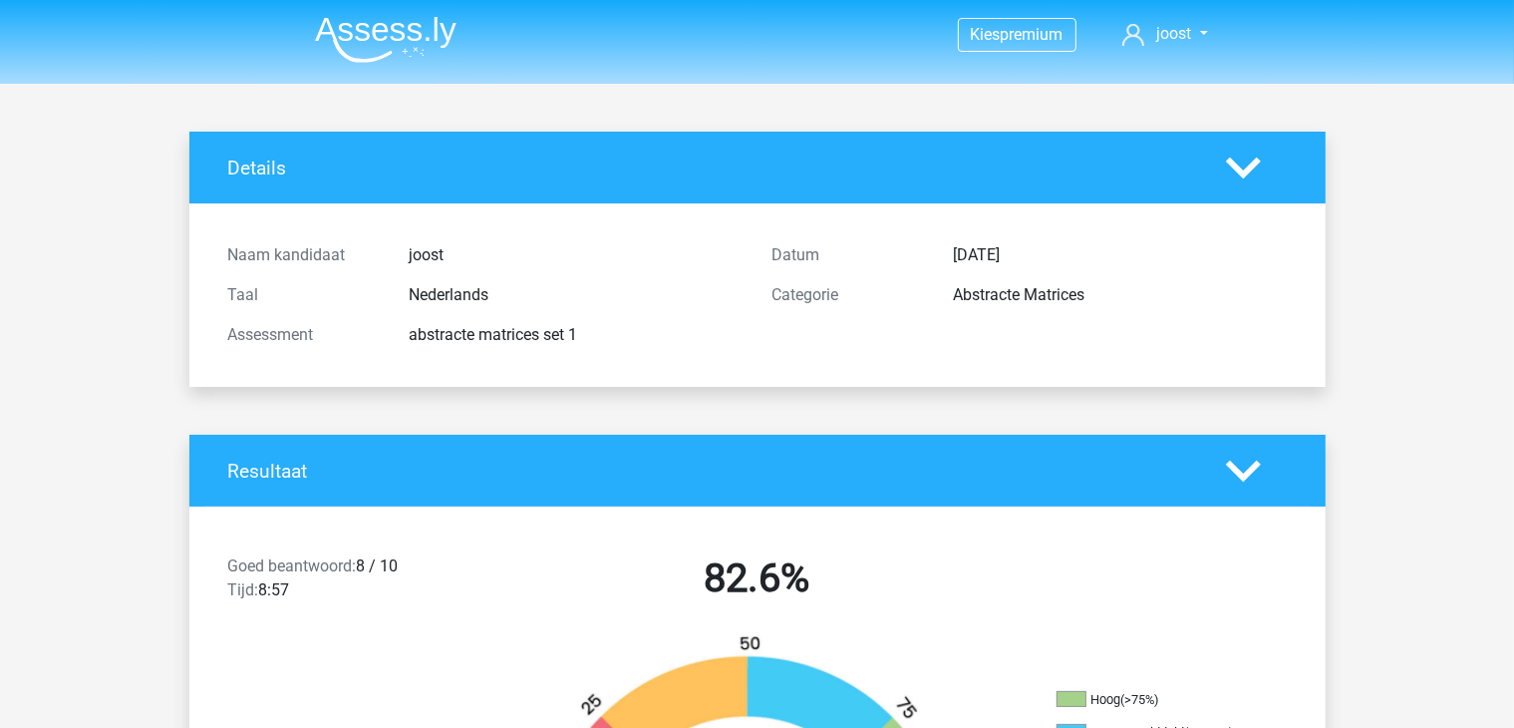
click at [393, 25] on img at bounding box center [386, 39] width 142 height 47
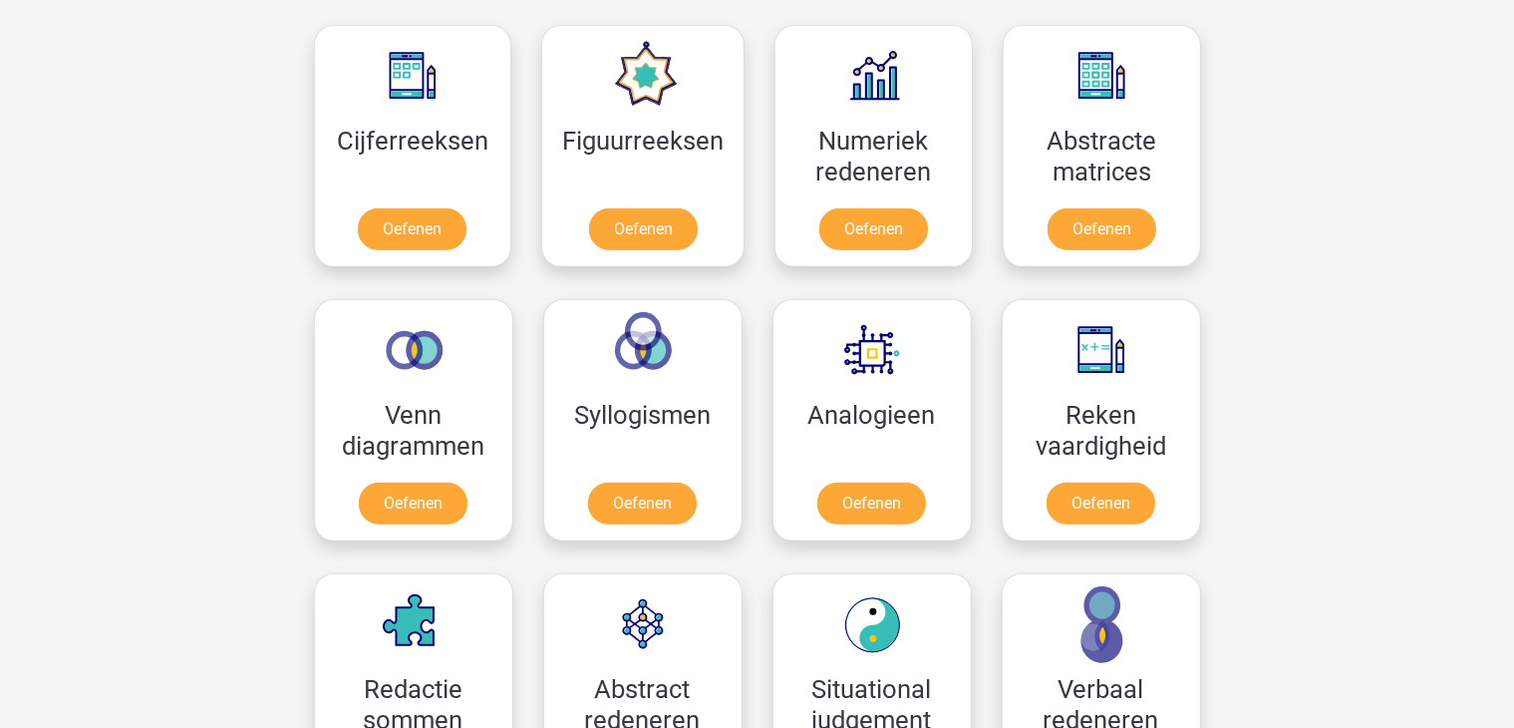
scroll to position [911, 0]
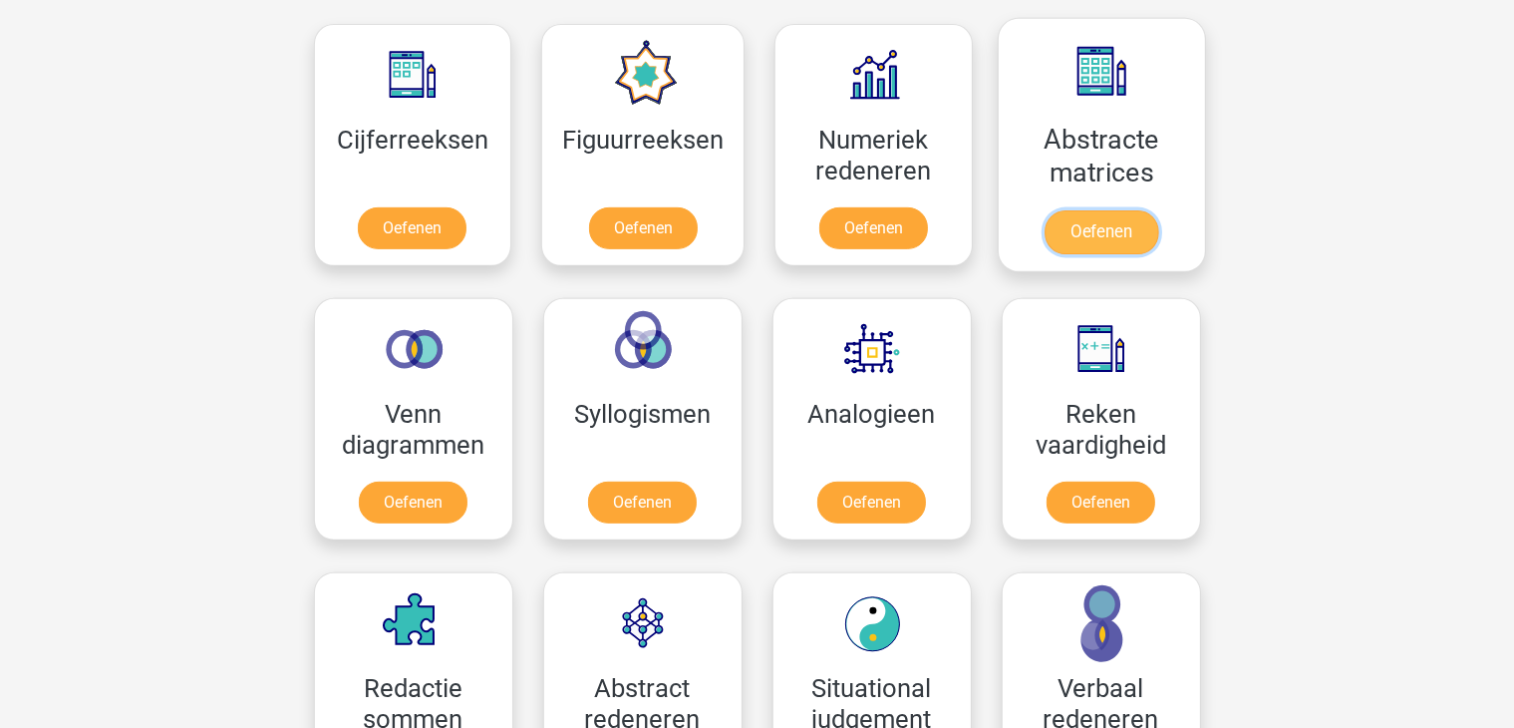
click at [1074, 232] on link "Oefenen" at bounding box center [1102, 232] width 114 height 44
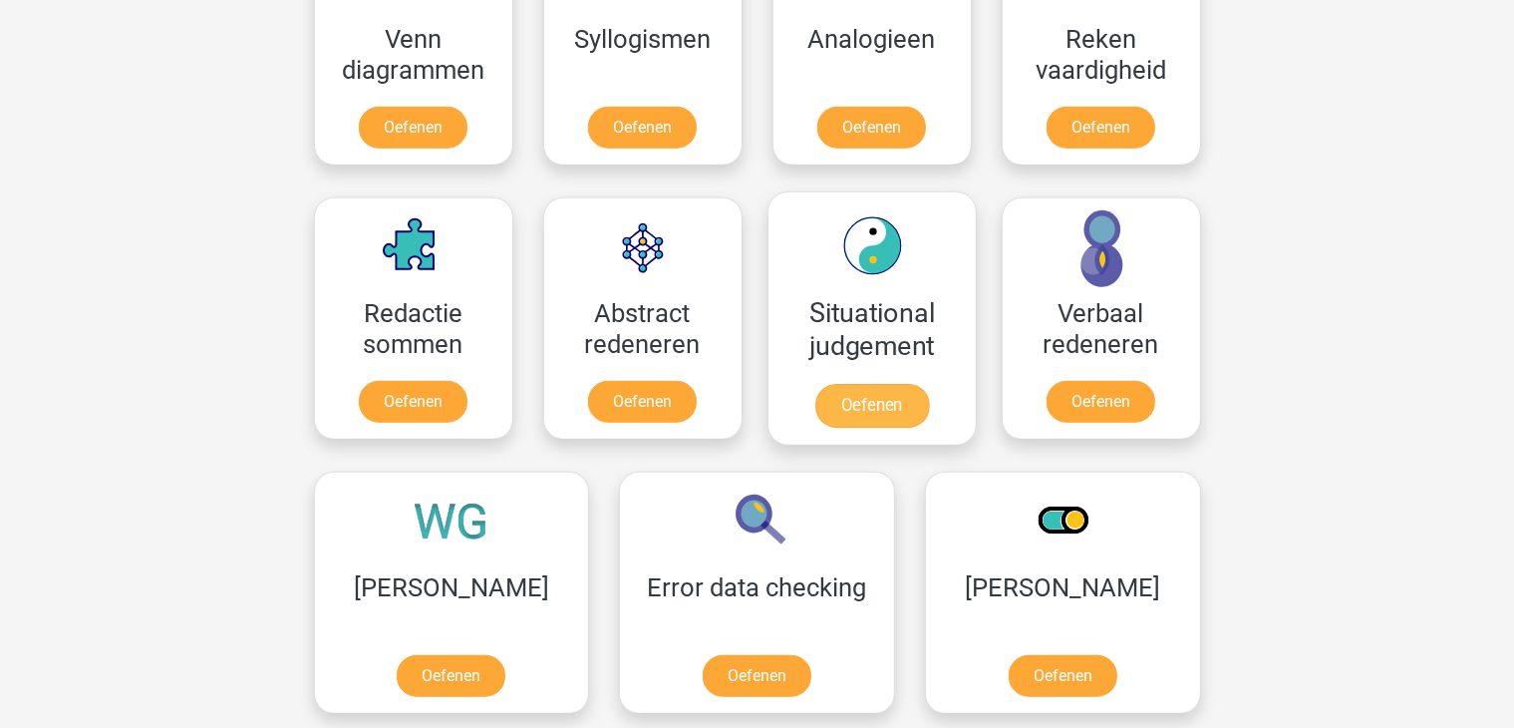
scroll to position [1296, 0]
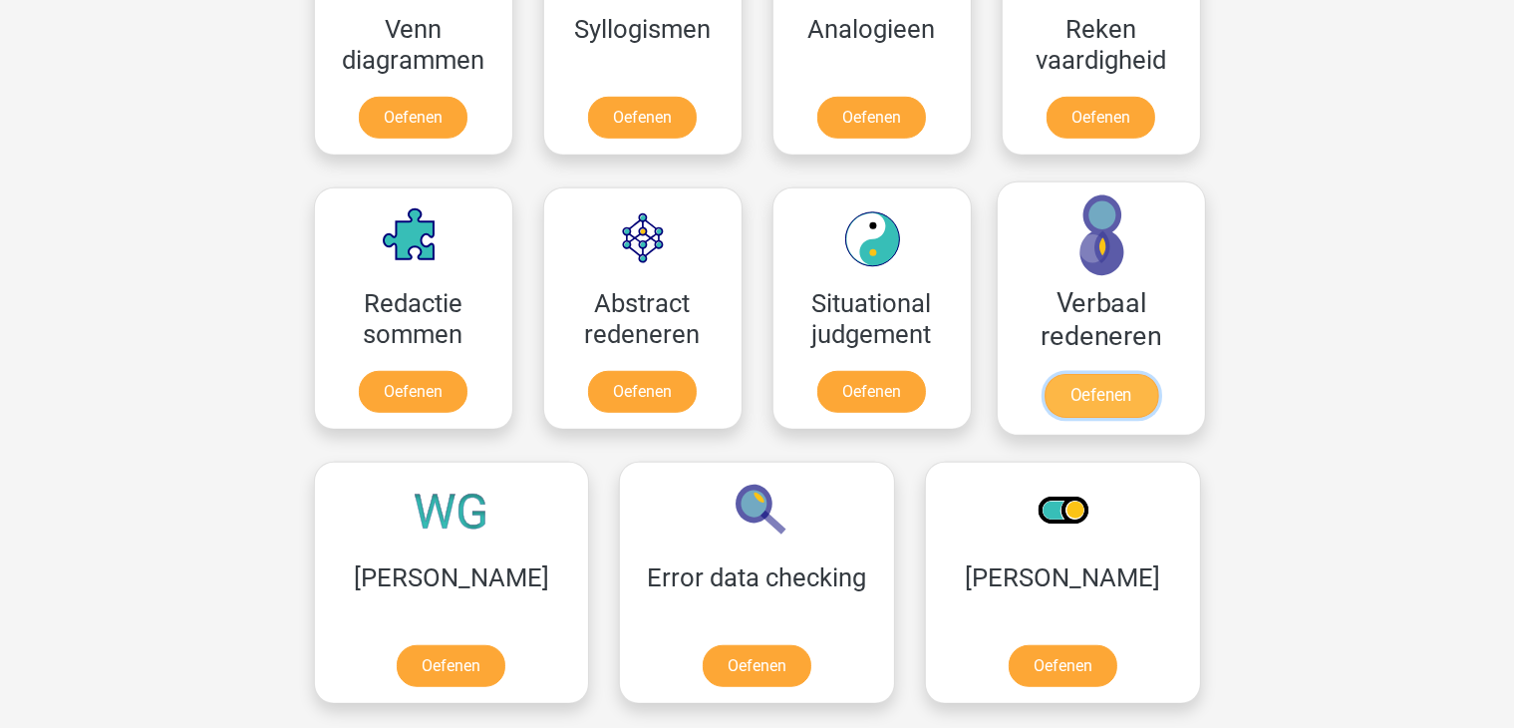
click at [1129, 403] on link "Oefenen" at bounding box center [1101, 396] width 114 height 44
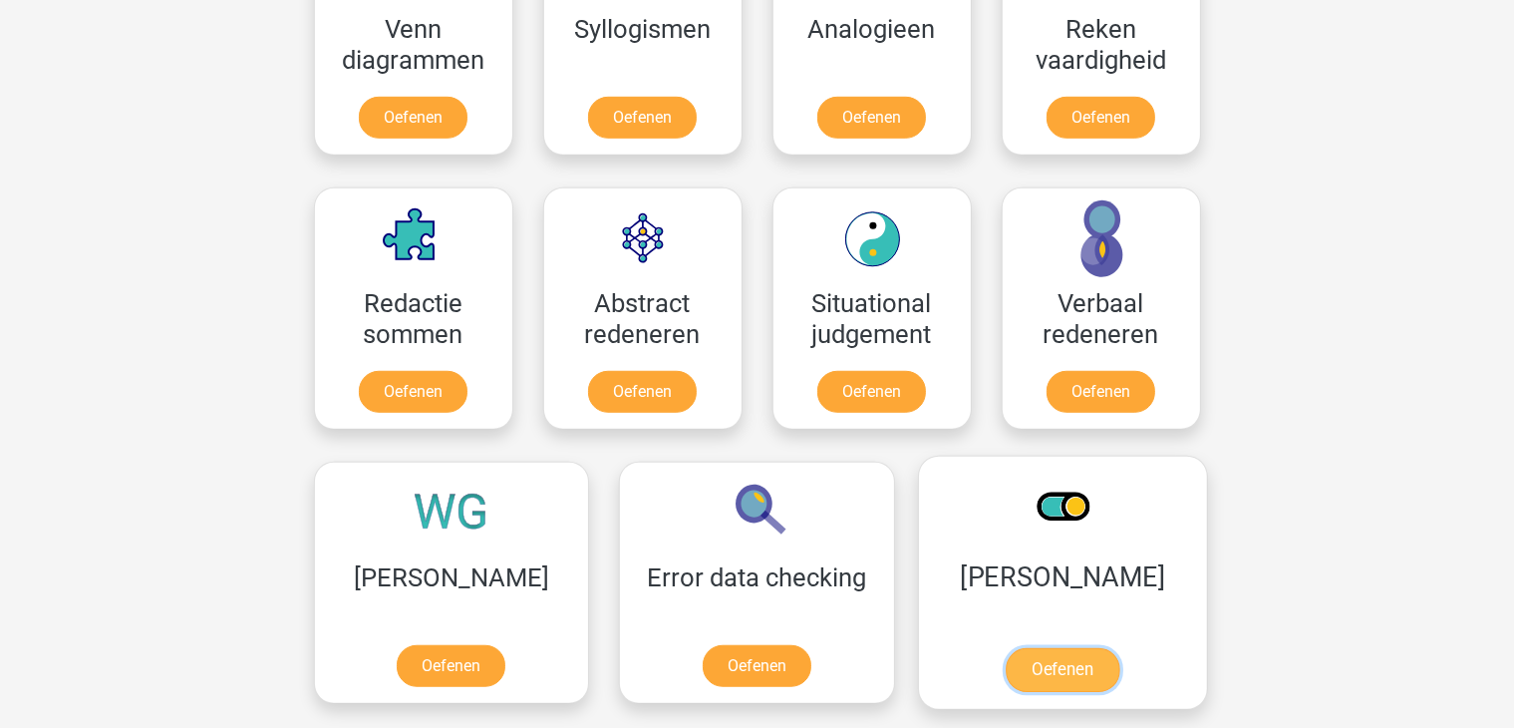
click at [1006, 663] on link "Oefenen" at bounding box center [1063, 670] width 114 height 44
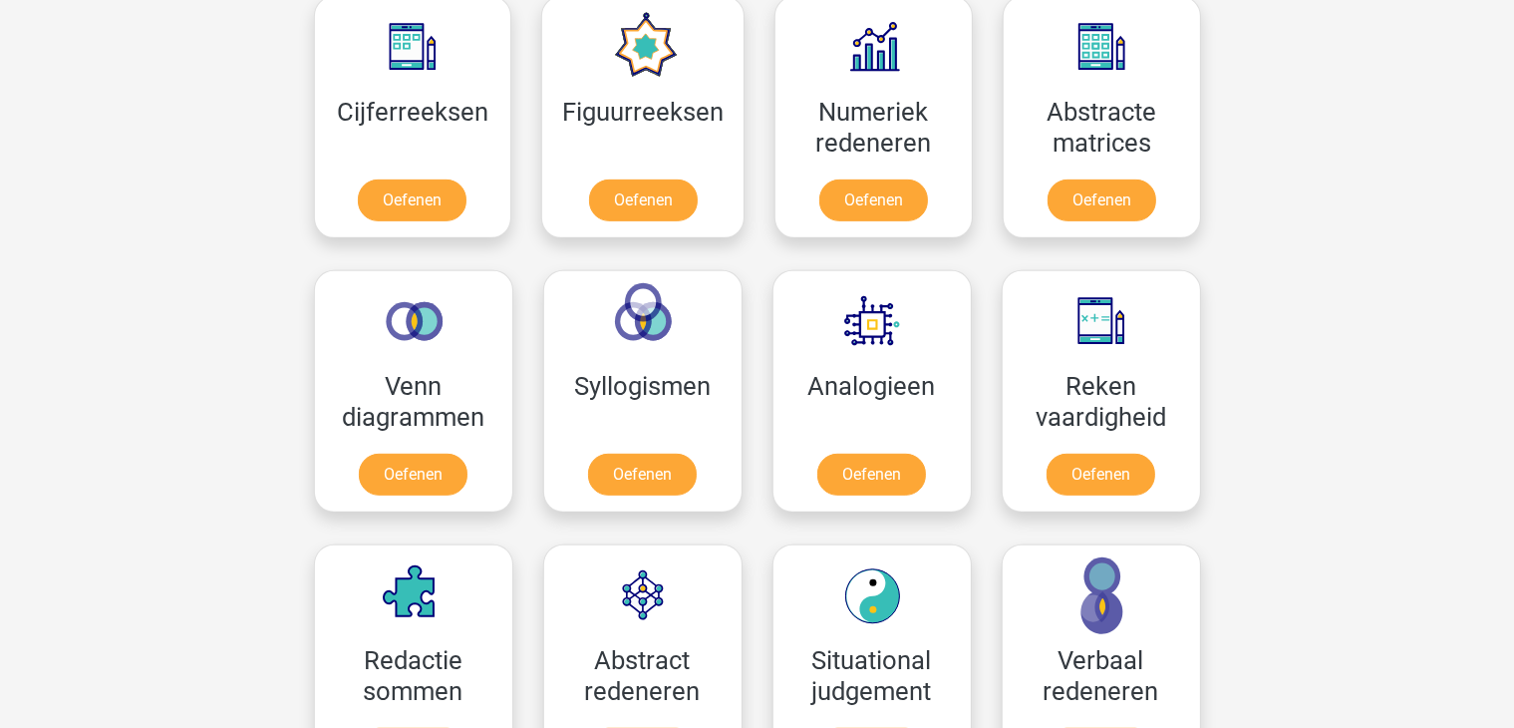
scroll to position [958, 0]
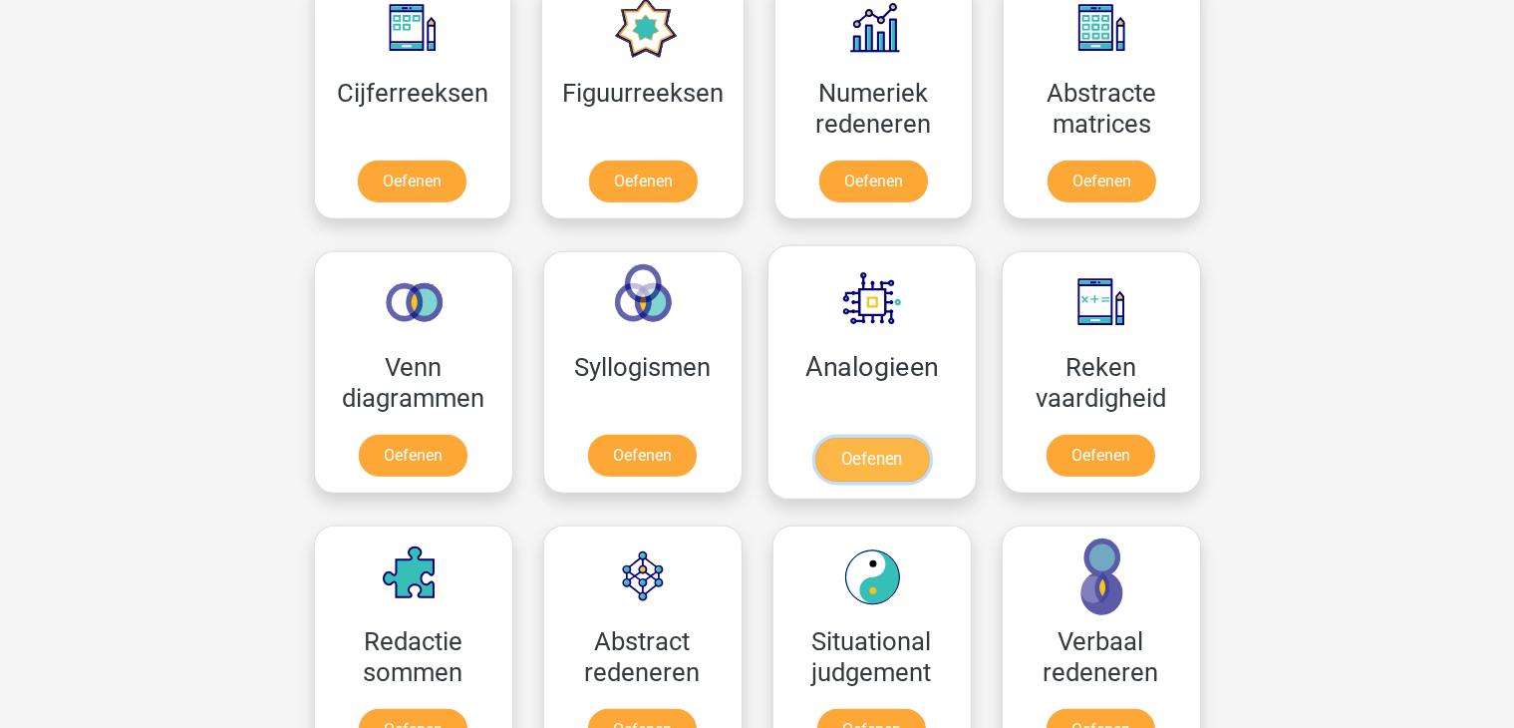
click at [861, 447] on link "Oefenen" at bounding box center [871, 460] width 114 height 44
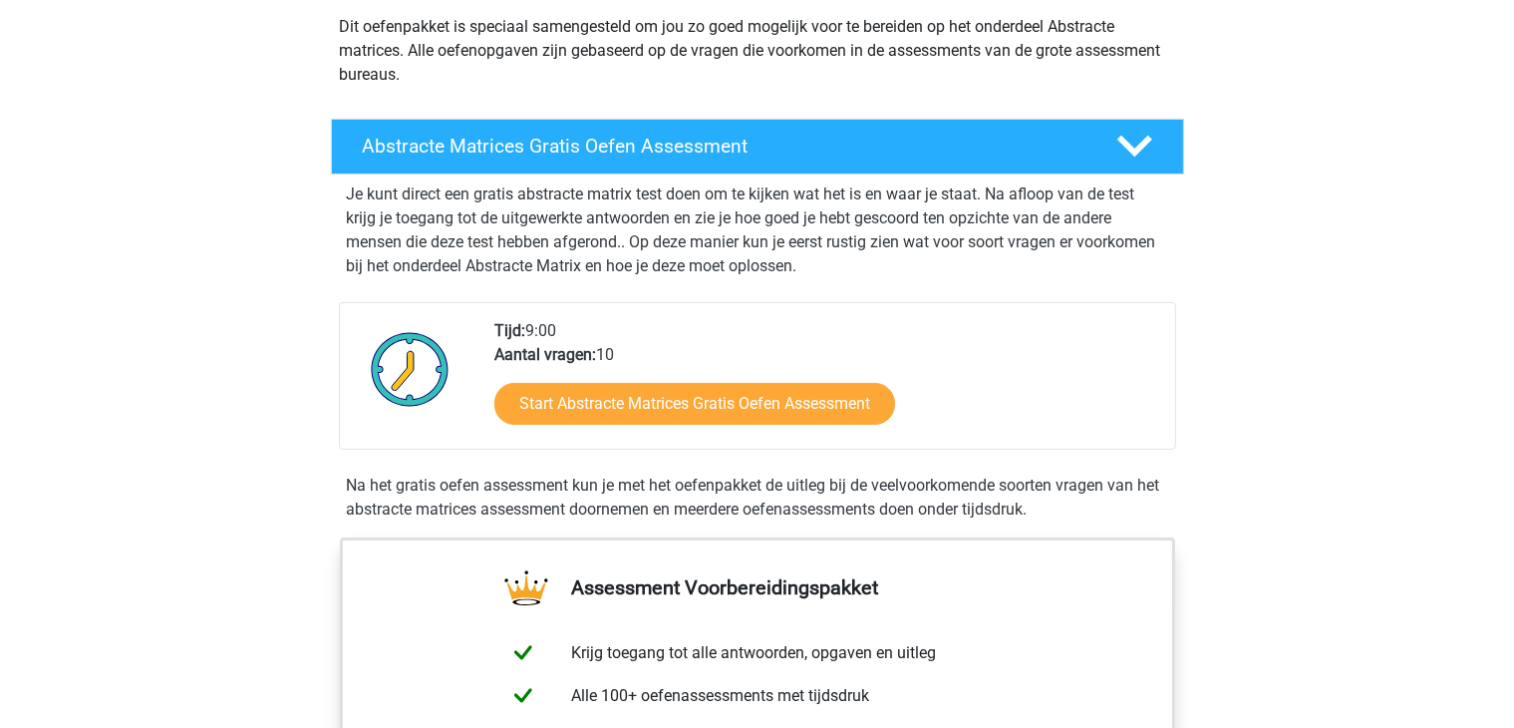
scroll to position [235, 0]
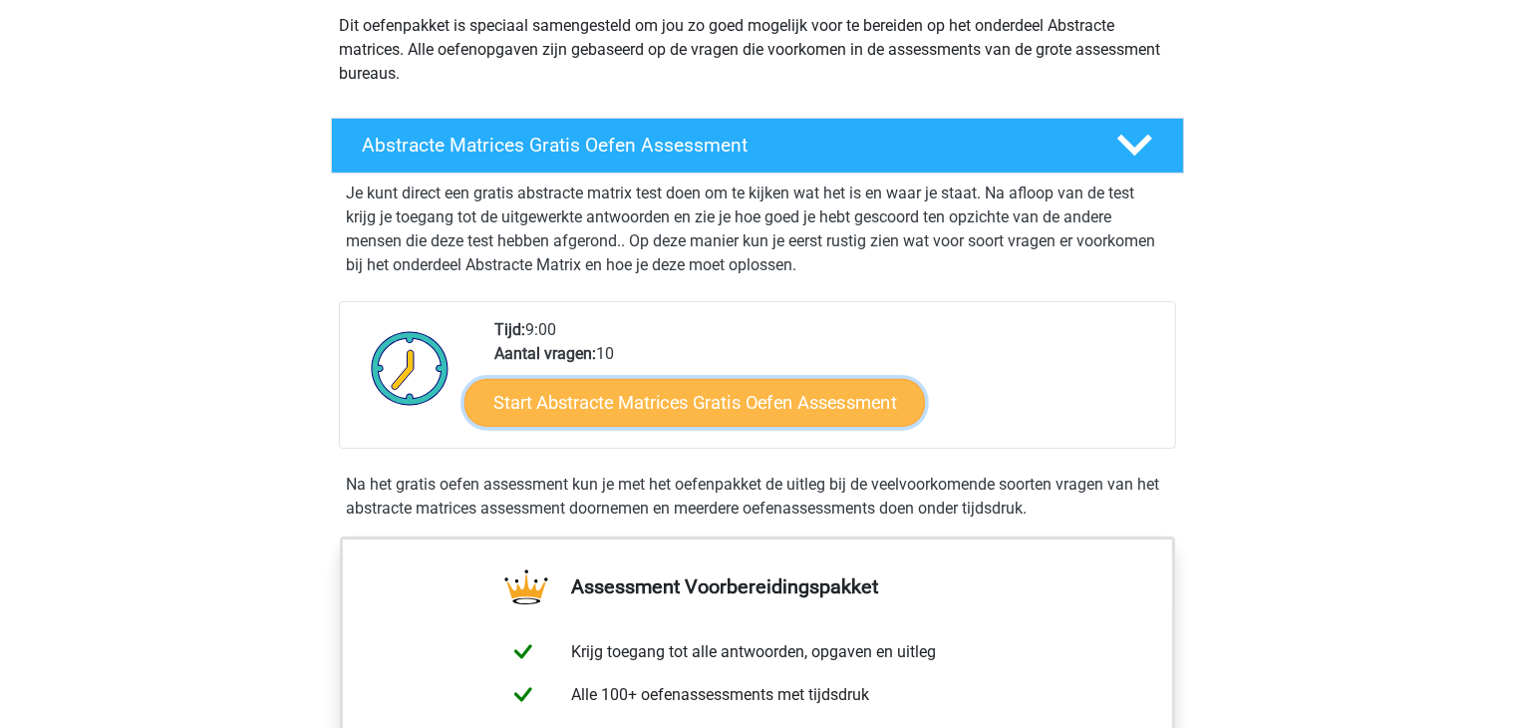
click at [766, 408] on link "Start Abstracte Matrices Gratis Oefen Assessment" at bounding box center [694, 402] width 461 height 48
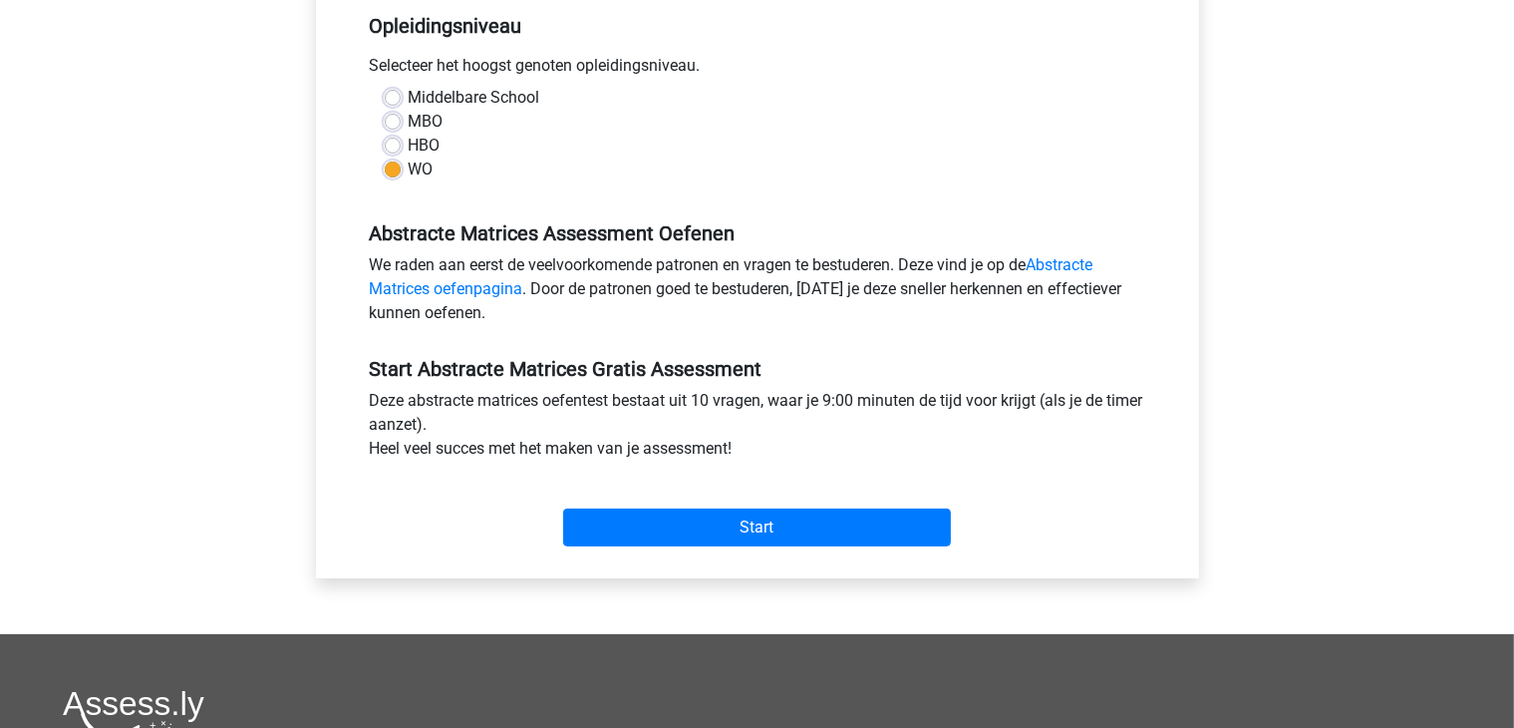
scroll to position [418, 0]
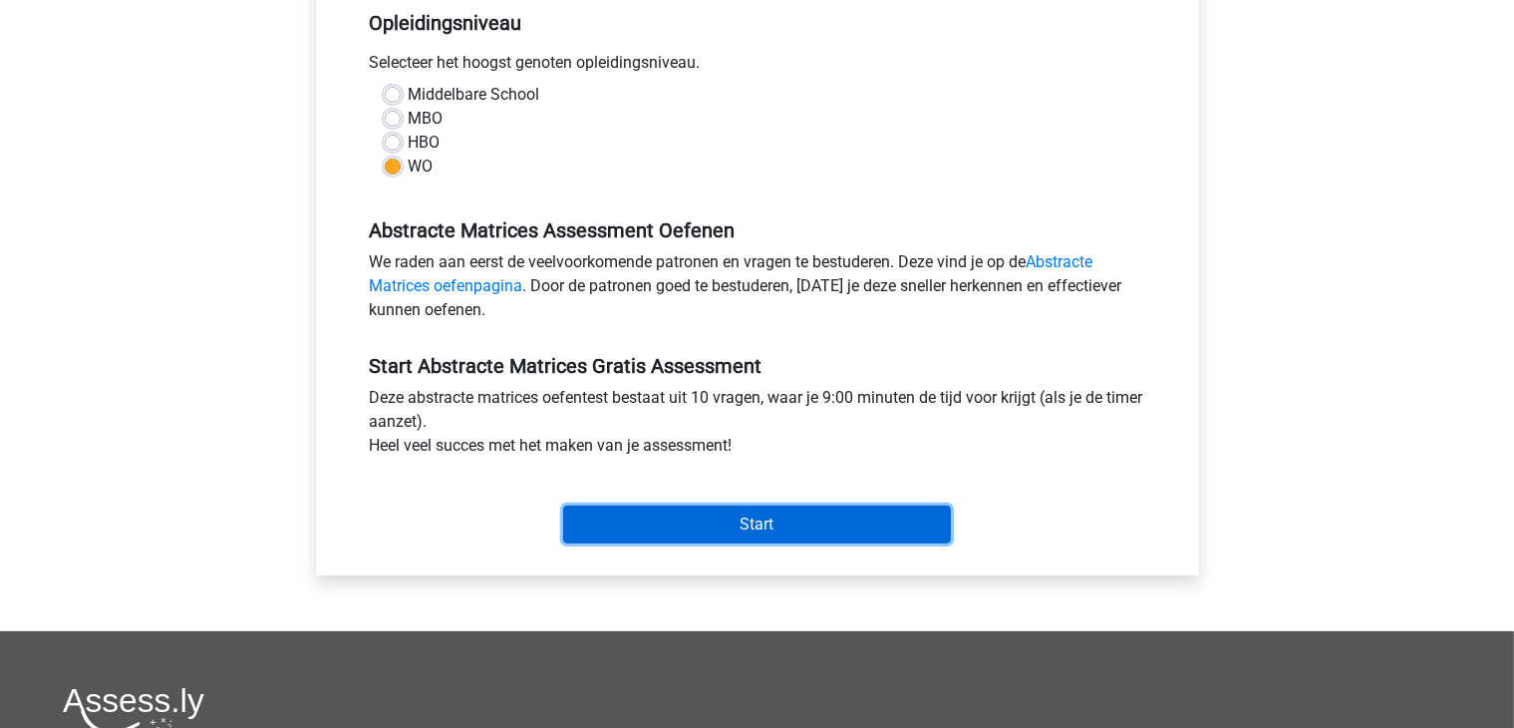
click at [756, 512] on input "Start" at bounding box center [757, 524] width 388 height 38
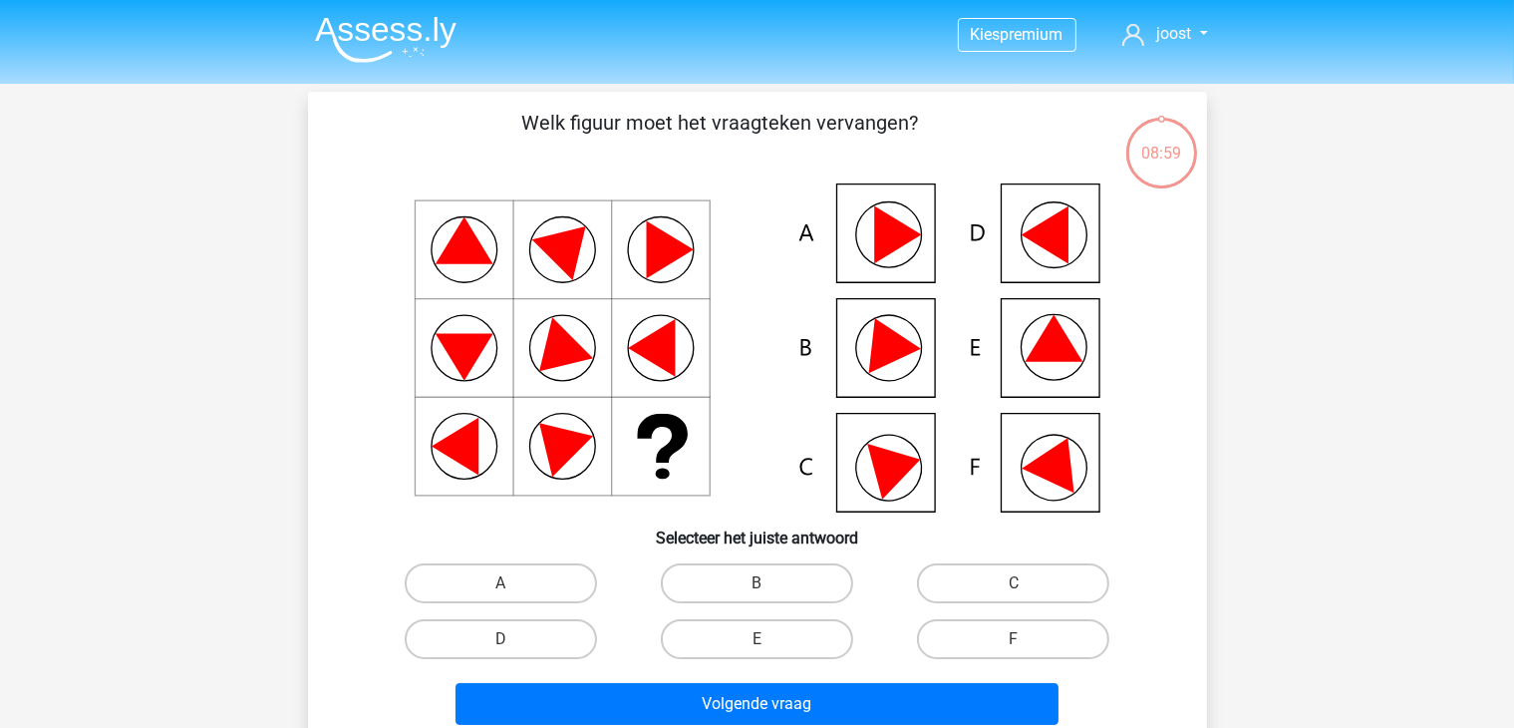
click at [765, 647] on input "E" at bounding box center [763, 645] width 13 height 13
radio input "true"
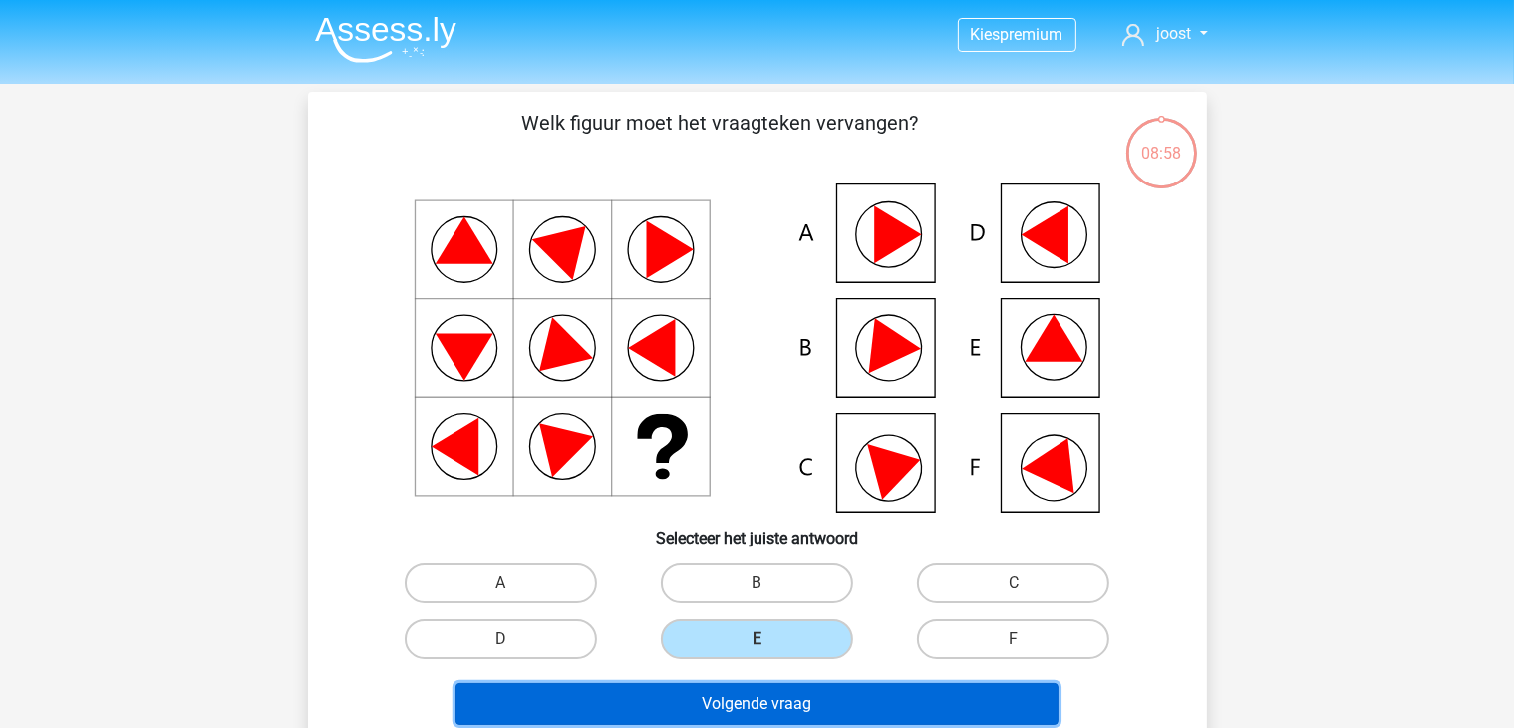
click at [759, 687] on button "Volgende vraag" at bounding box center [757, 704] width 603 height 42
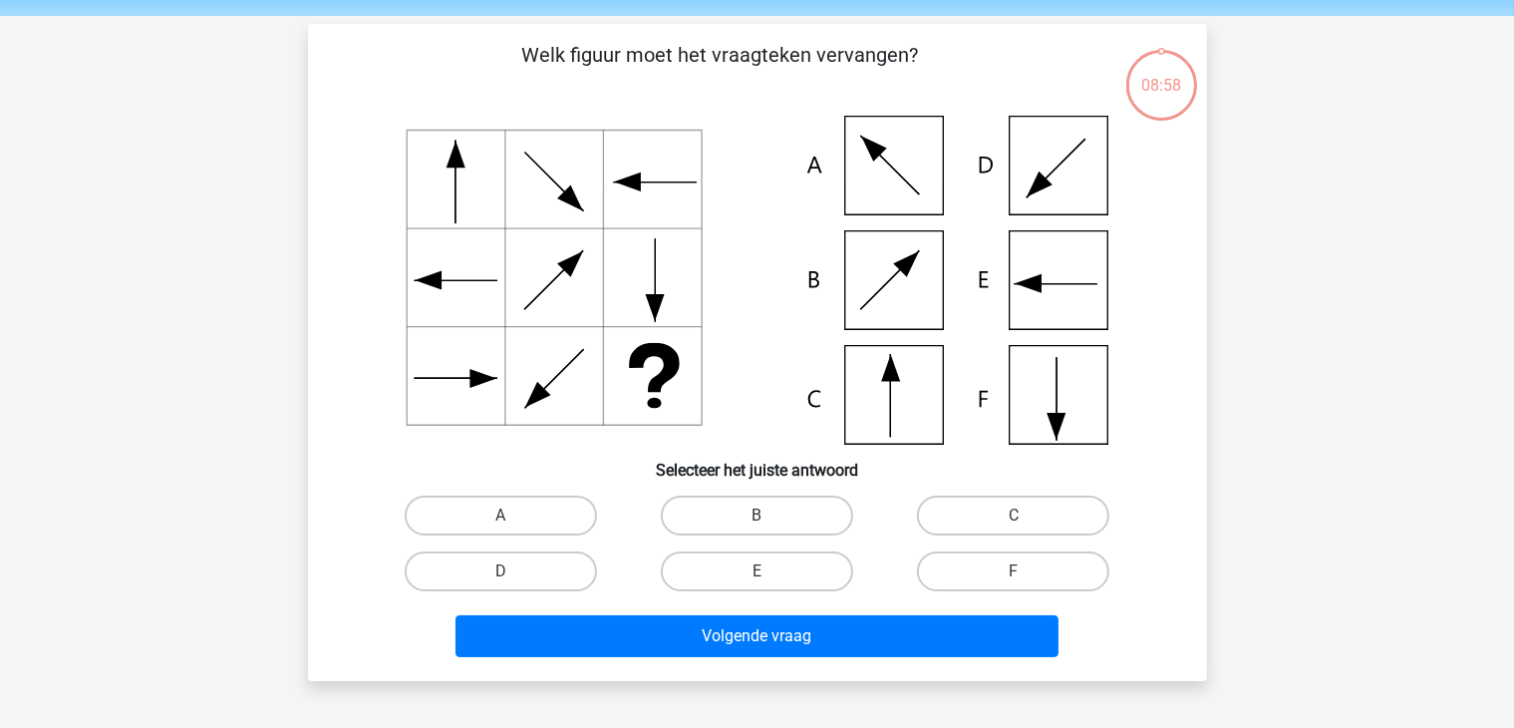
scroll to position [92, 0]
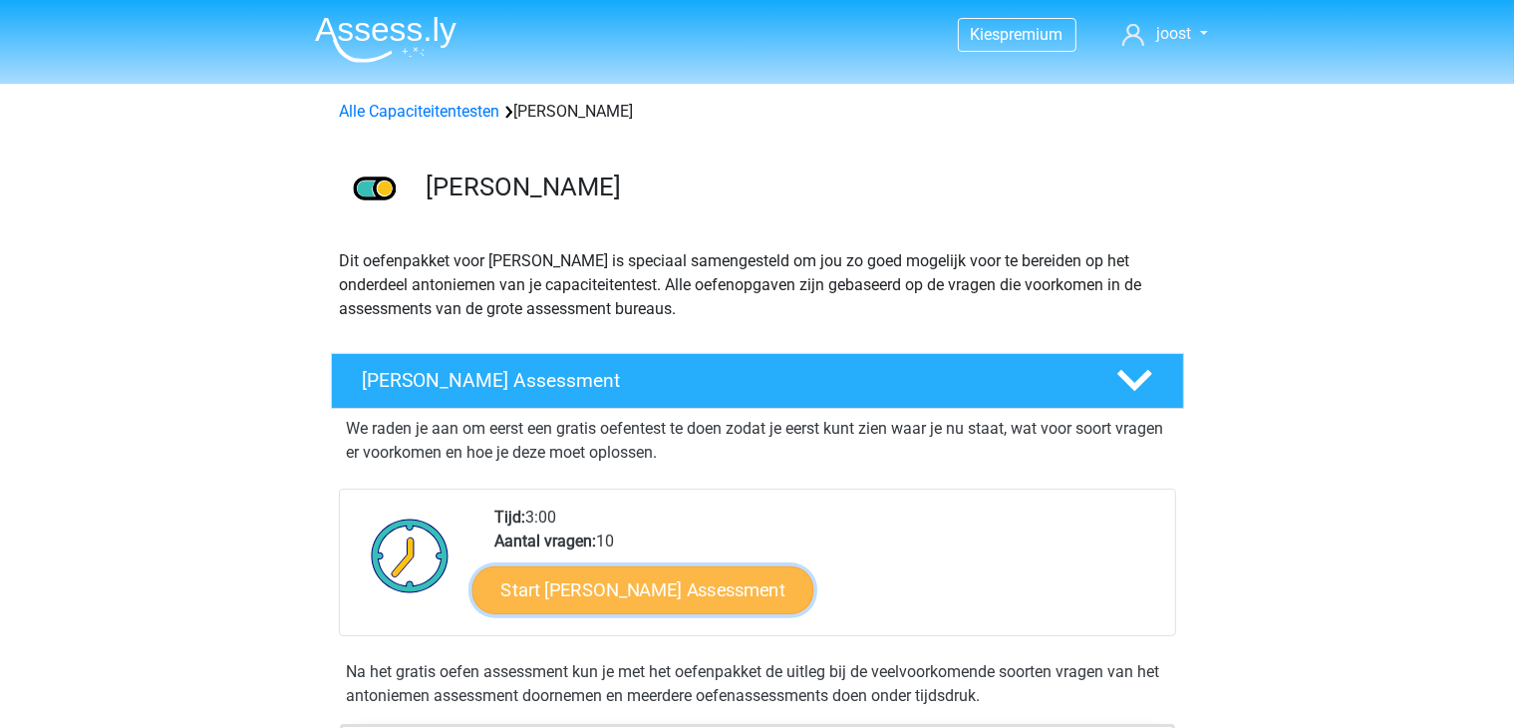
click at [785, 594] on link "Start [PERSON_NAME] Assessment" at bounding box center [642, 589] width 342 height 48
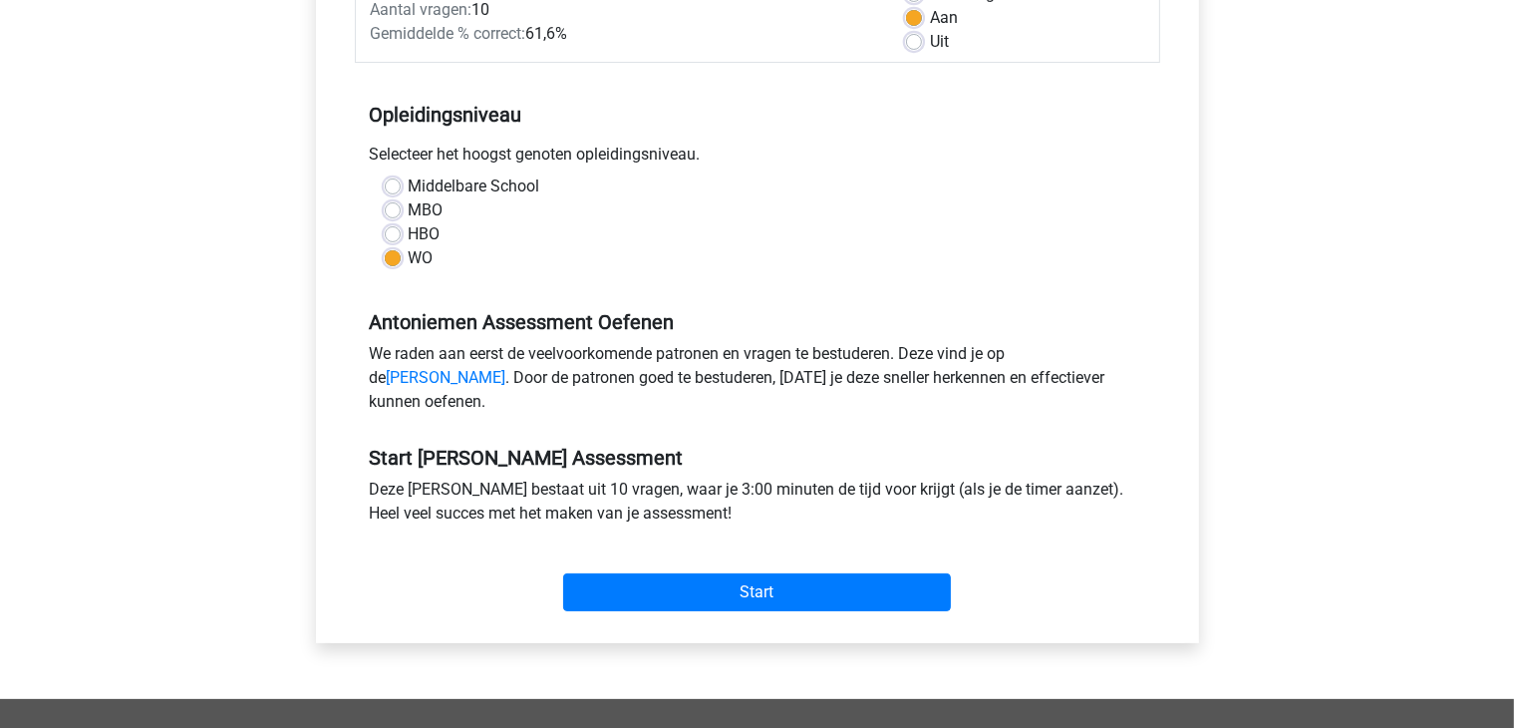
scroll to position [330, 0]
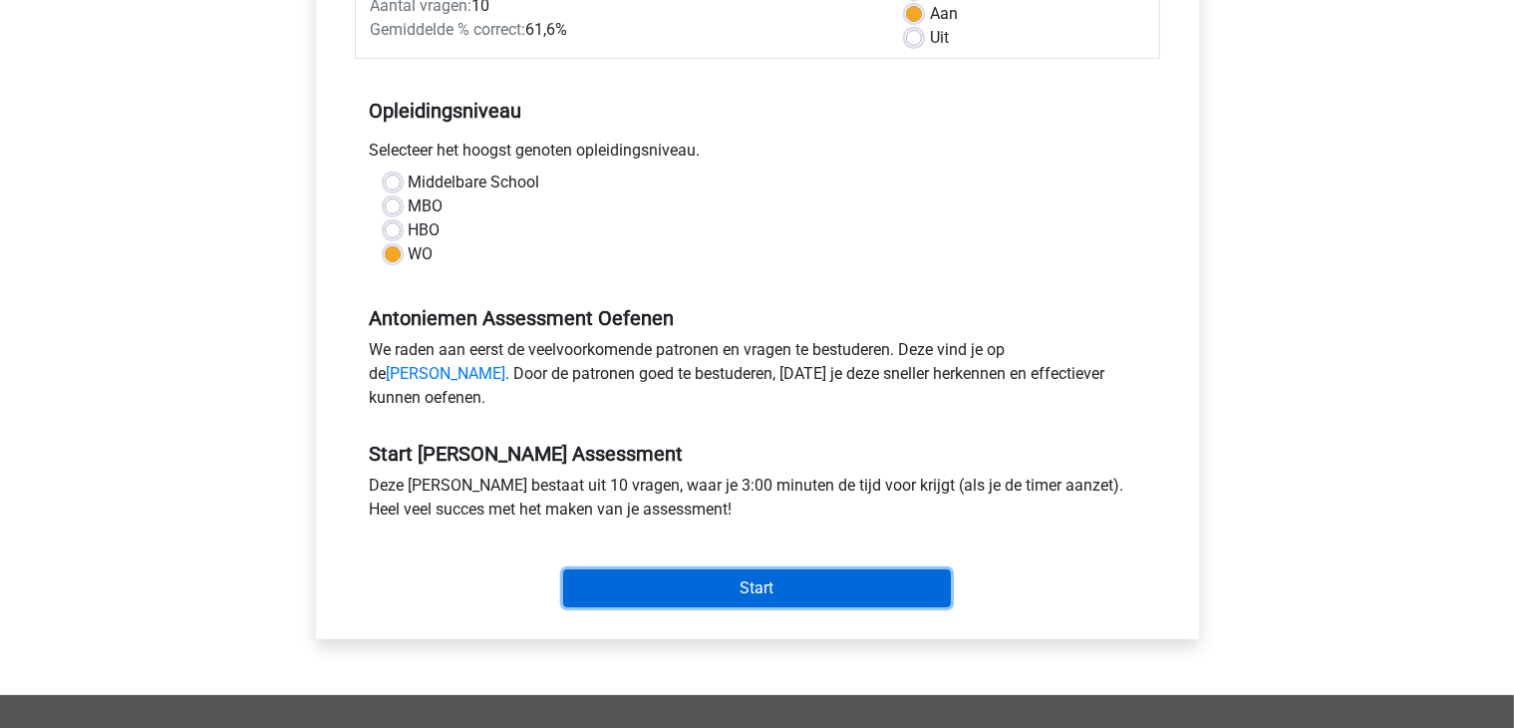
click at [894, 604] on input "Start" at bounding box center [757, 588] width 388 height 38
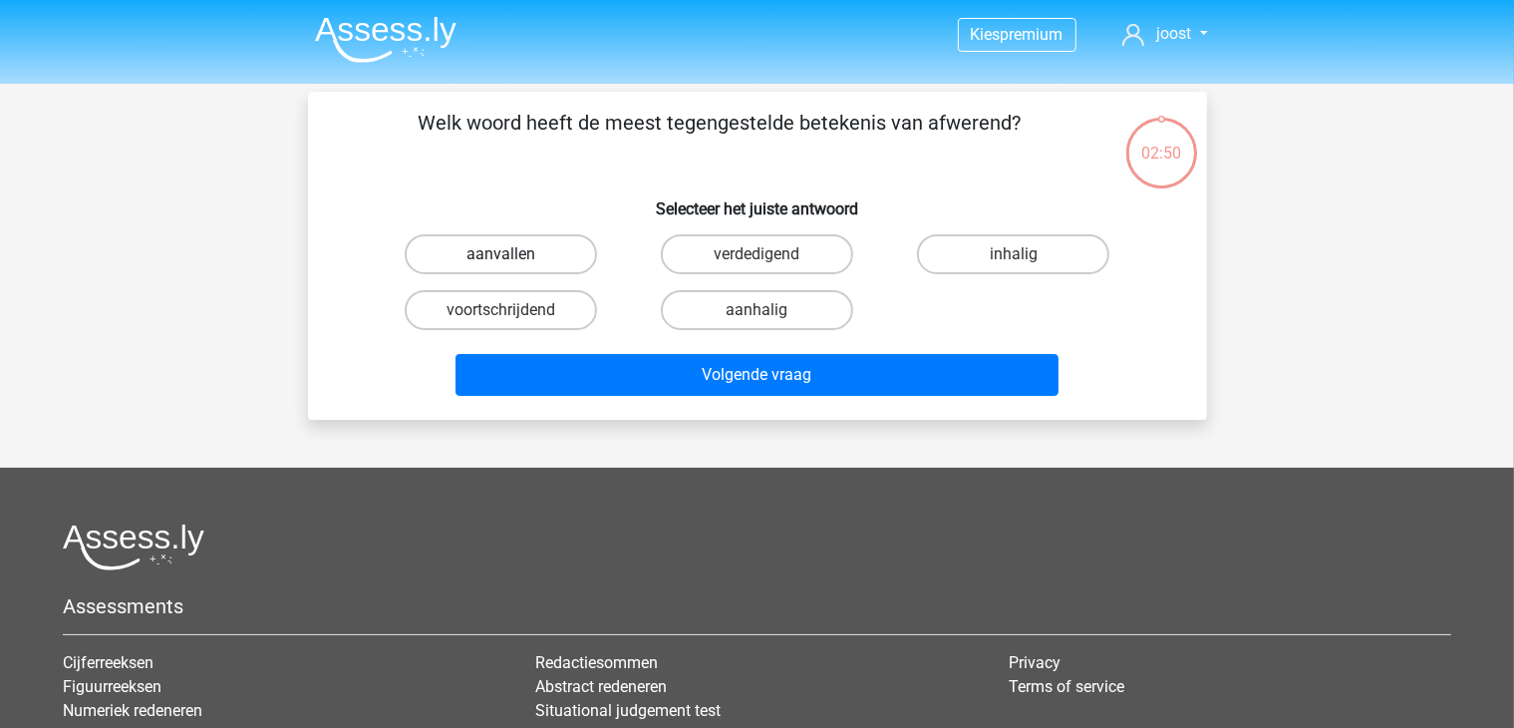
click at [538, 256] on label "aanvallen" at bounding box center [501, 254] width 192 height 40
click at [513, 256] on input "aanvallen" at bounding box center [506, 260] width 13 height 13
radio input "true"
click at [712, 300] on label "aanhalig" at bounding box center [757, 310] width 192 height 40
click at [757, 310] on input "aanhalig" at bounding box center [763, 316] width 13 height 13
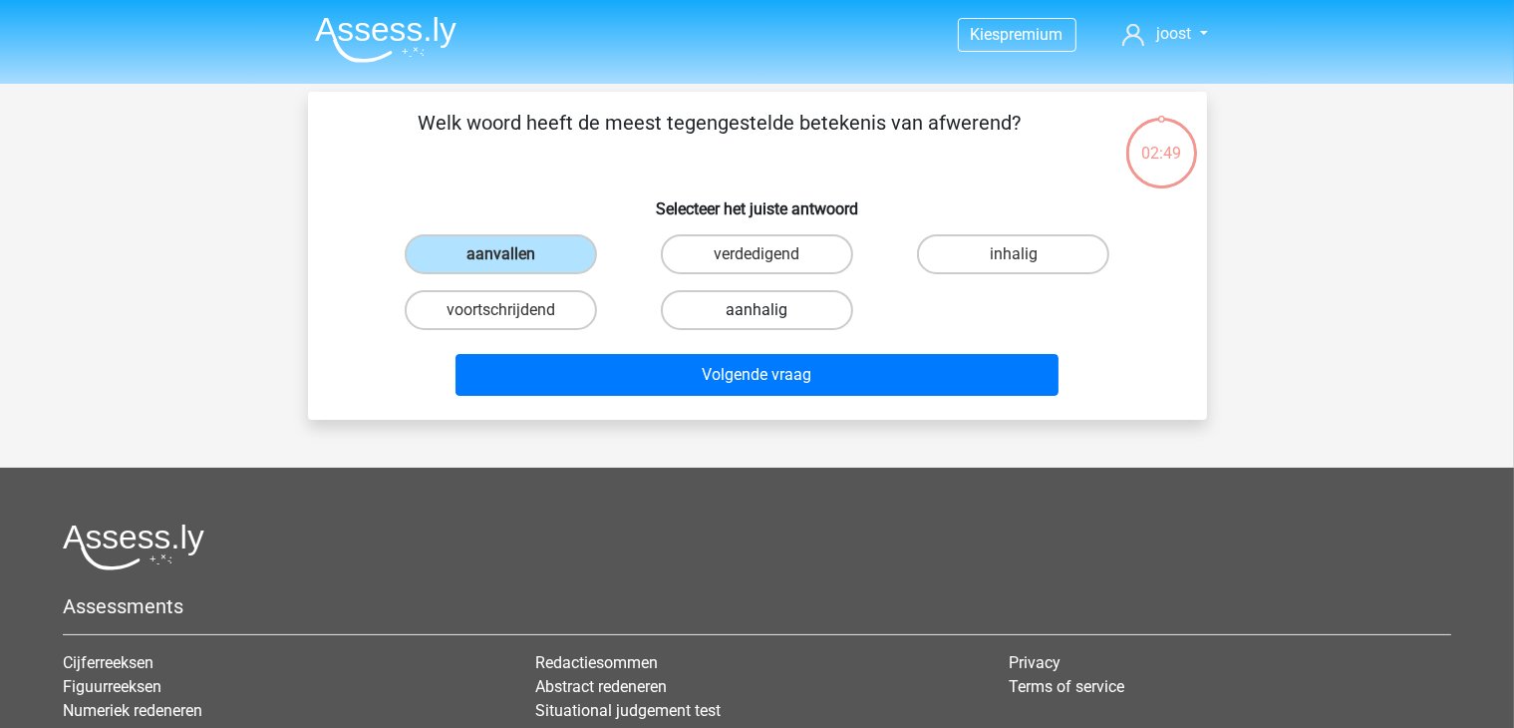
radio input "true"
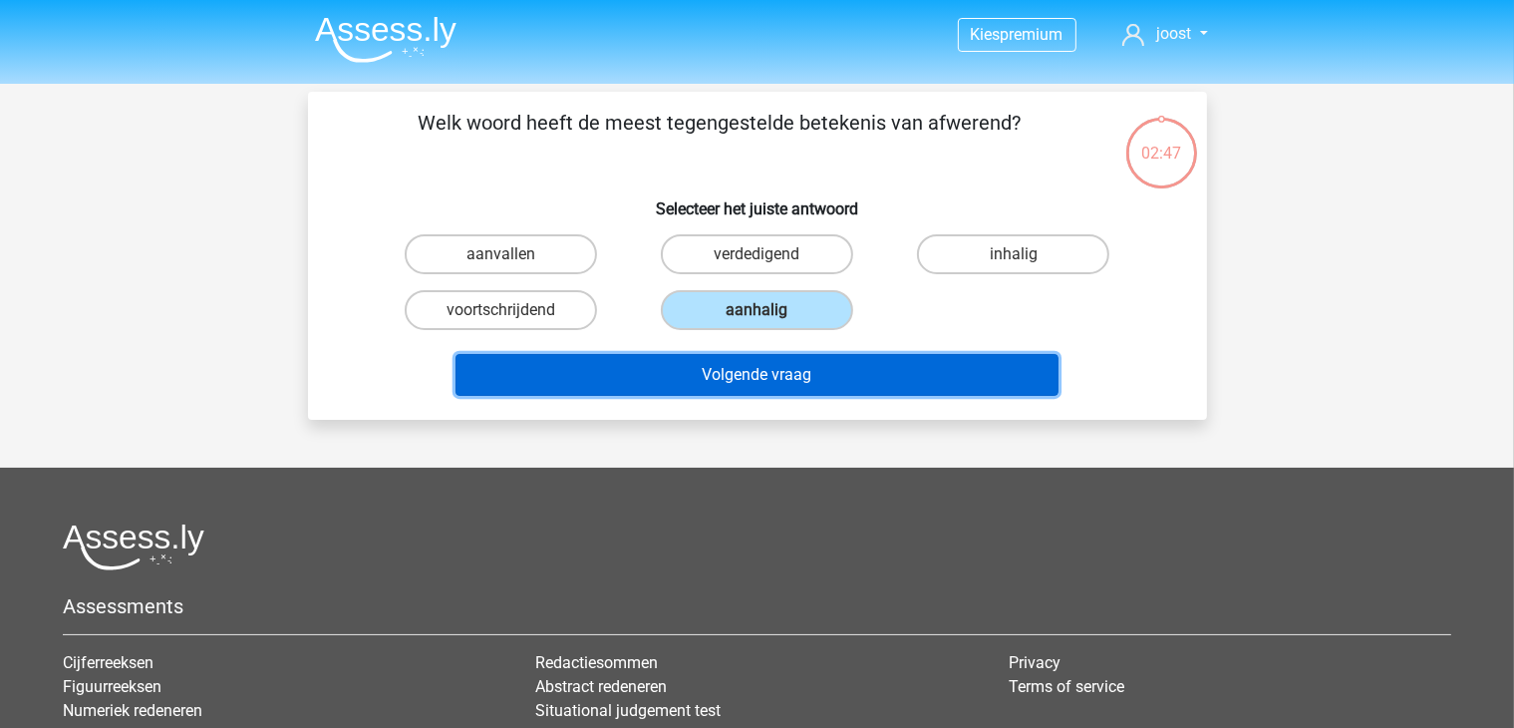
click at [694, 372] on button "Volgende vraag" at bounding box center [757, 375] width 603 height 42
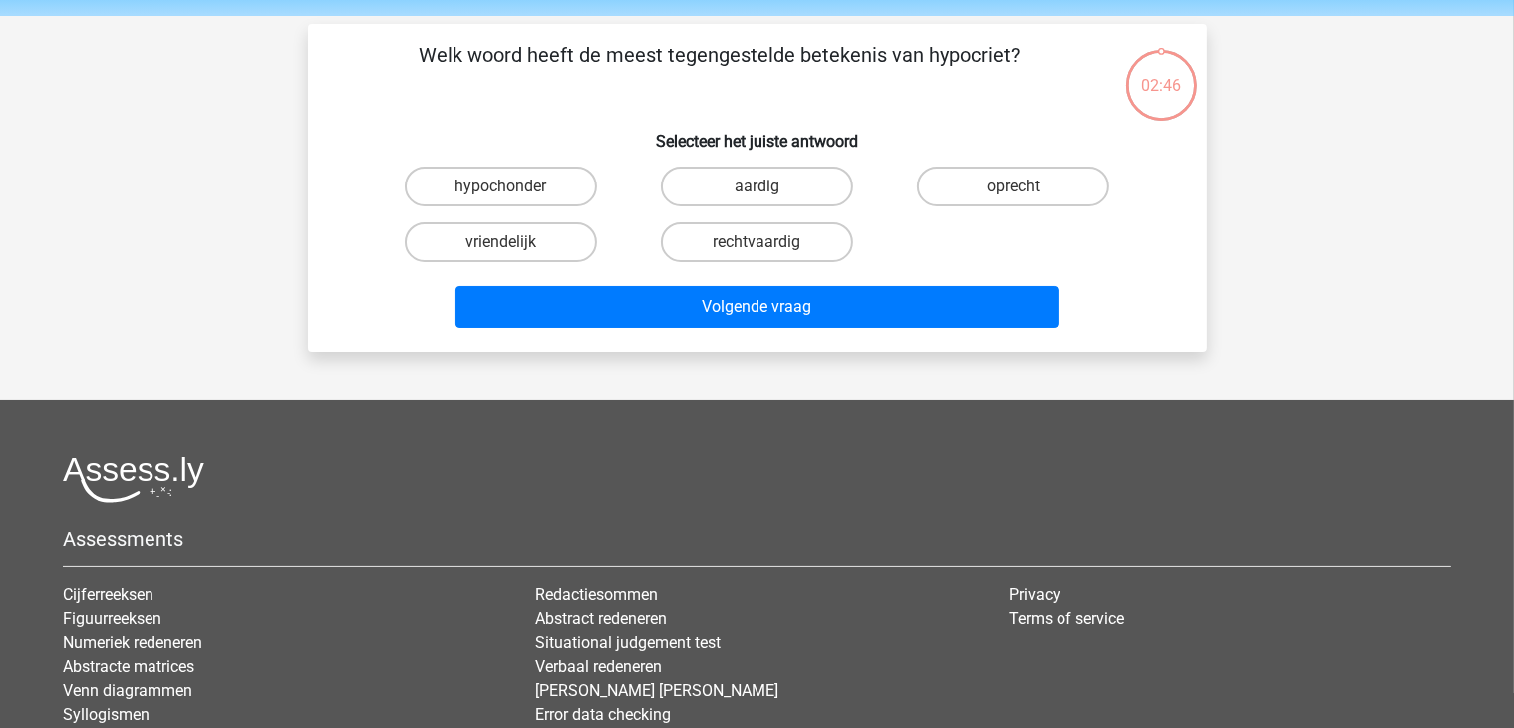
scroll to position [92, 0]
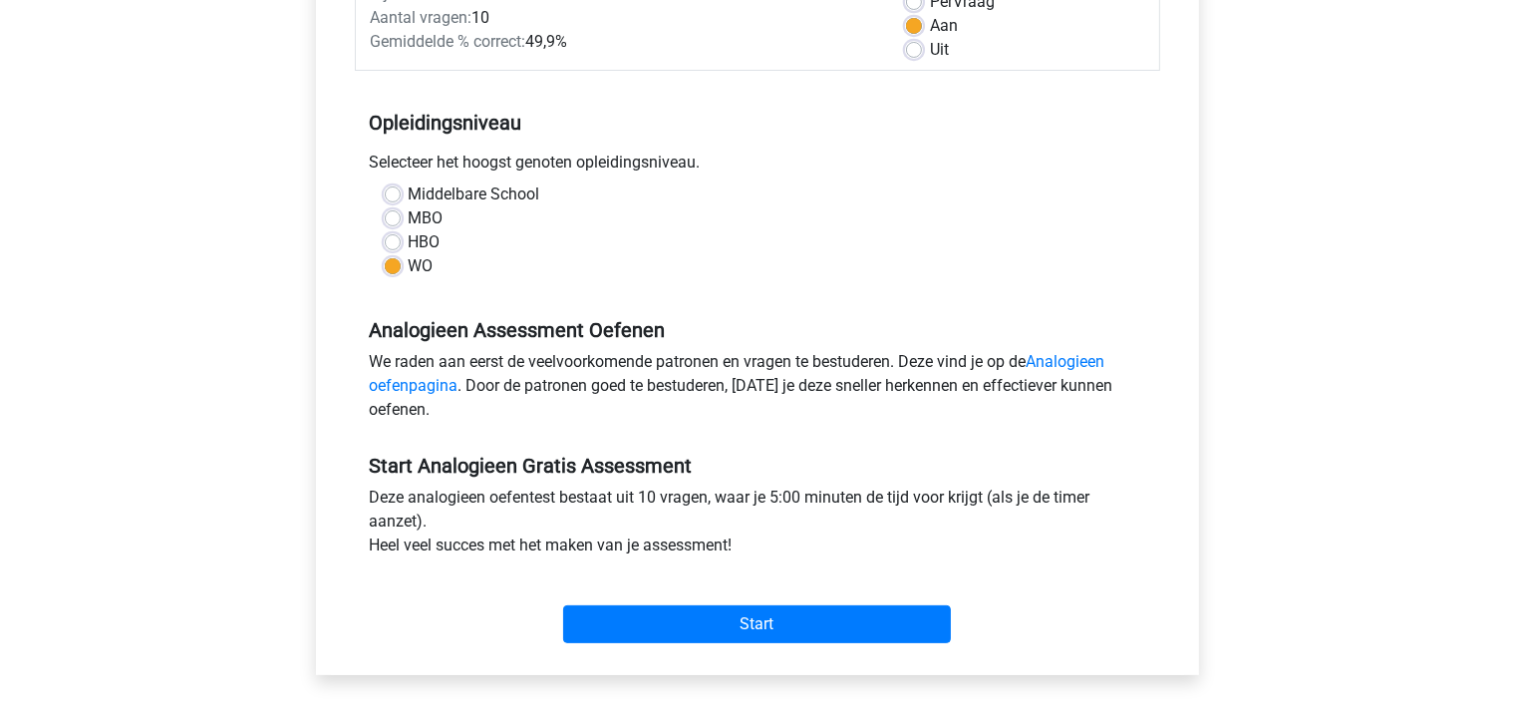
scroll to position [322, 0]
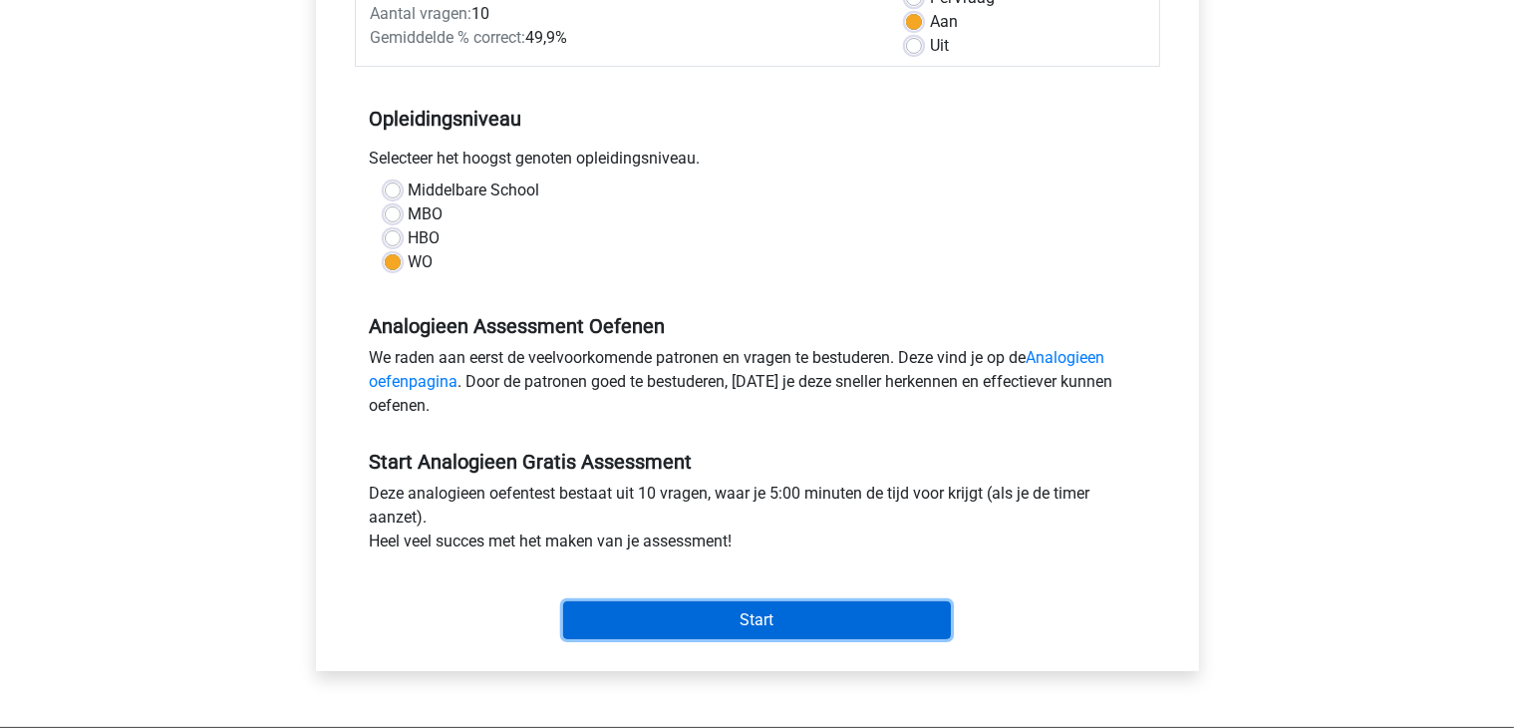
click at [629, 628] on input "Start" at bounding box center [757, 620] width 388 height 38
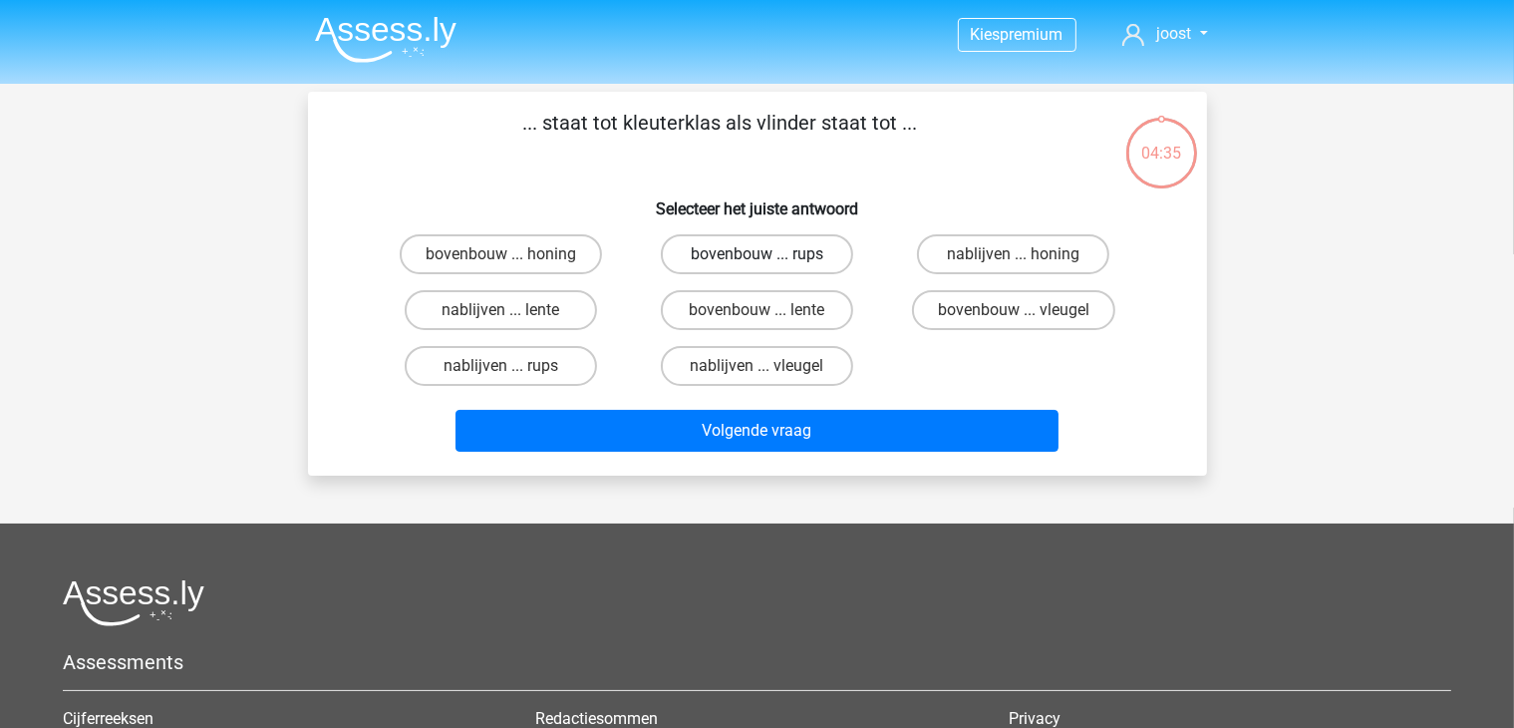
click at [734, 264] on label "bovenbouw ... rups" at bounding box center [757, 254] width 192 height 40
click at [757, 264] on input "bovenbouw ... rups" at bounding box center [763, 260] width 13 height 13
radio input "true"
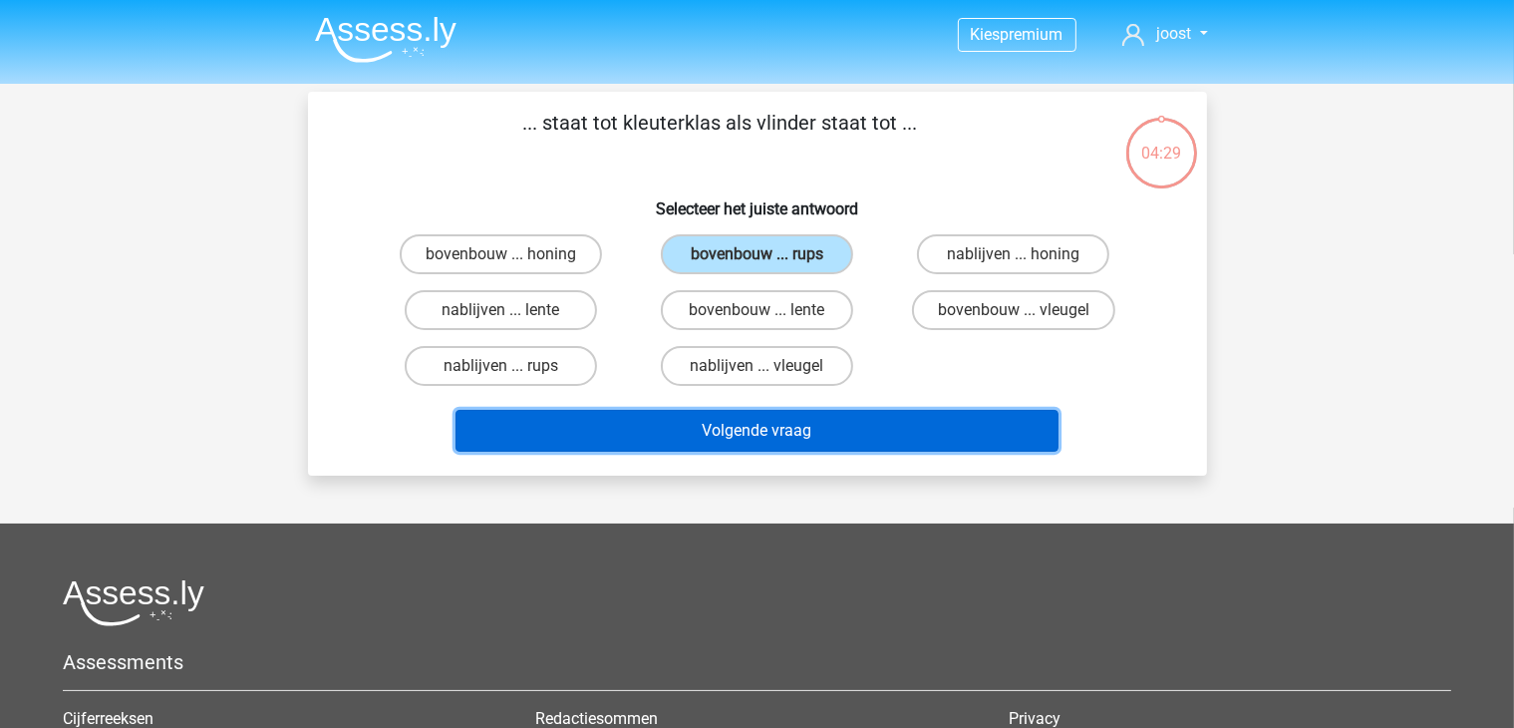
click at [742, 430] on button "Volgende vraag" at bounding box center [757, 431] width 603 height 42
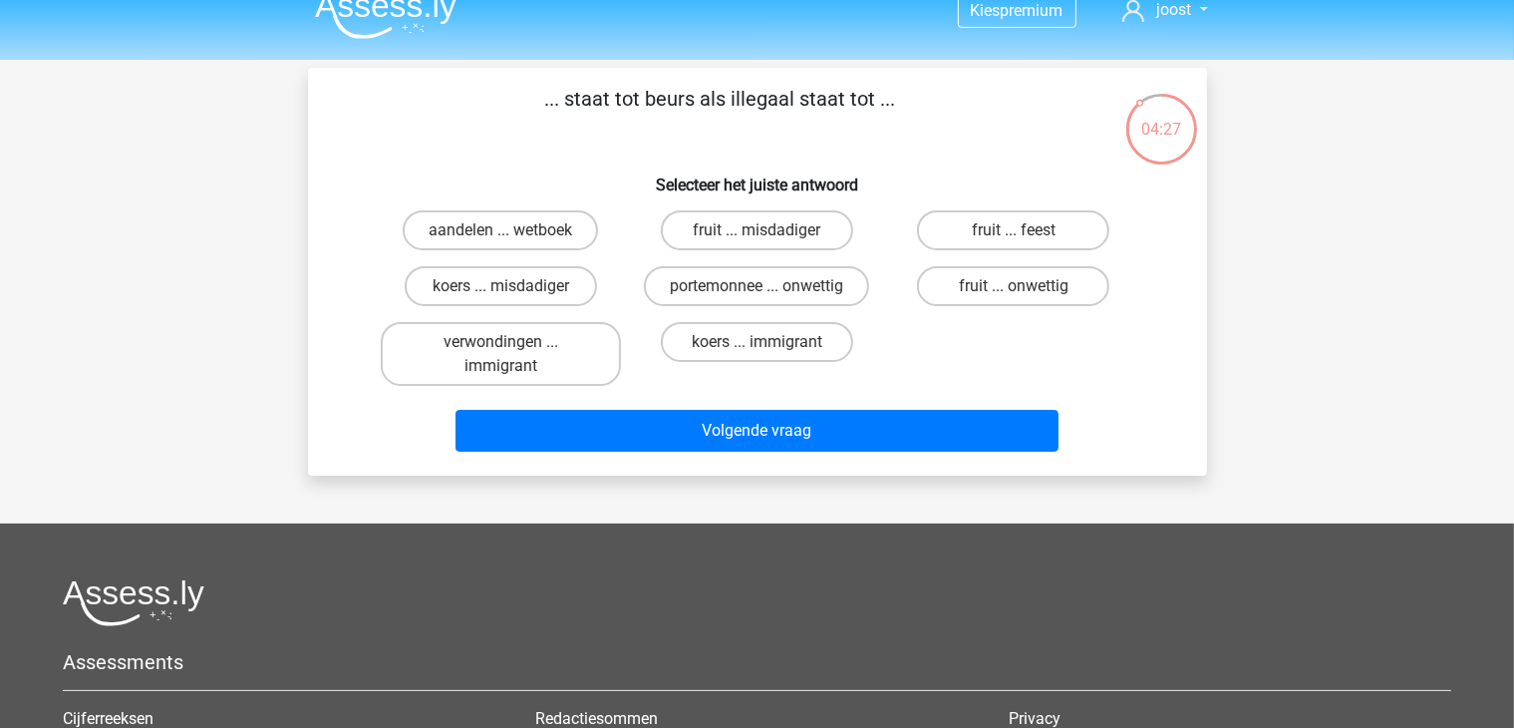
scroll to position [19, 0]
